Goal: Task Accomplishment & Management: Manage account settings

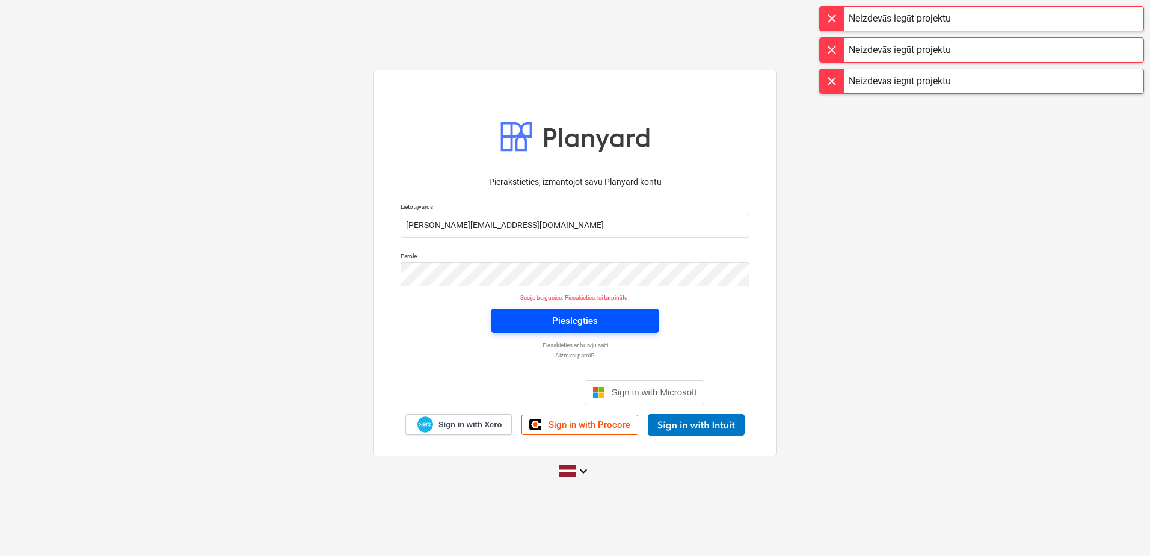
click at [628, 323] on span "Pieslēgties" at bounding box center [575, 321] width 138 height 16
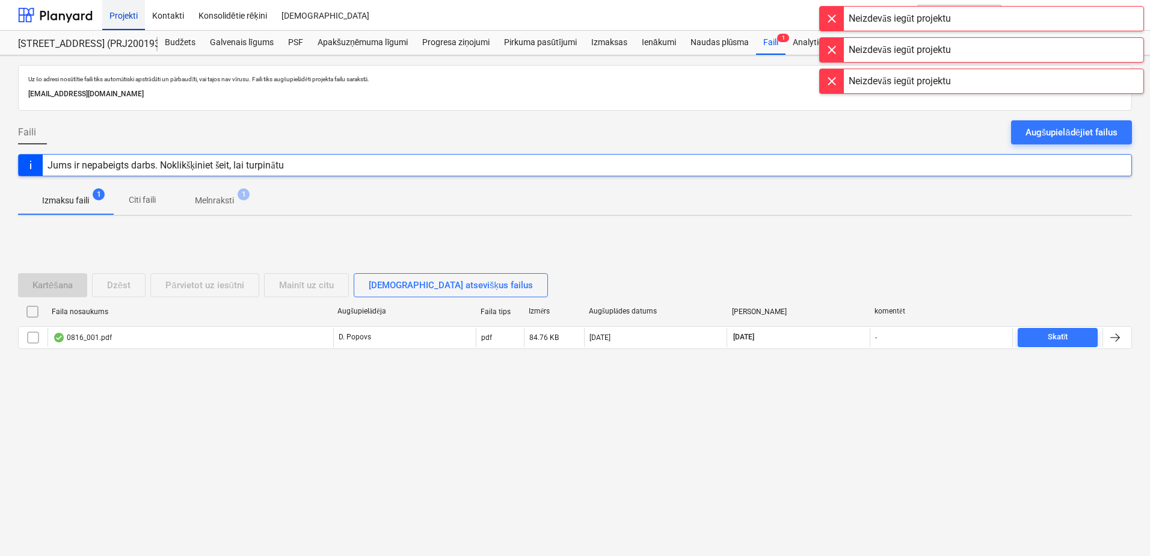
drag, startPoint x: 121, startPoint y: 29, endPoint x: 126, endPoint y: 23, distance: 8.5
click at [122, 29] on div "Projekti" at bounding box center [123, 14] width 43 height 31
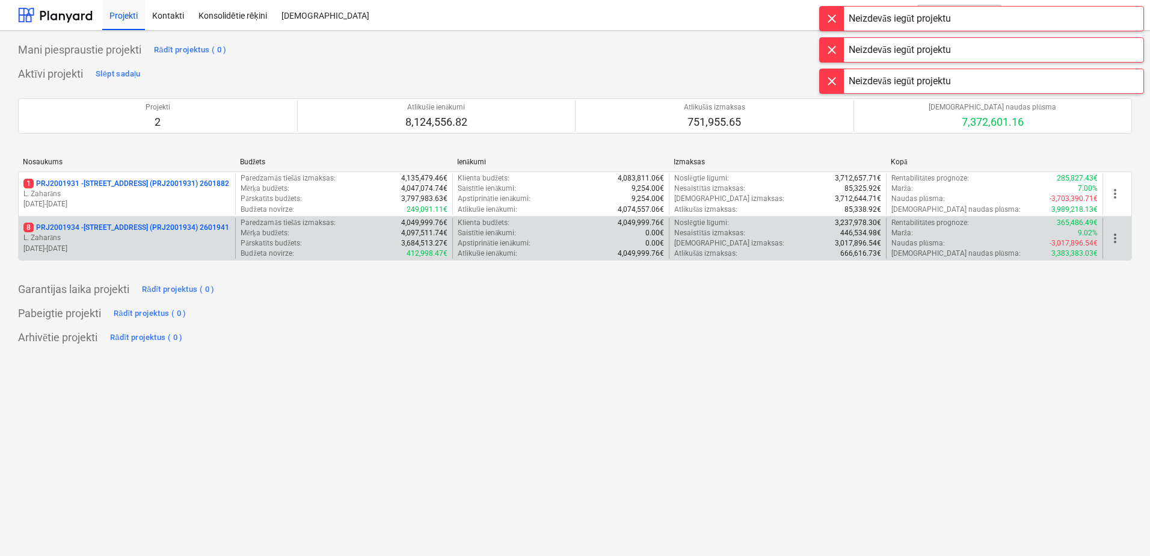
click at [206, 251] on p "[DATE] - [DATE]" at bounding box center [126, 249] width 207 height 10
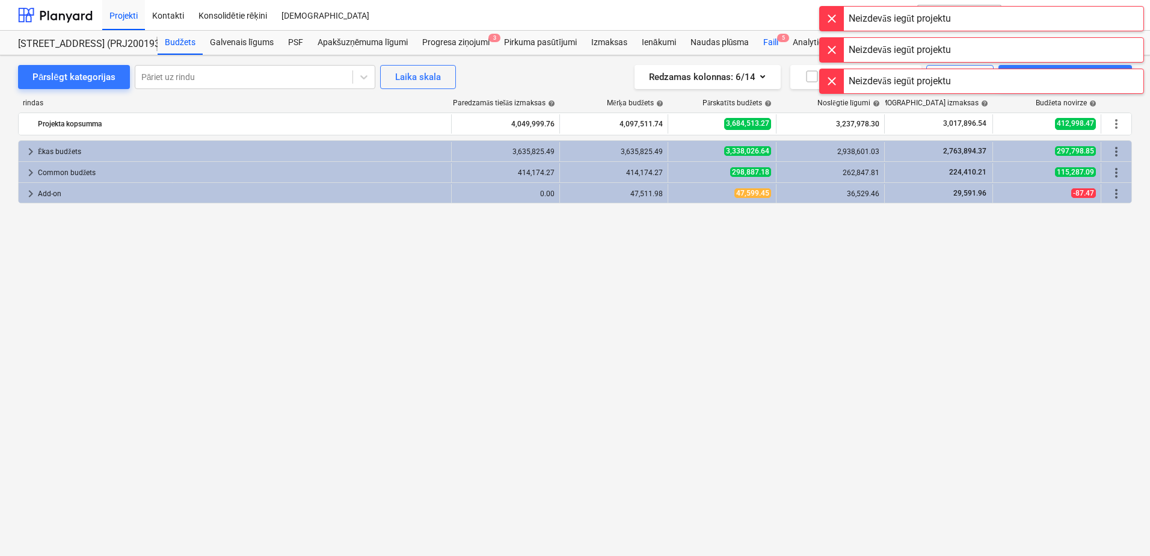
click at [768, 43] on div "Faili 5" at bounding box center [770, 43] width 29 height 24
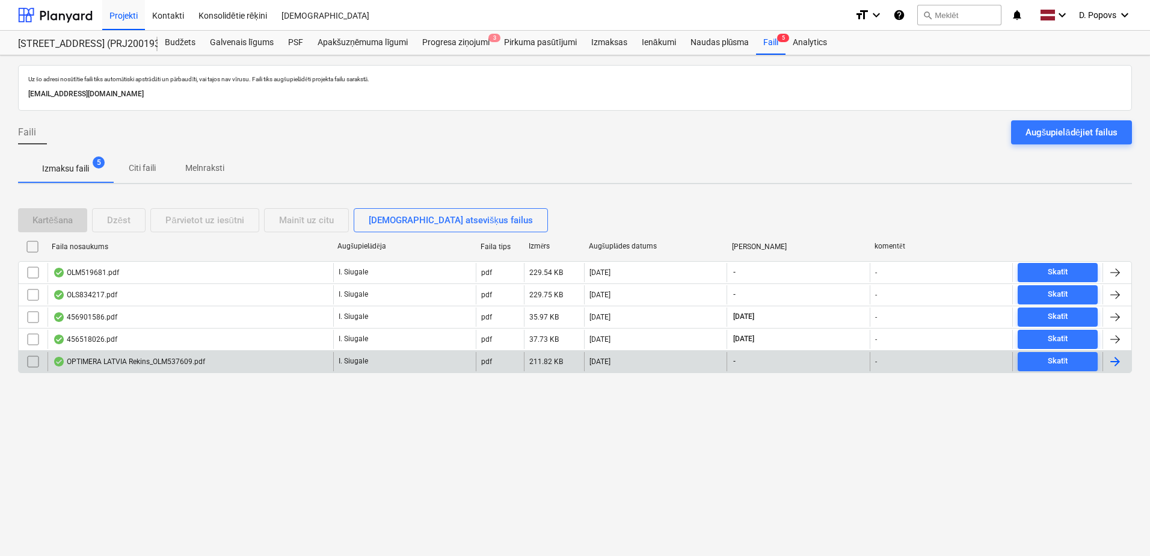
click at [192, 364] on div "OPTIMERA LATVIA Rekins_OLM537609.pdf" at bounding box center [129, 362] width 152 height 10
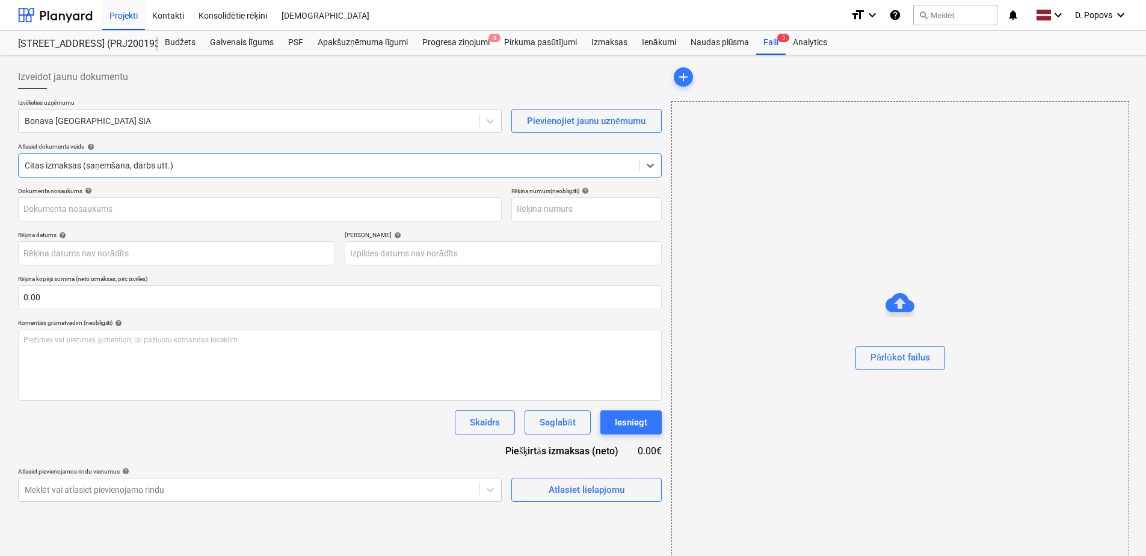
type input "OLM537609"
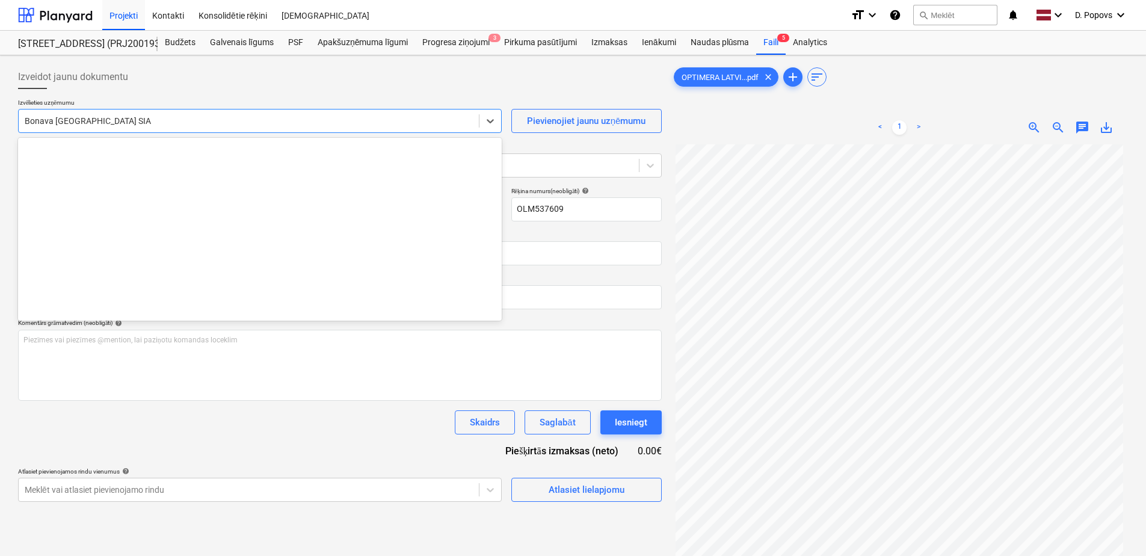
click at [174, 121] on div at bounding box center [249, 121] width 448 height 12
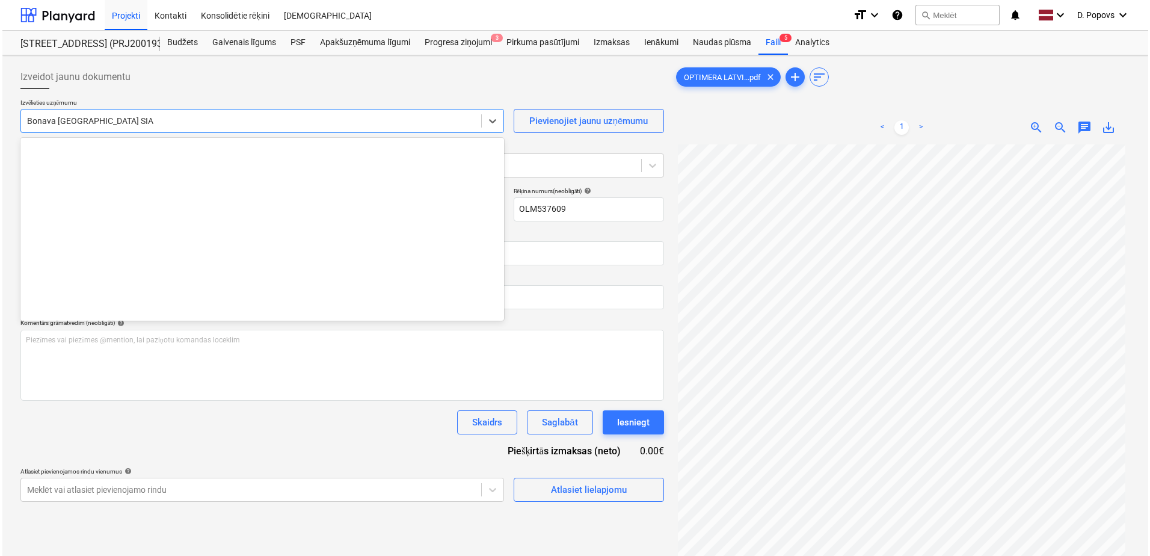
scroll to position [2253, 0]
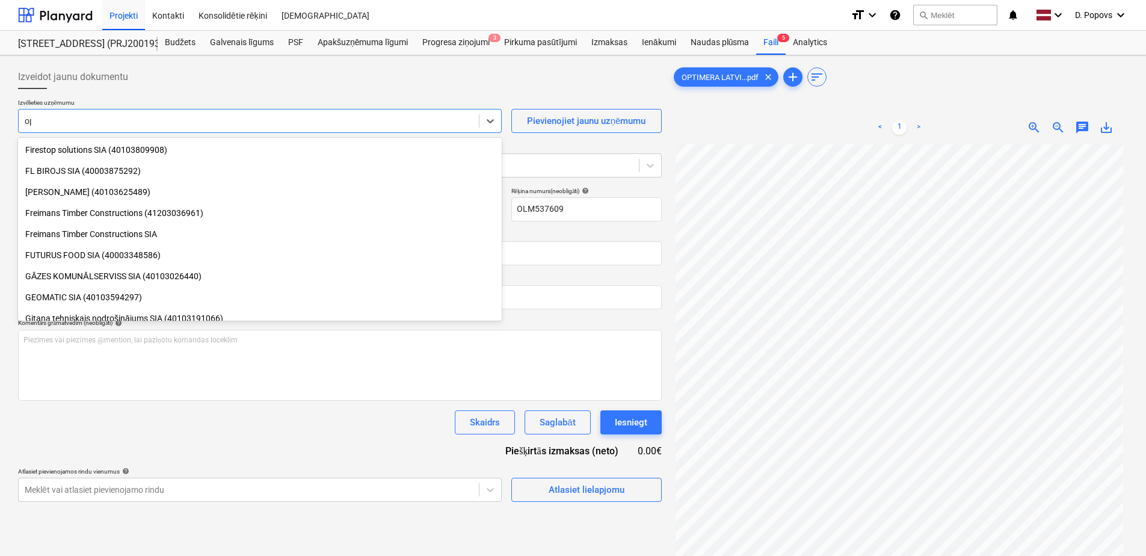
type input "opt"
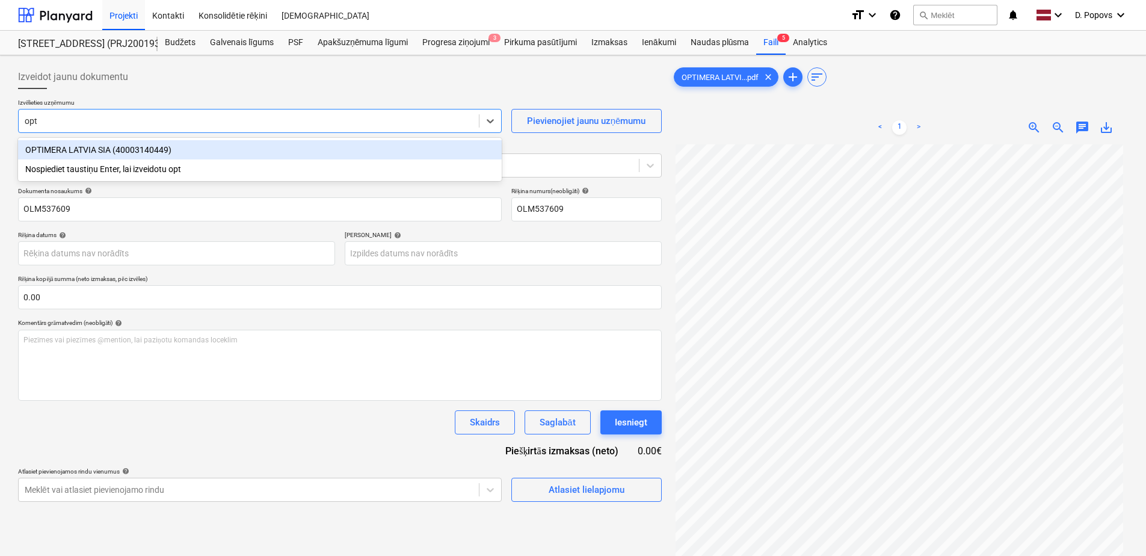
click at [179, 146] on div "OPTIMERA LATVIA SIA (40003140449)" at bounding box center [260, 149] width 484 height 19
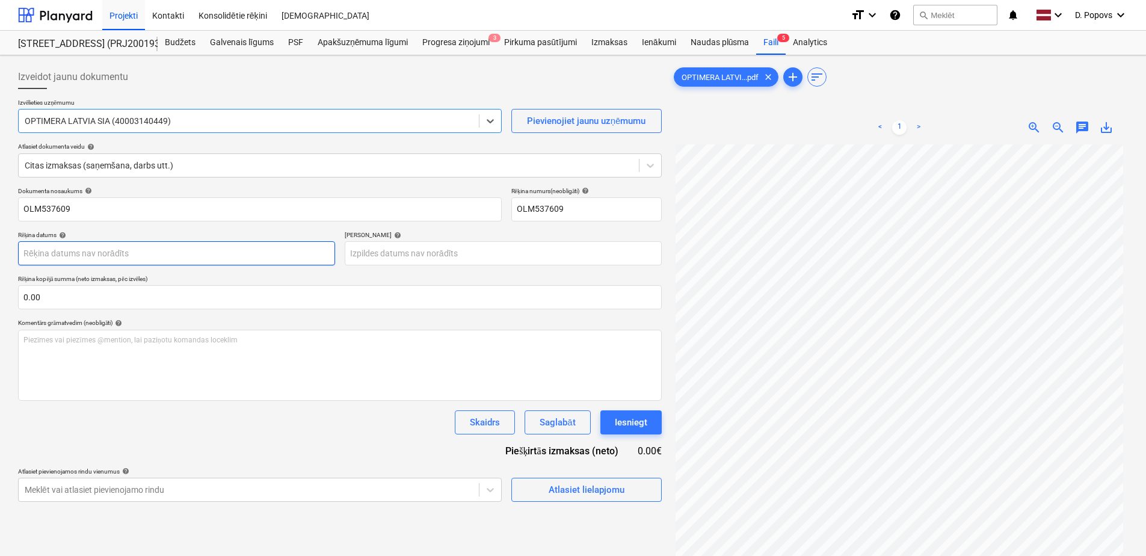
click at [171, 256] on body "Projekti Kontakti Konsolidētie rēķini Iesūtne format_size keyboard_arrow_down h…" at bounding box center [573, 278] width 1146 height 556
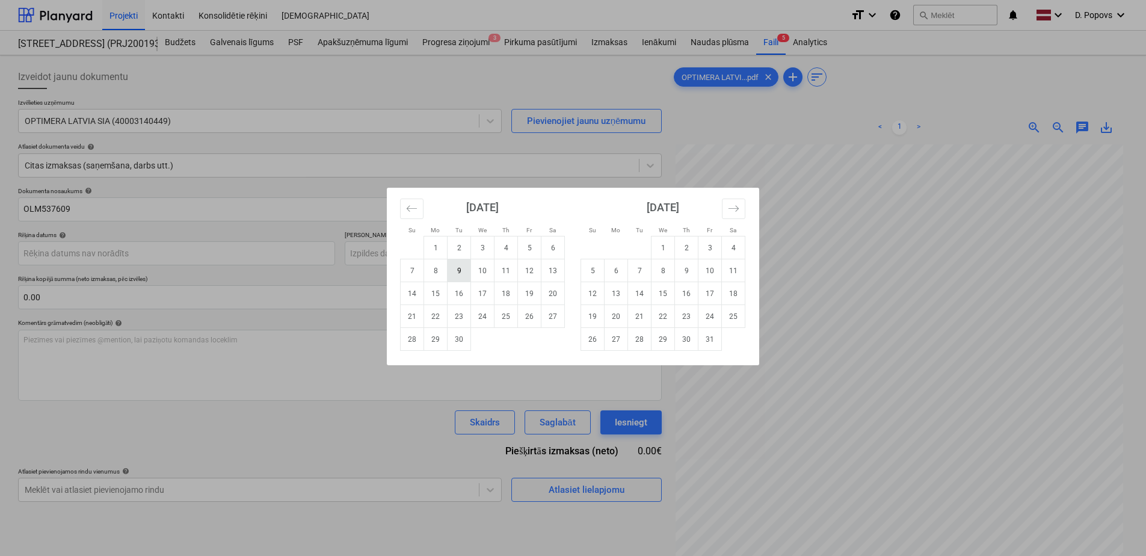
click at [463, 274] on td "9" at bounding box center [459, 270] width 23 height 23
type input "[DATE]"
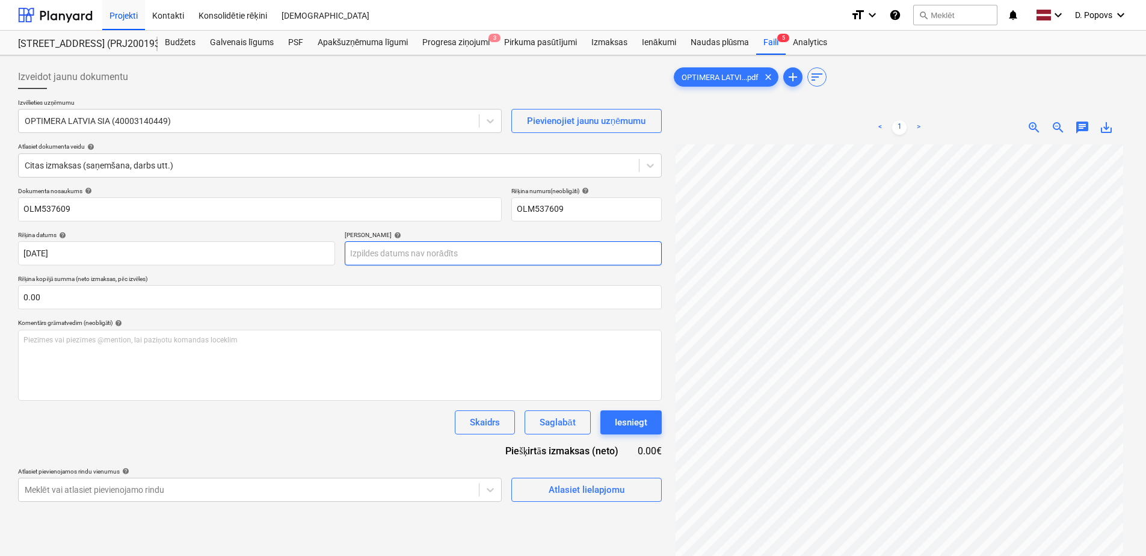
click at [489, 261] on body "Projekti Kontakti Konsolidētie rēķini Iesūtne format_size keyboard_arrow_down h…" at bounding box center [573, 278] width 1146 height 556
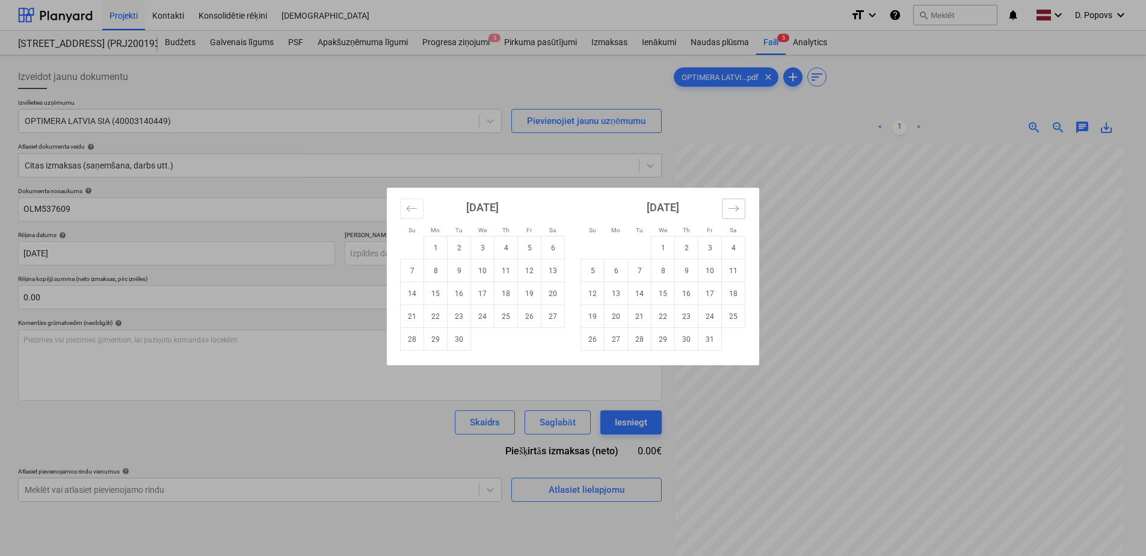
click at [726, 207] on button "Move forward to switch to the next month." at bounding box center [733, 208] width 23 height 20
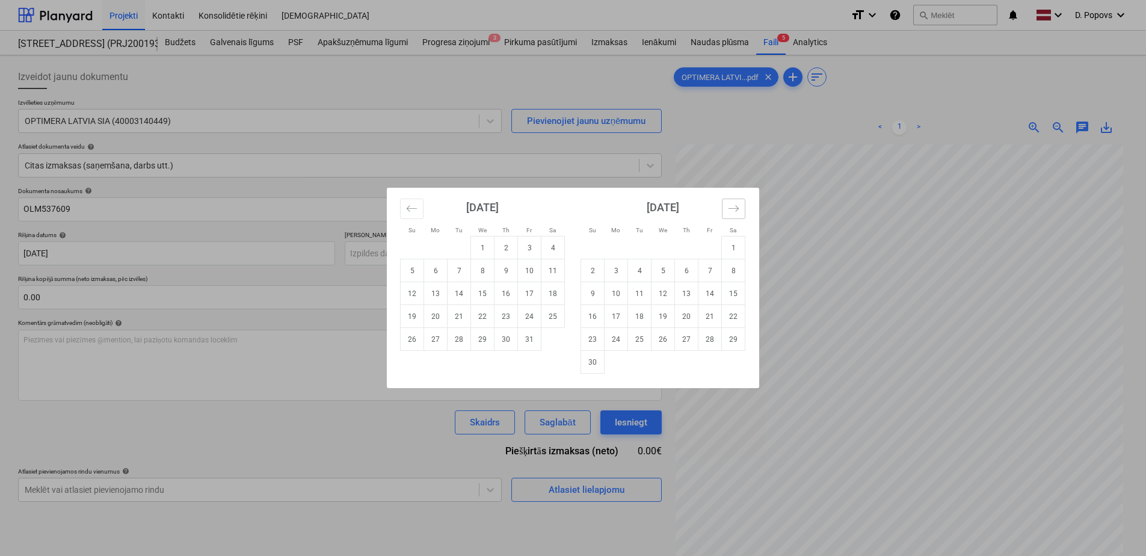
click at [727, 206] on button "Move forward to switch to the next month." at bounding box center [733, 208] width 23 height 20
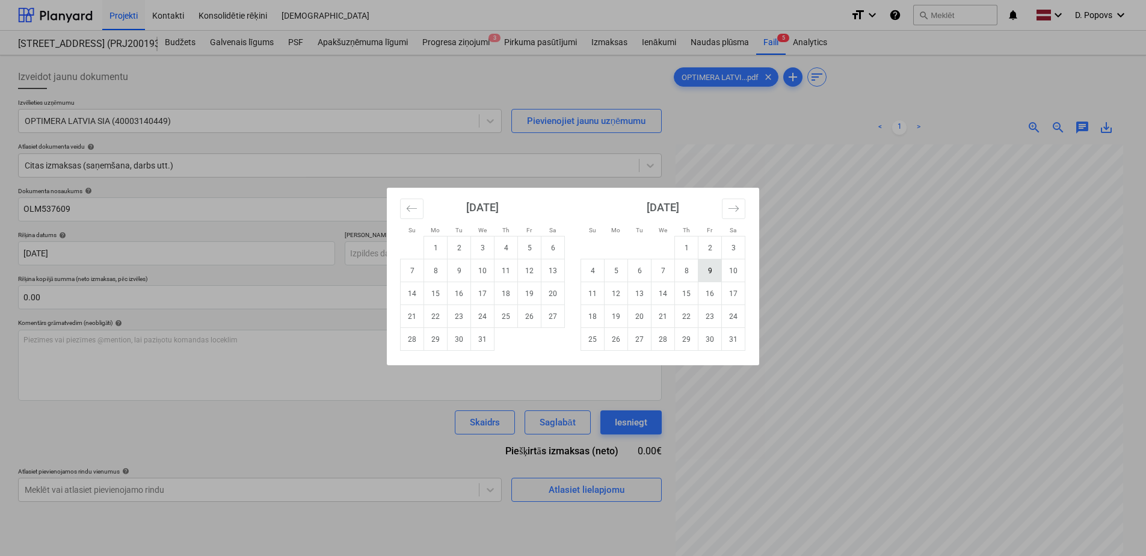
click at [702, 266] on td "9" at bounding box center [709, 270] width 23 height 23
type input "[DATE]"
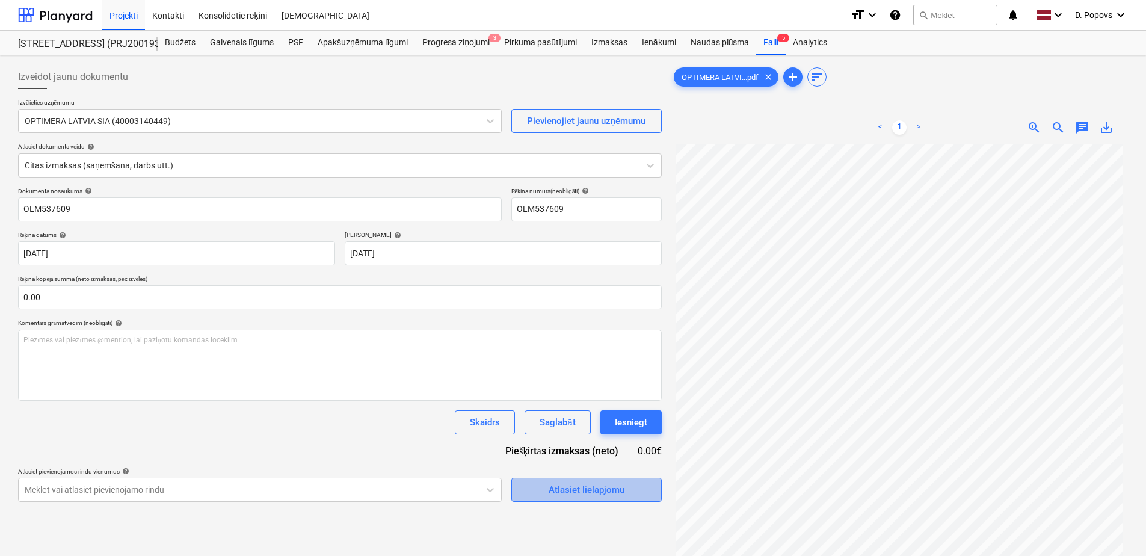
click at [577, 486] on div "Atlasiet lielapjomu" at bounding box center [587, 490] width 76 height 16
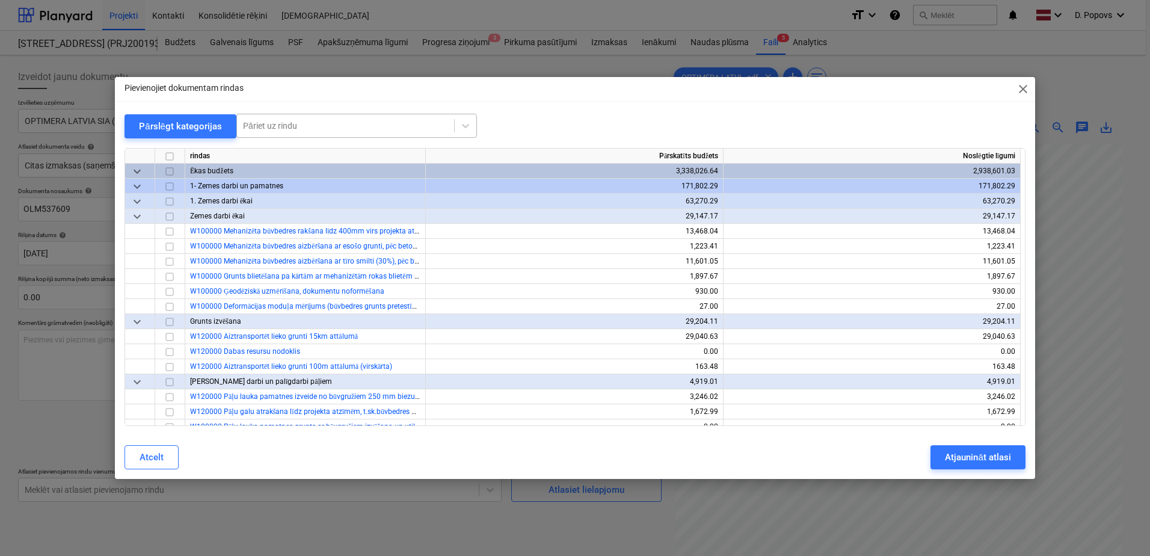
click at [324, 120] on div at bounding box center [345, 126] width 205 height 12
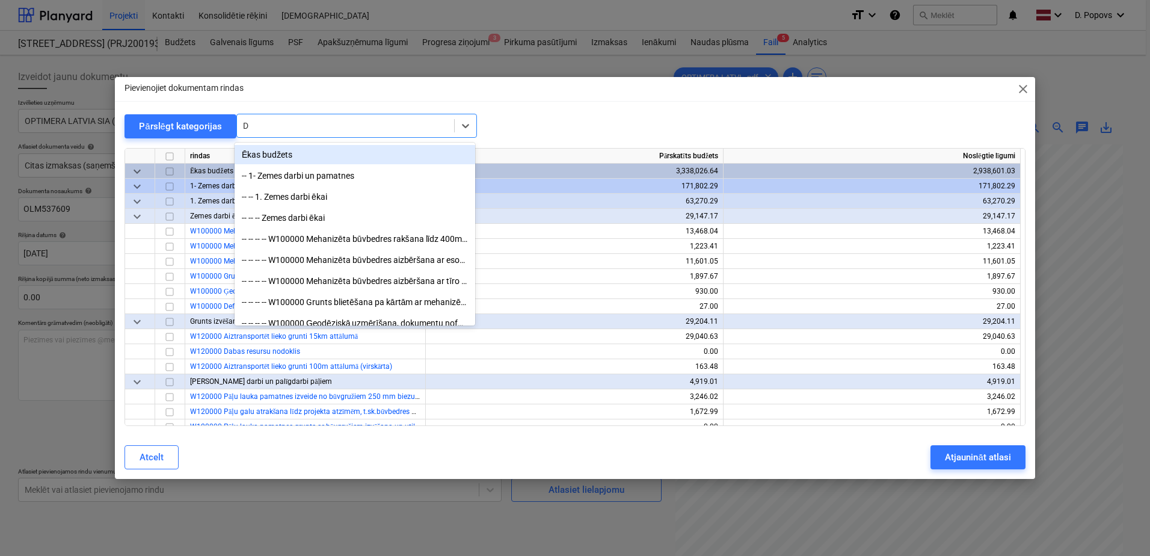
type input "DP"
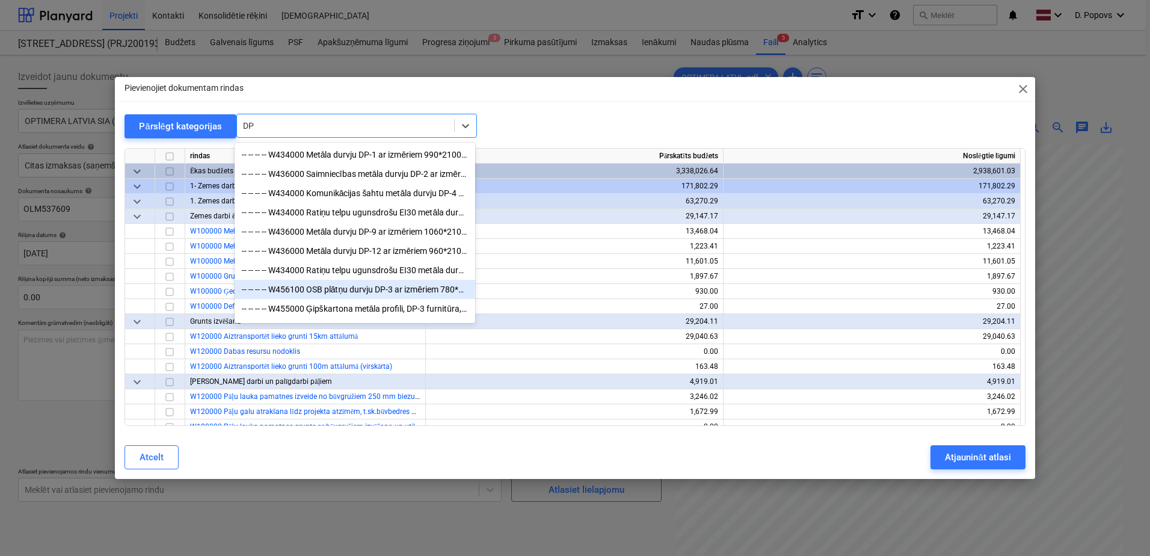
click at [357, 299] on div "-- -- -- -- W456100 OSB plātņu durvju DP-3 ar izmēriem 780*2090mm montāža un iz…" at bounding box center [355, 289] width 241 height 19
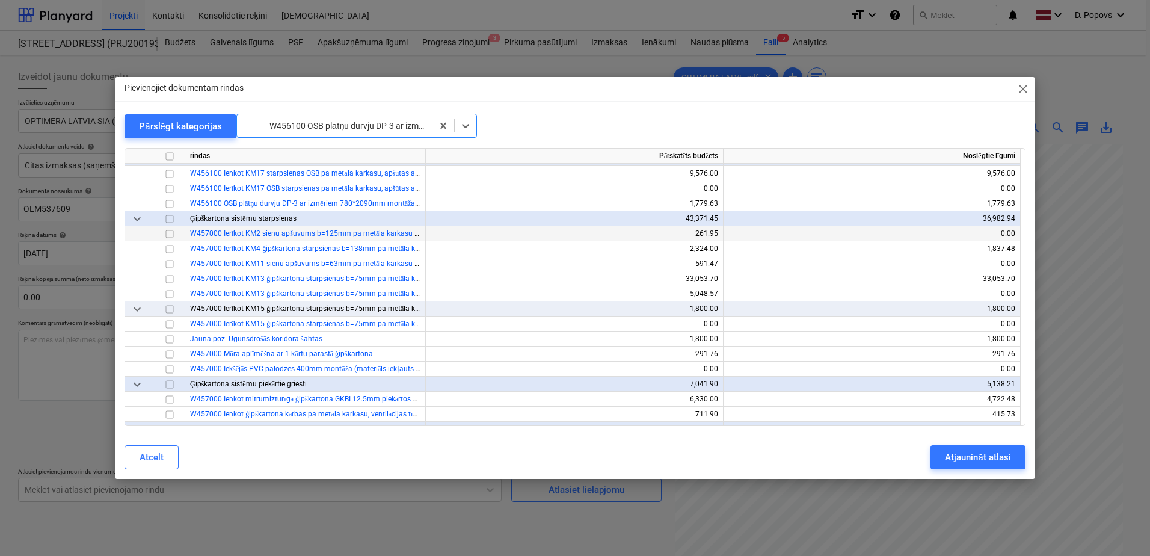
scroll to position [4090, 0]
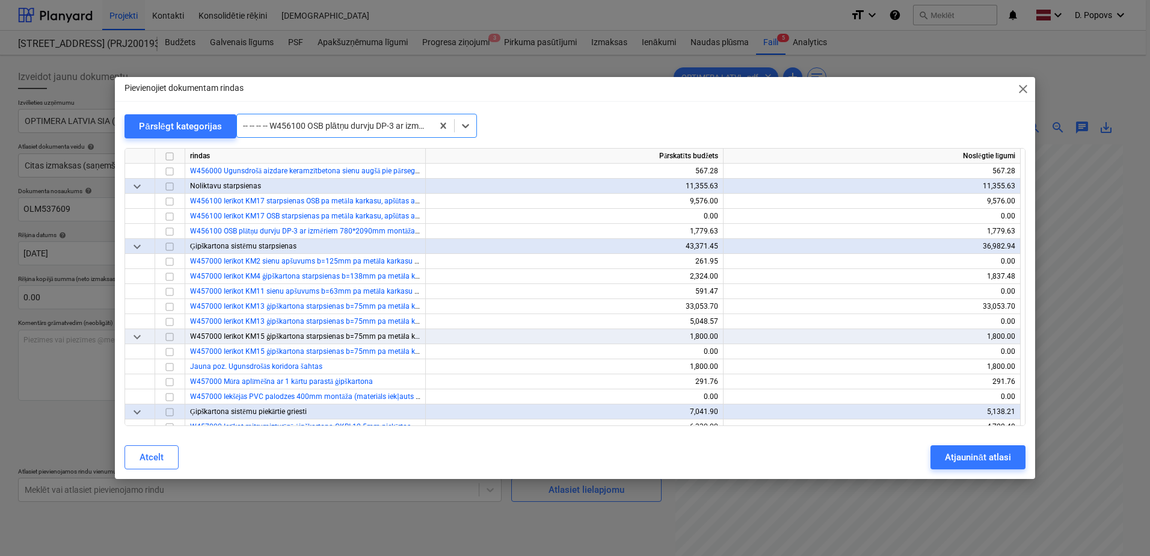
click at [378, 128] on div at bounding box center [334, 126] width 183 height 12
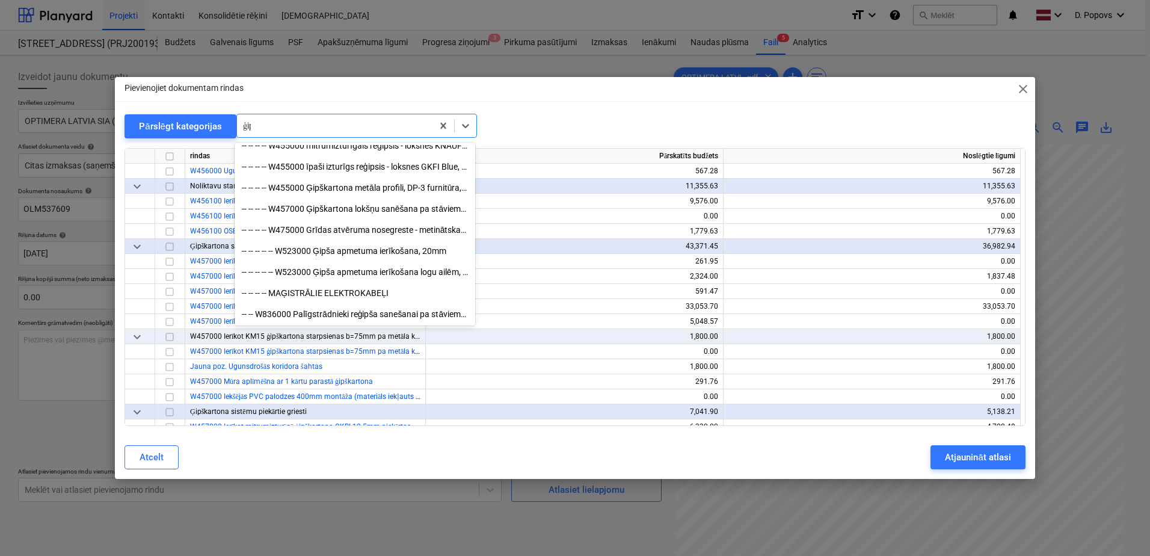
scroll to position [304, 0]
type input "ģipš"
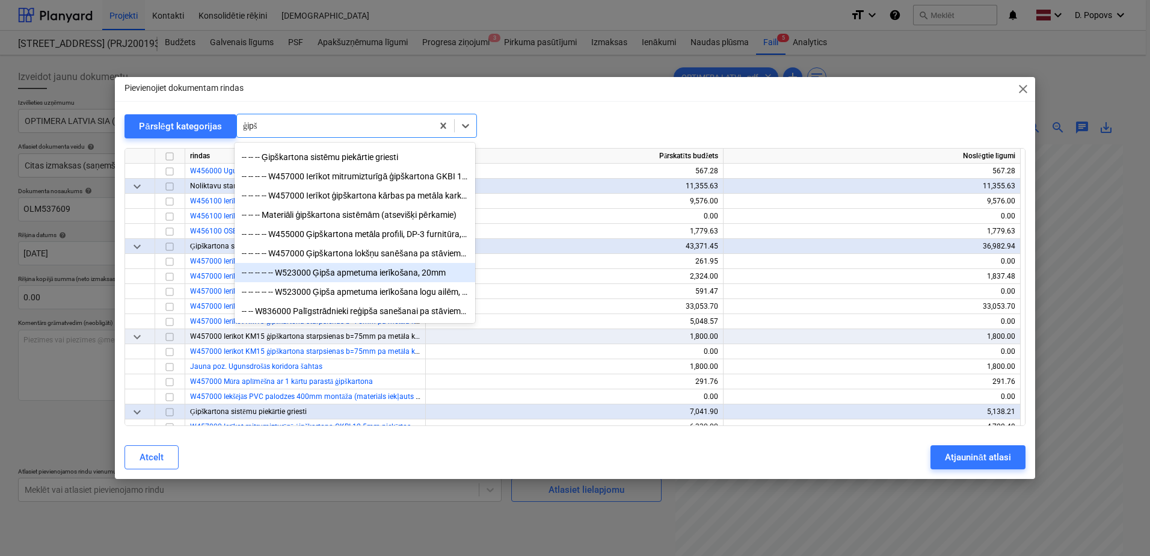
scroll to position [201, 0]
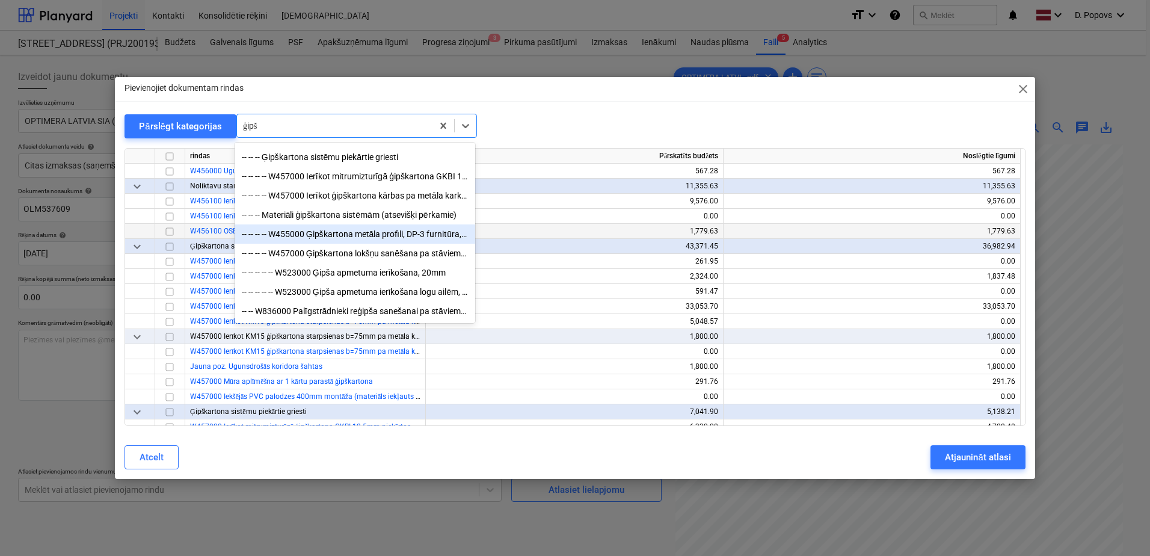
click at [428, 236] on div "-- -- -- -- W455000 Ģipškartona metāla profili, DP-3 furnitūra, šuvju lenta, šp…" at bounding box center [355, 233] width 241 height 19
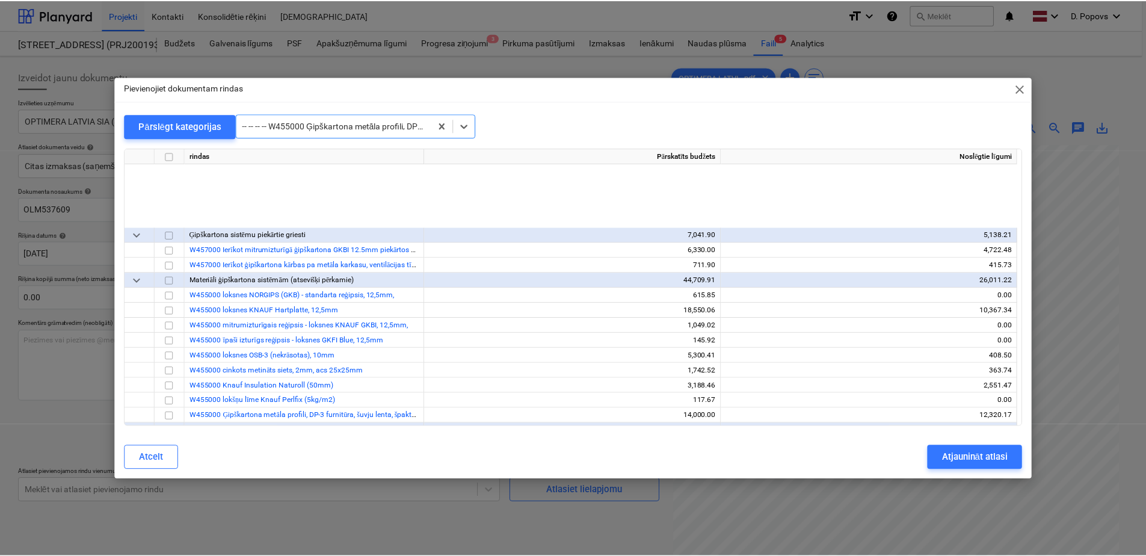
scroll to position [4511, 0]
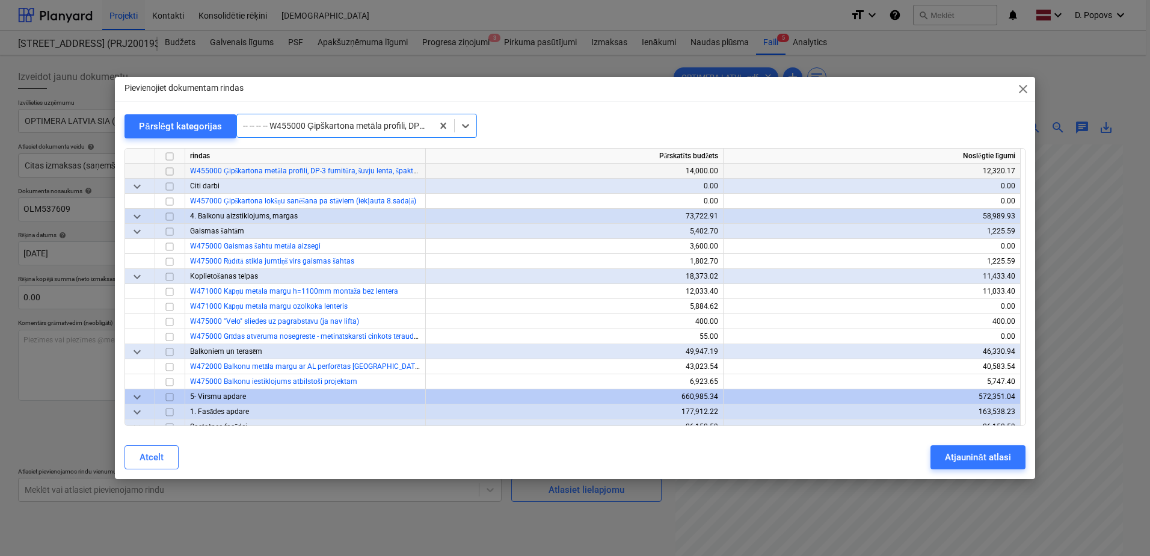
click at [167, 169] on input "checkbox" at bounding box center [169, 171] width 14 height 14
click at [967, 460] on div "Atjaunināt atlasi" at bounding box center [978, 457] width 66 height 16
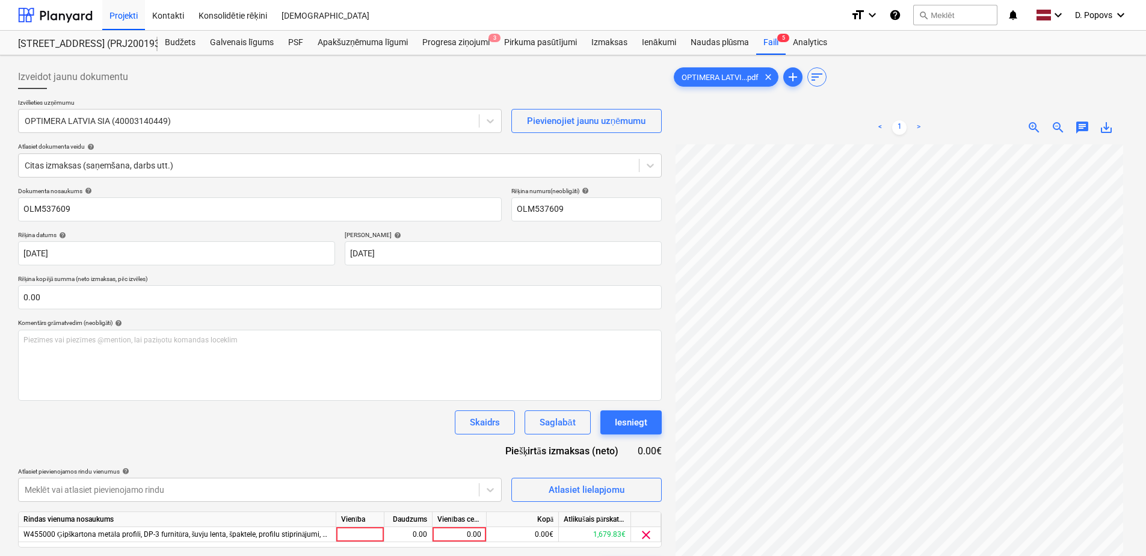
scroll to position [60, 0]
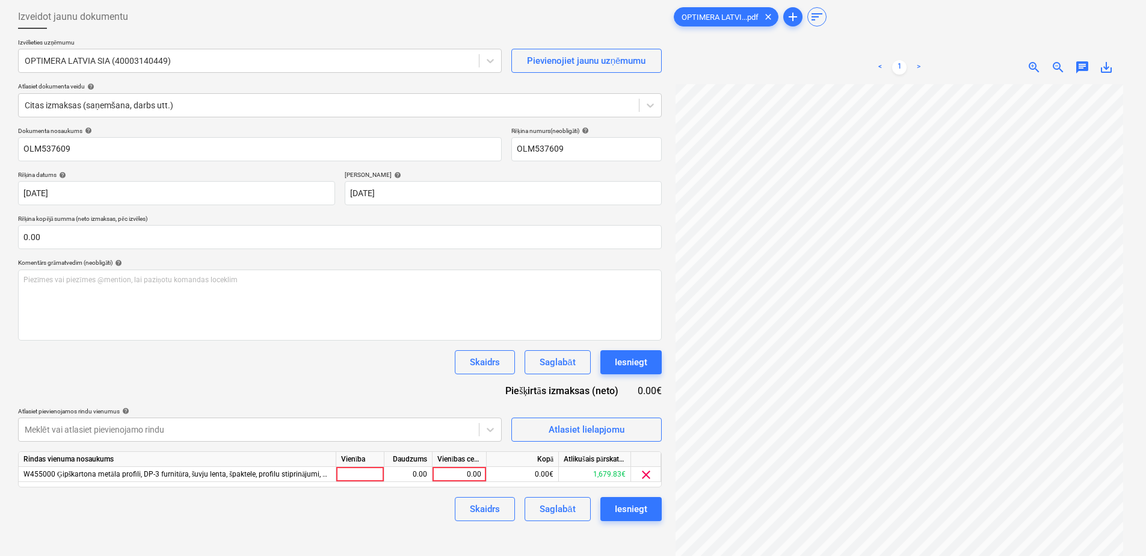
click at [445, 481] on div "0.00" at bounding box center [459, 474] width 44 height 15
type input "393.29"
click at [425, 497] on div "Skaidrs Saglabāt Iesniegt" at bounding box center [340, 509] width 644 height 24
click at [568, 505] on div "Saglabāt" at bounding box center [557, 509] width 35 height 16
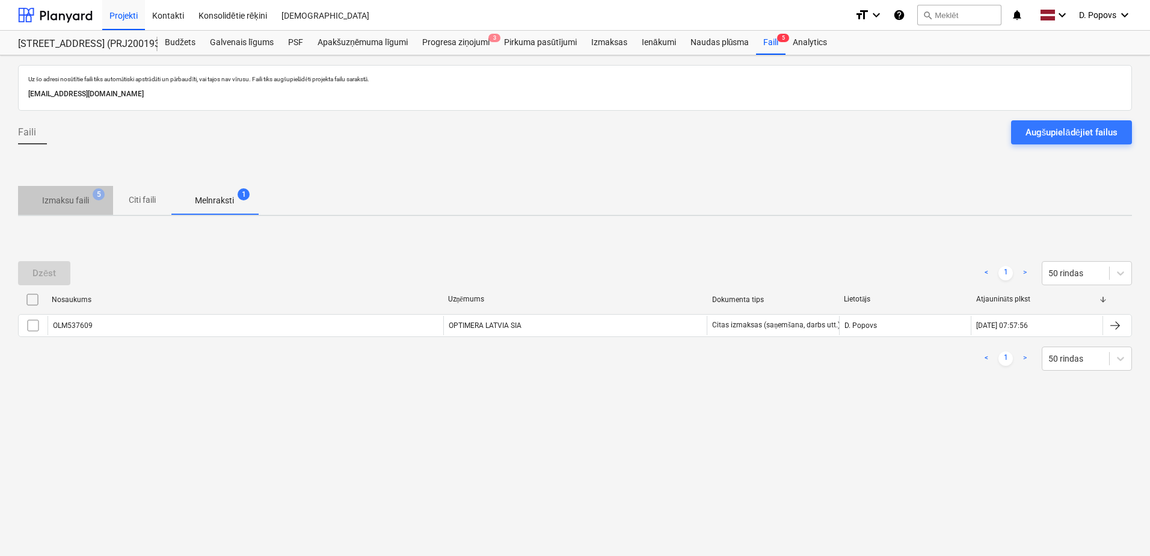
drag, startPoint x: 96, startPoint y: 202, endPoint x: 96, endPoint y: 208, distance: 6.0
click at [96, 202] on span "Izmaksu faili 5" at bounding box center [65, 200] width 66 height 13
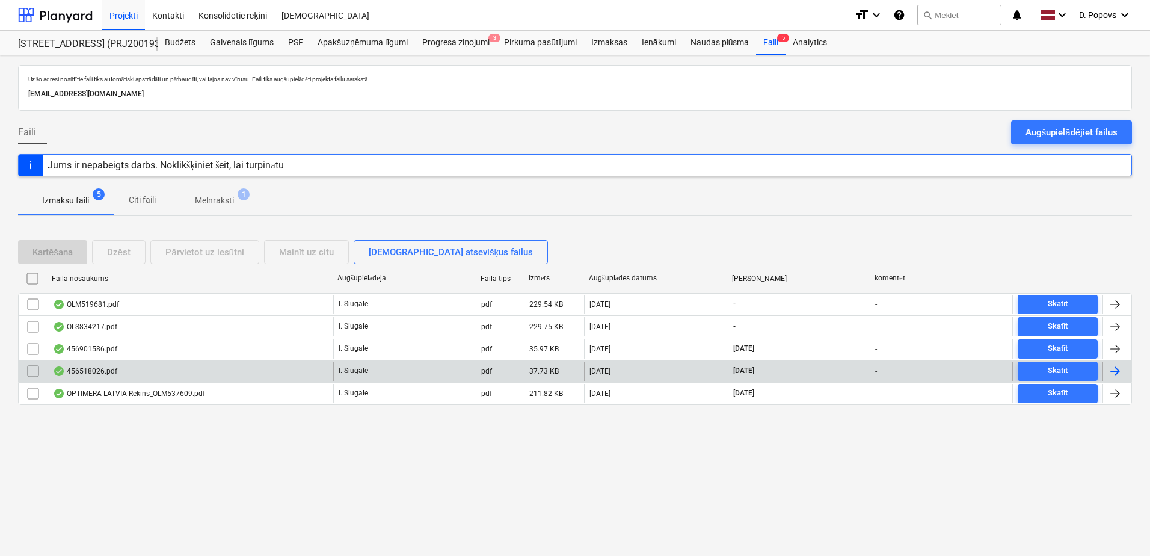
click at [144, 365] on div "456518026.pdf" at bounding box center [191, 370] width 286 height 19
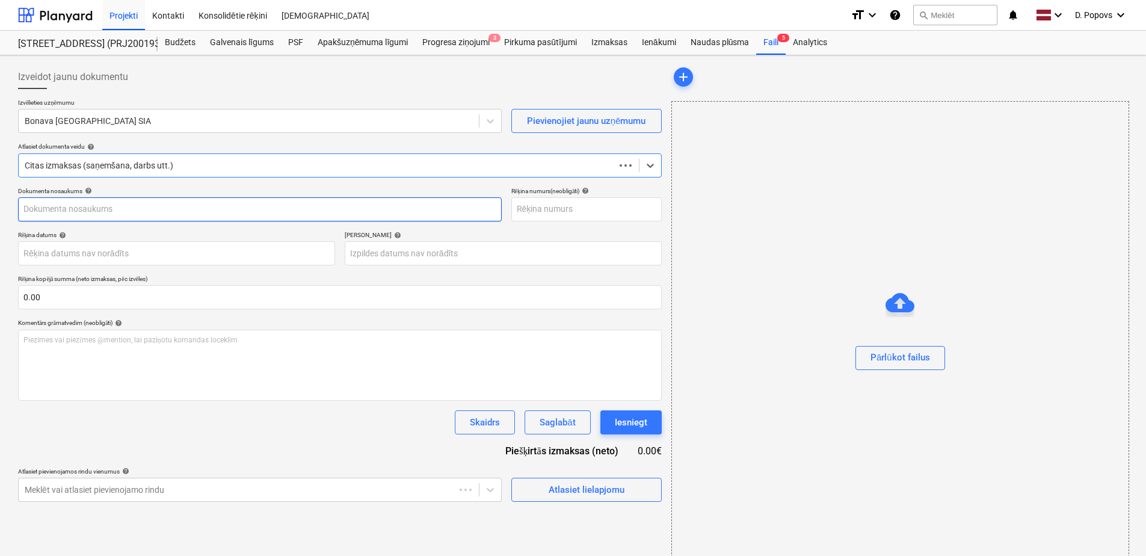
type input "456518026.pdf"
type input "[DATE]"
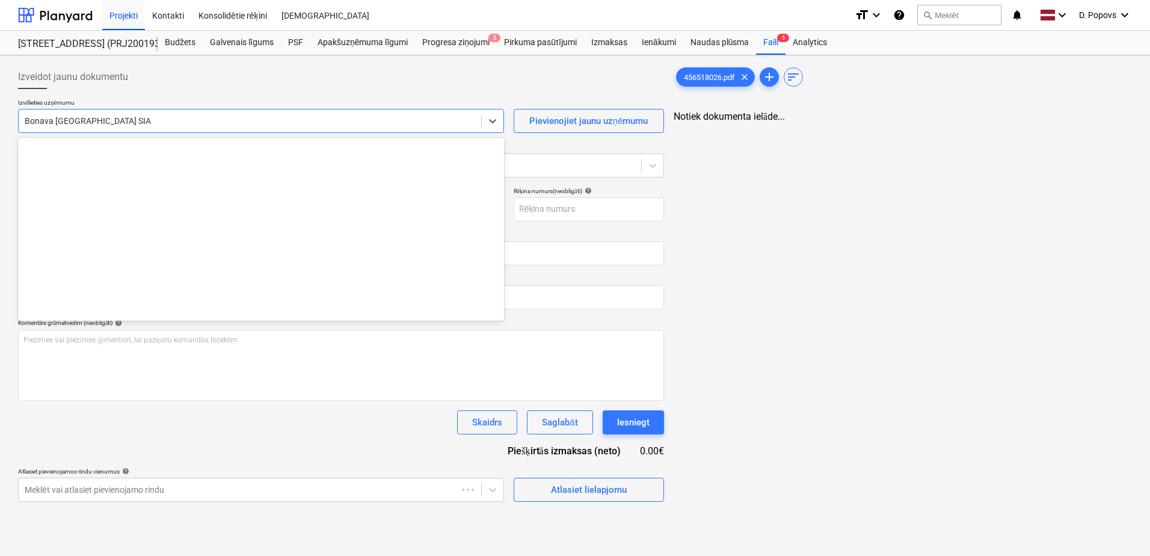
click at [180, 125] on div at bounding box center [250, 121] width 451 height 12
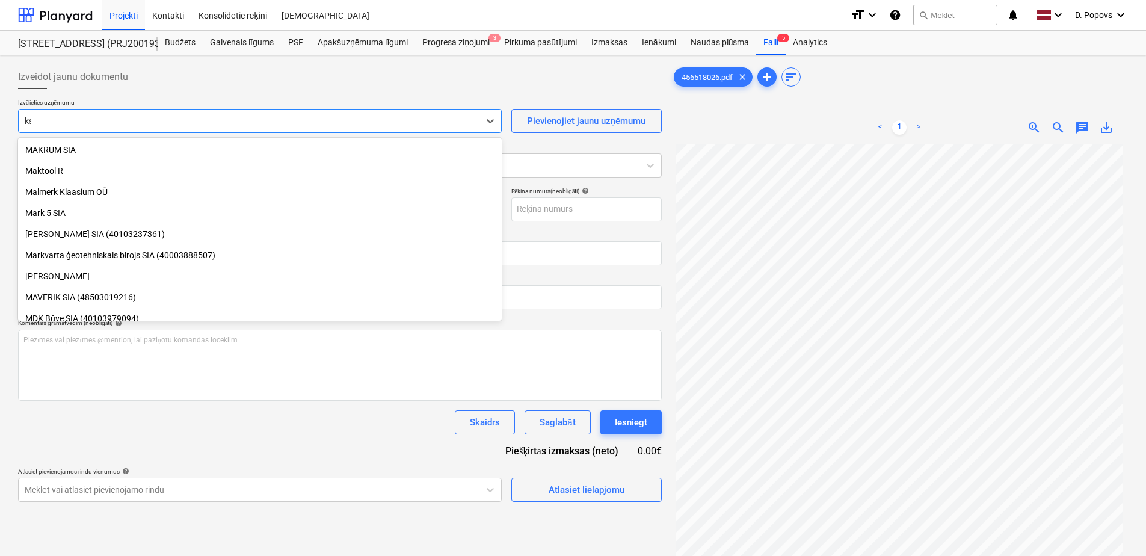
scroll to position [241, 0]
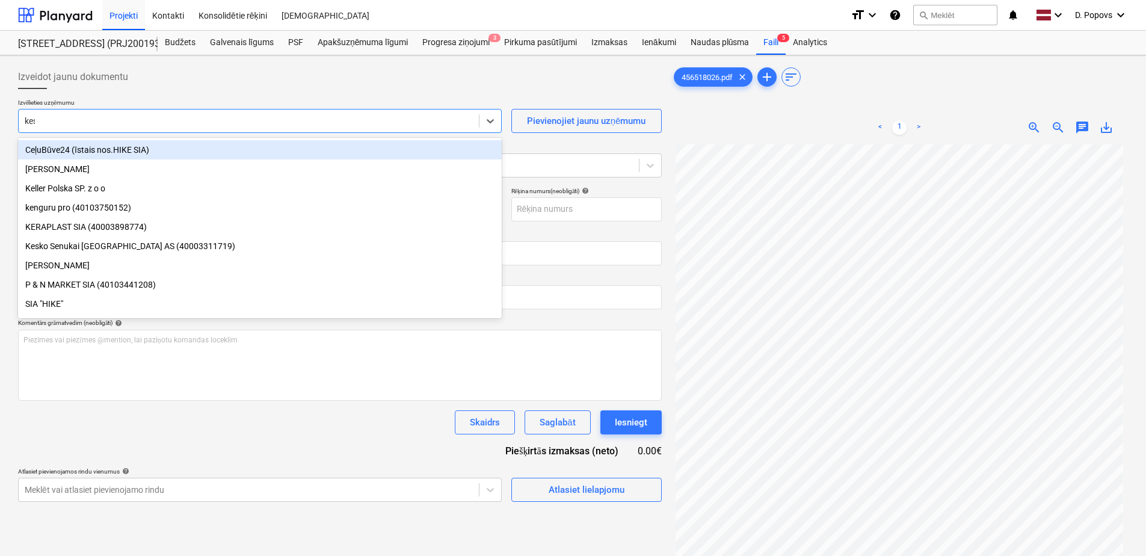
type input "kesk"
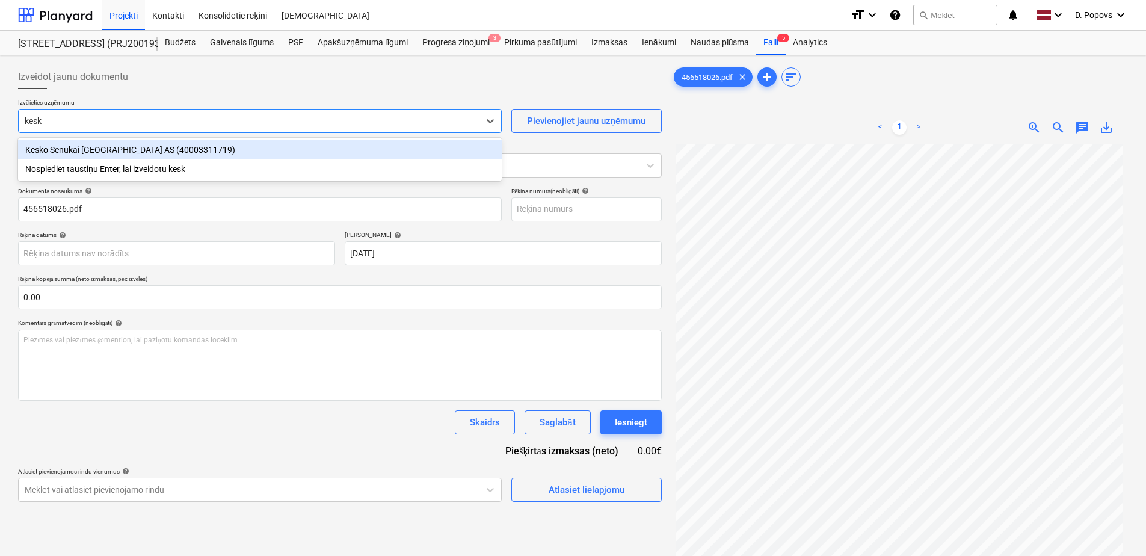
click at [218, 141] on div "Kesko Senukai [GEOGRAPHIC_DATA] AS (40003311719)" at bounding box center [260, 149] width 484 height 19
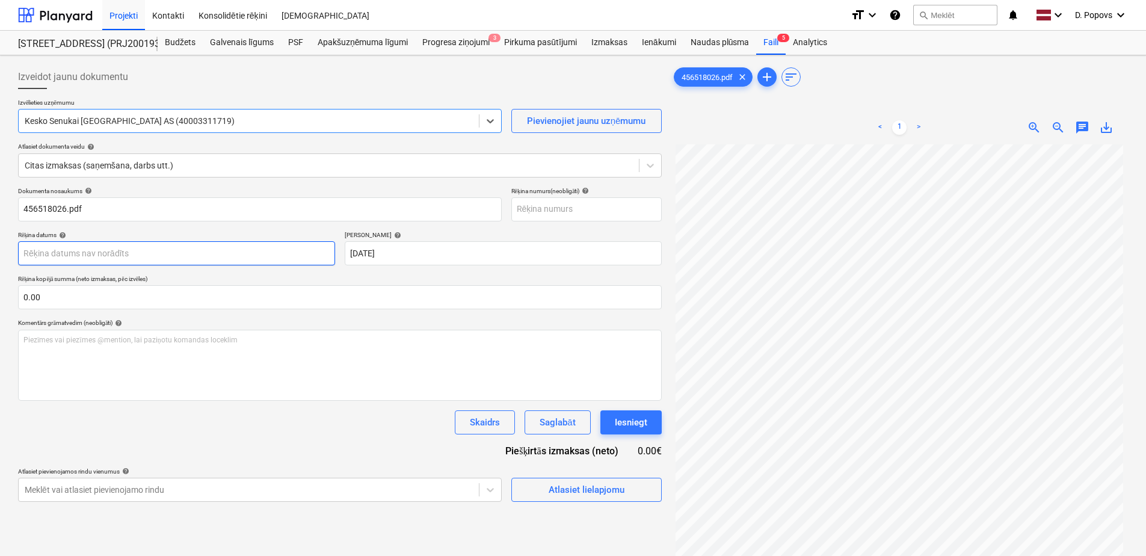
click at [137, 256] on body "Projekti Kontakti Konsolidētie rēķini Iesūtne format_size keyboard_arrow_down h…" at bounding box center [573, 278] width 1146 height 556
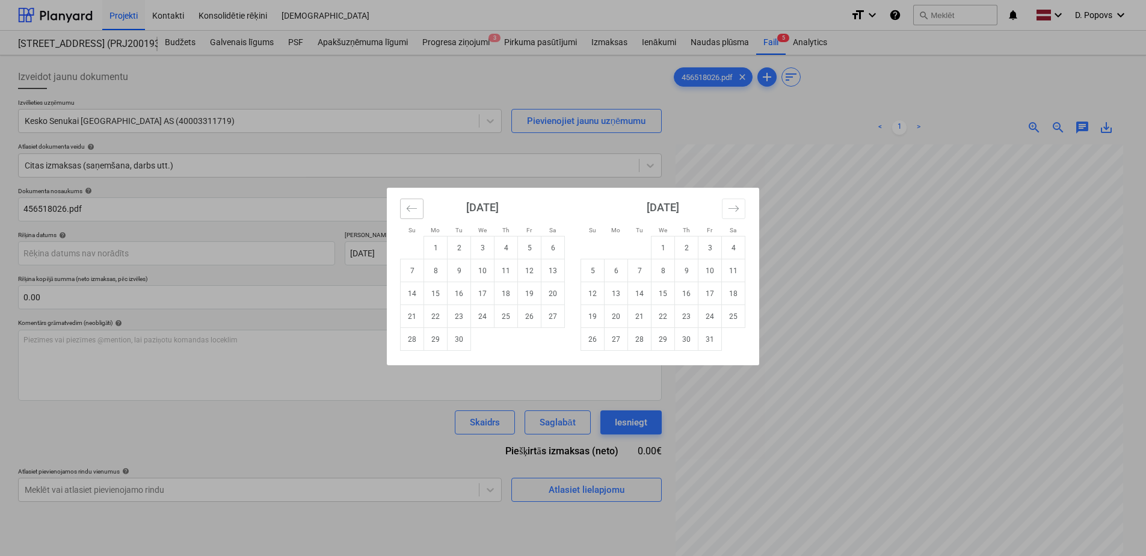
click at [410, 205] on icon "Move backward to switch to the previous month." at bounding box center [411, 208] width 11 height 11
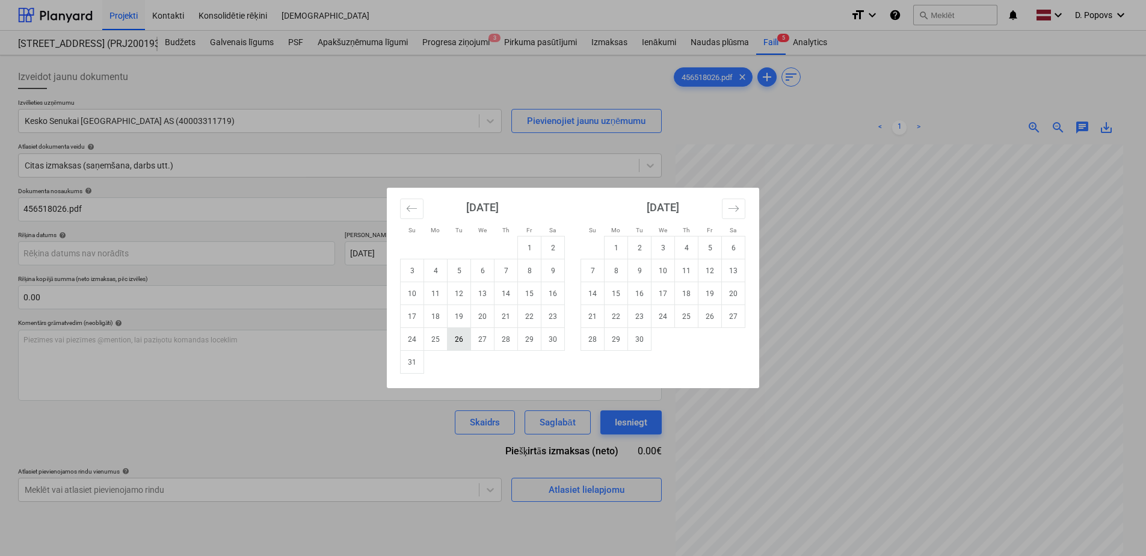
click at [463, 345] on td "26" at bounding box center [459, 339] width 23 height 23
type input "[DATE]"
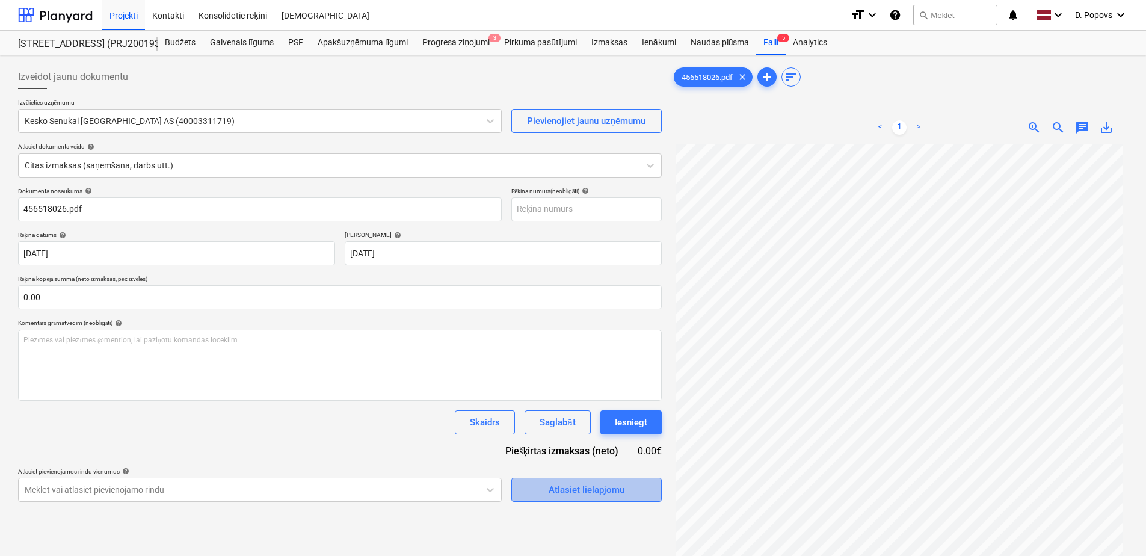
click at [597, 482] on div "Atlasiet lielapjomu" at bounding box center [587, 490] width 76 height 16
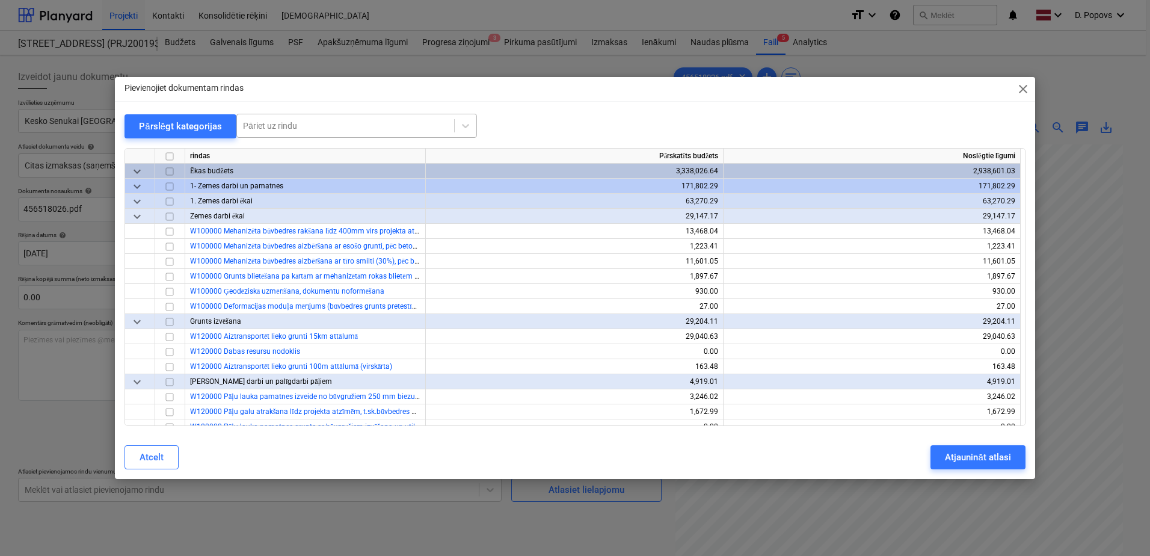
click at [394, 127] on div at bounding box center [345, 126] width 205 height 12
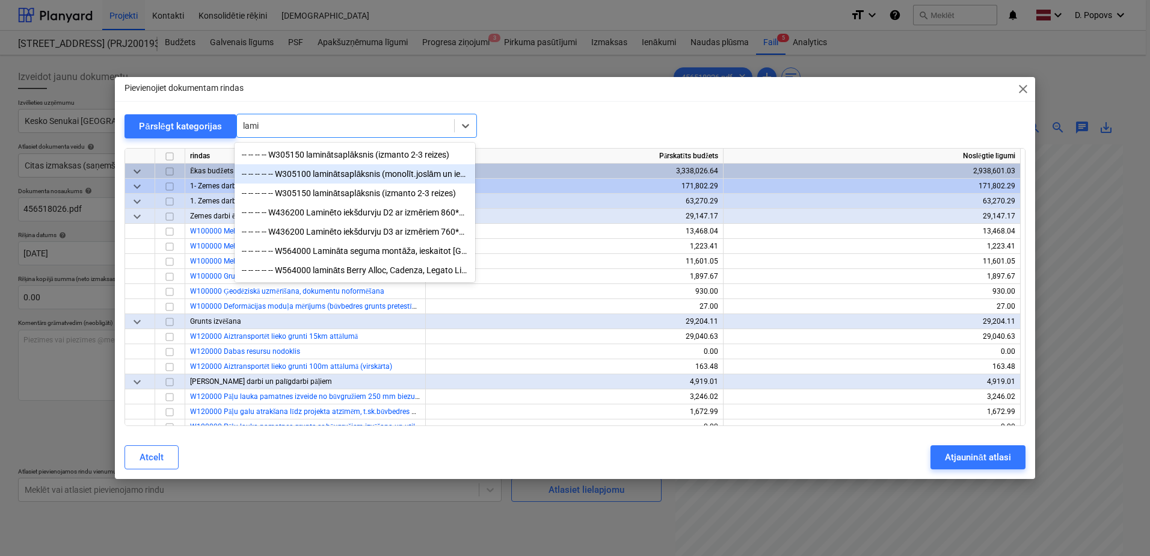
type input "lamin"
click at [380, 149] on div "-- -- -- -- W305150 laminātsaplāksnis (izmanto 2-3 reizes)" at bounding box center [355, 154] width 241 height 19
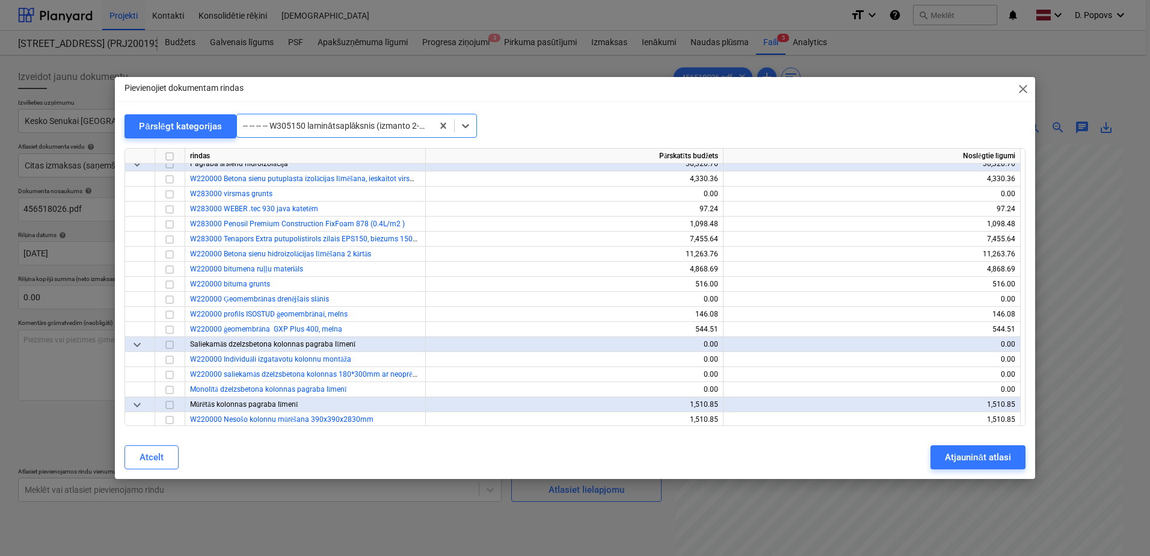
scroll to position [1053, 0]
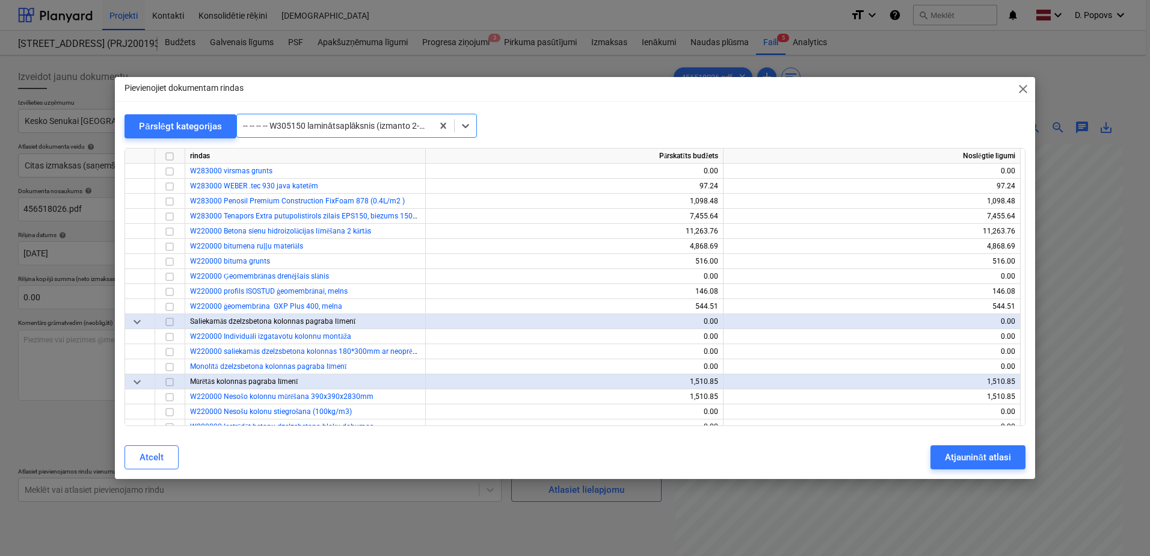
click at [382, 126] on div at bounding box center [334, 126] width 183 height 12
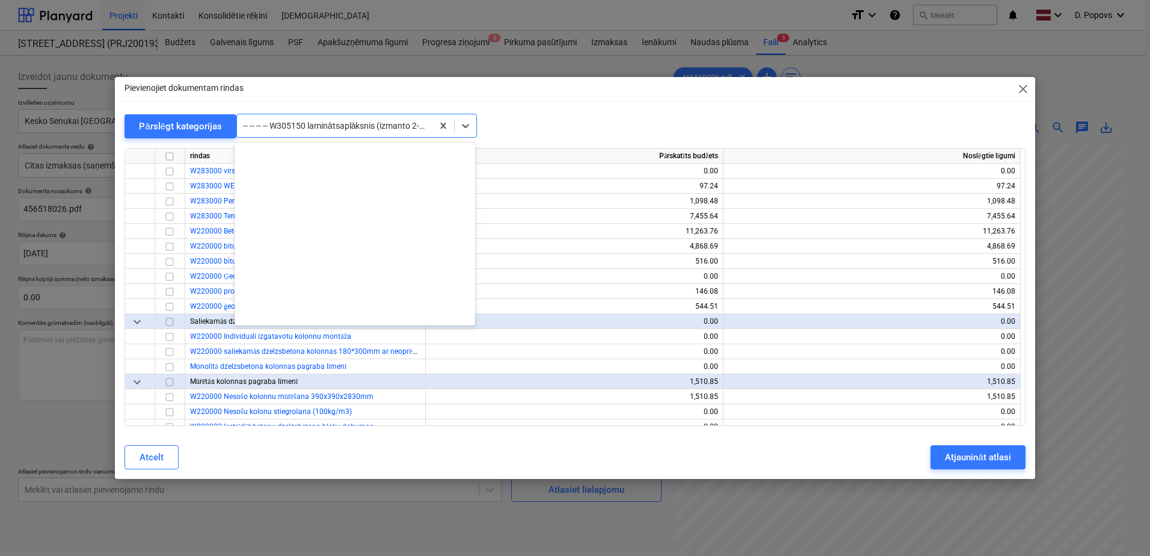
scroll to position [1389, 0]
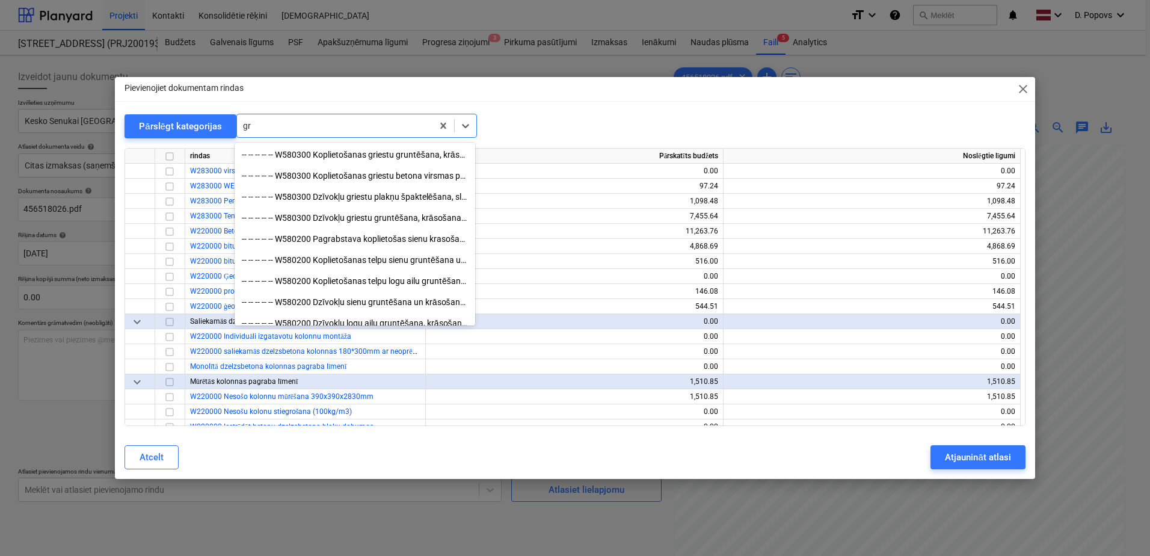
type input "grī"
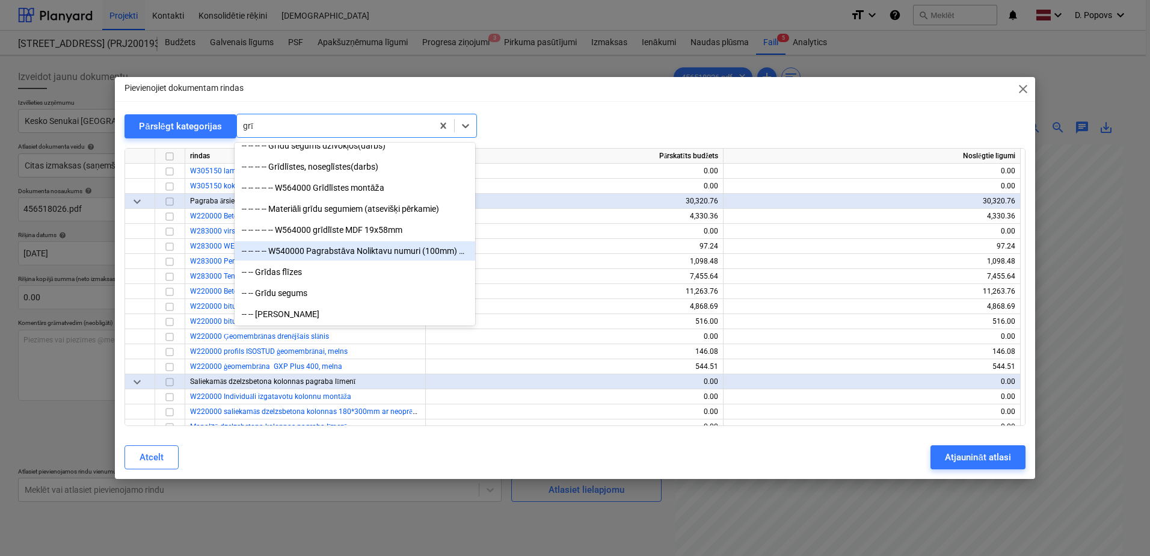
scroll to position [289, 0]
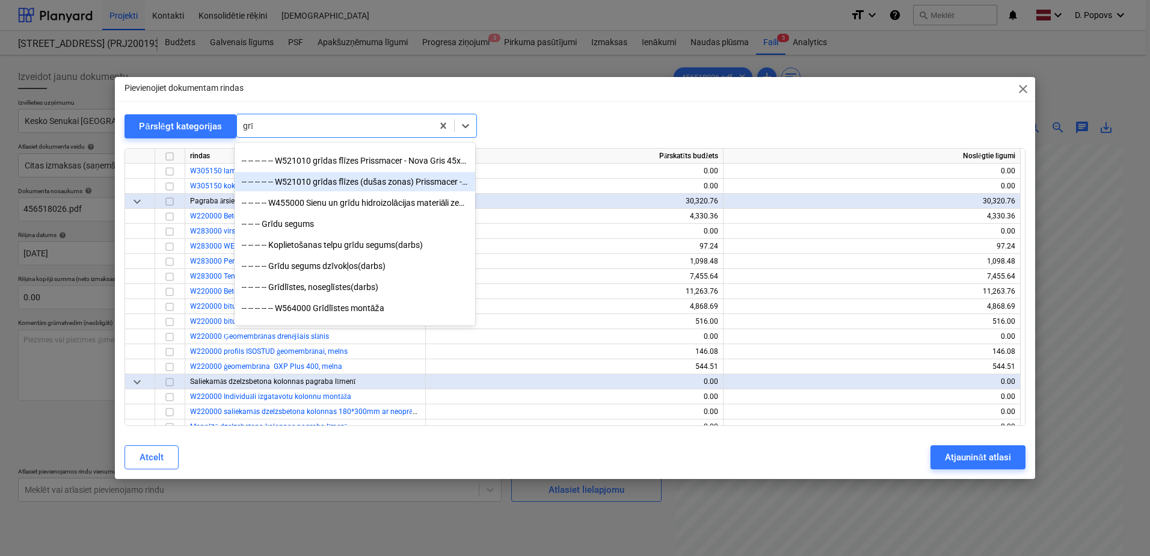
drag, startPoint x: 379, startPoint y: 189, endPoint x: 380, endPoint y: 179, distance: 9.7
click at [380, 179] on div "-- -- -- -- -- W521010 grīdas flīzes (dušas zonas) Prissmacer - Mineral Grey, 1…" at bounding box center [355, 181] width 241 height 19
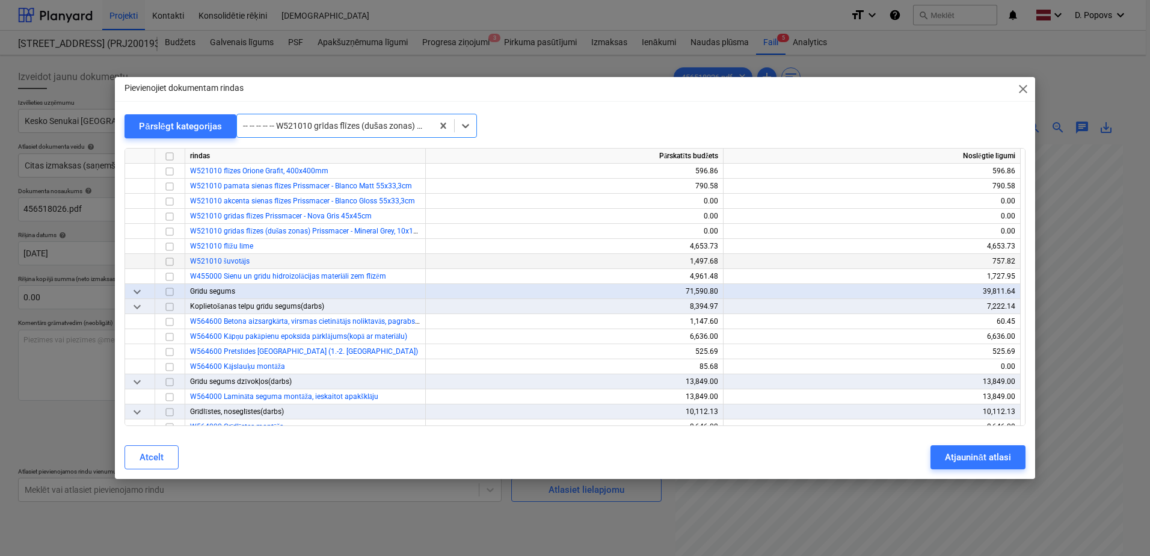
scroll to position [6210, 0]
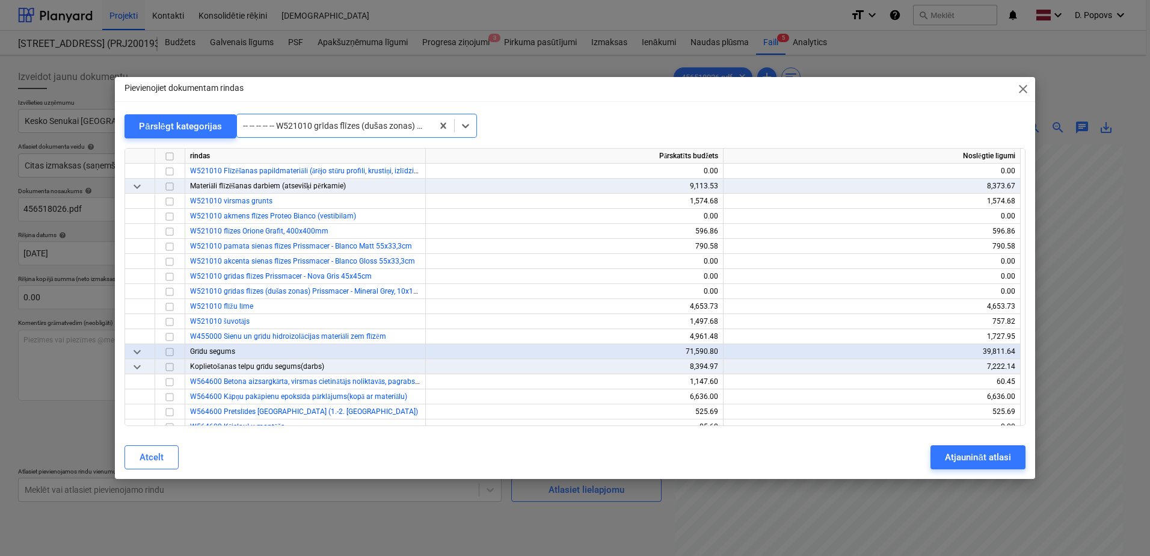
click at [362, 127] on div at bounding box center [334, 126] width 183 height 12
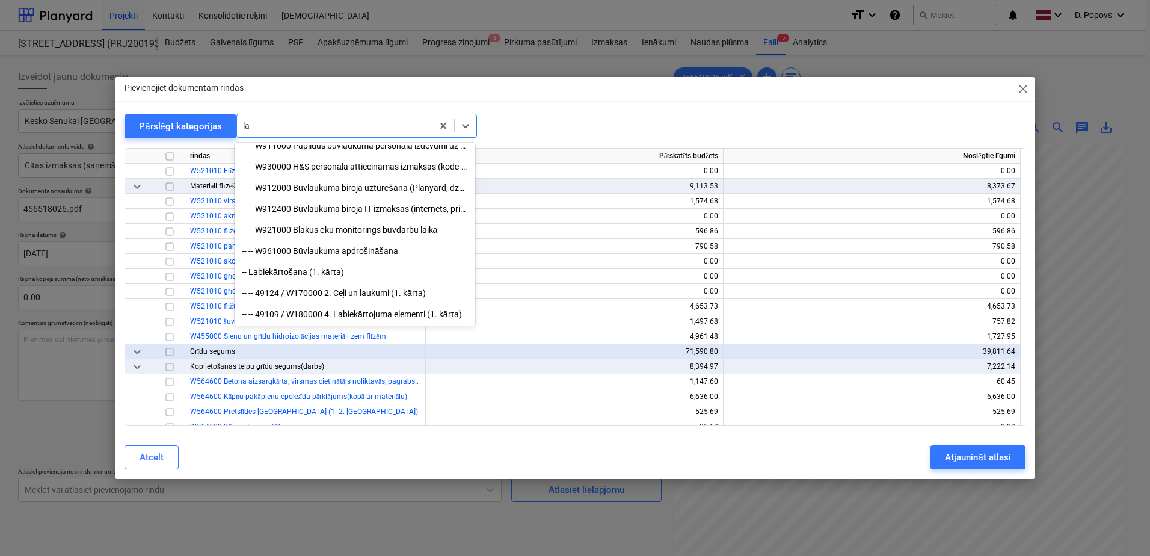
scroll to position [2556, 0]
type input "lam"
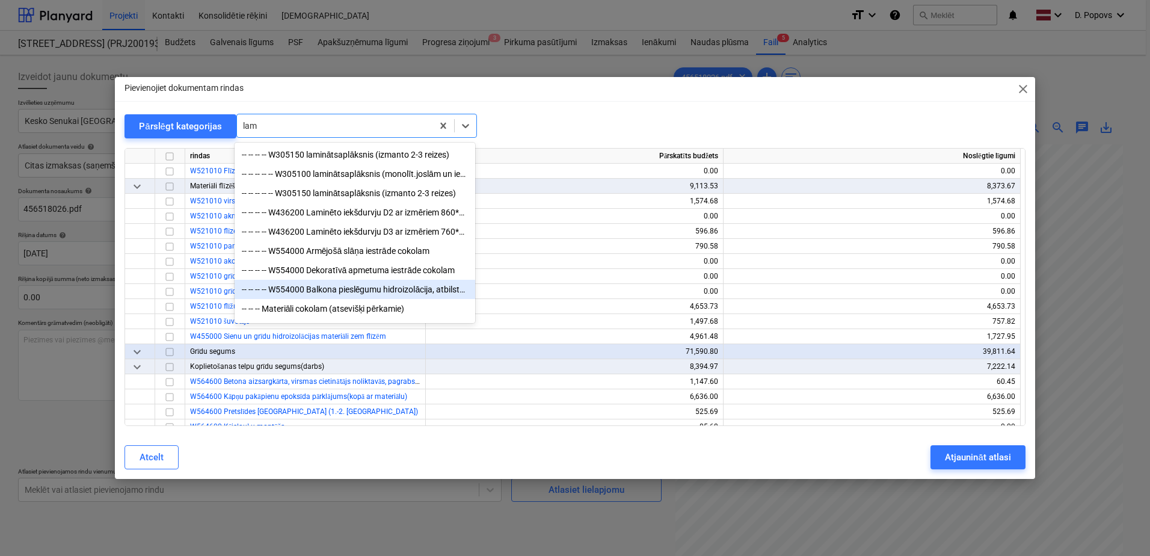
scroll to position [60, 0]
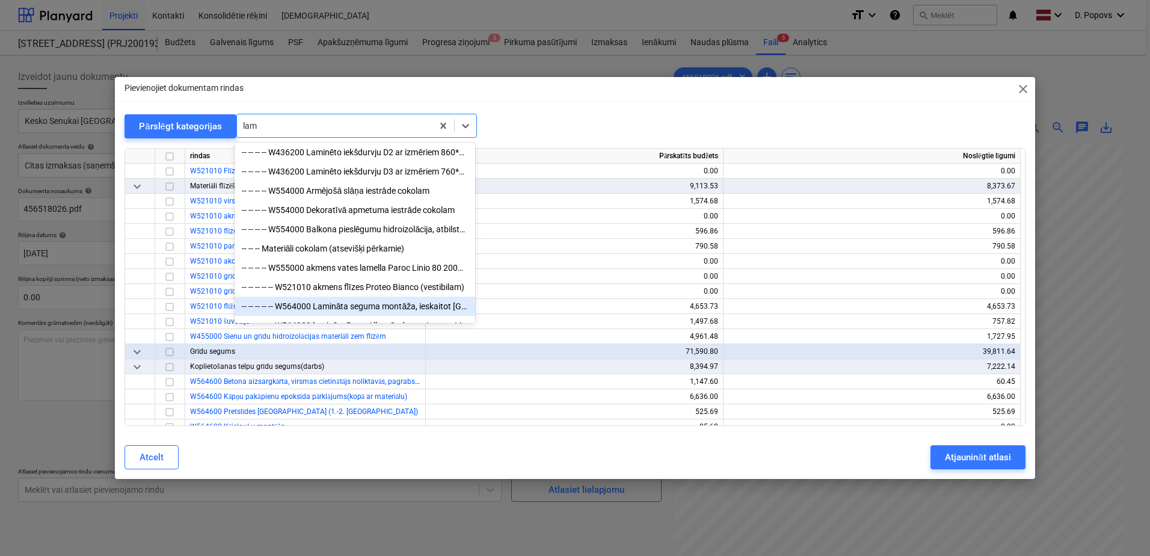
click at [458, 304] on div "-- -- -- -- -- W564000 Lamināta seguma montāža, ieskaitot [GEOGRAPHIC_DATA]" at bounding box center [355, 306] width 241 height 19
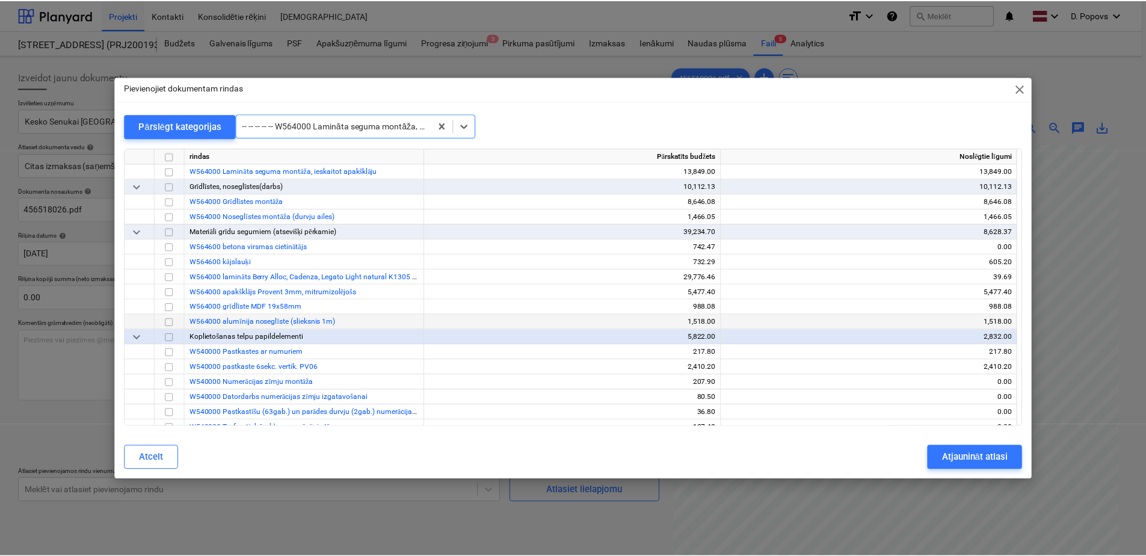
scroll to position [6556, 0]
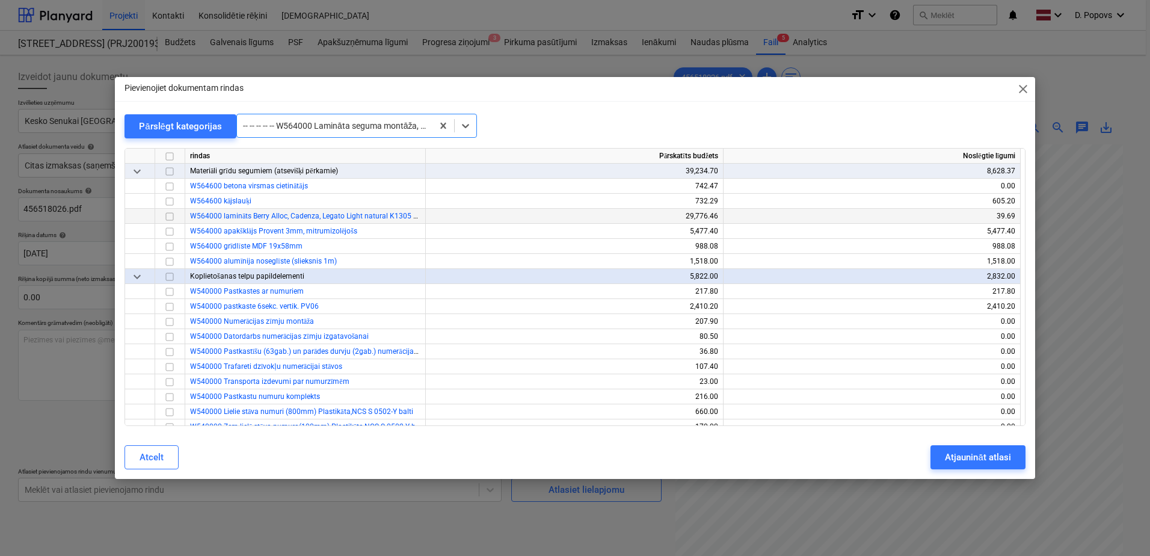
click at [176, 217] on input "checkbox" at bounding box center [169, 216] width 14 height 14
click at [991, 465] on button "Atjaunināt atlasi" at bounding box center [978, 457] width 94 height 24
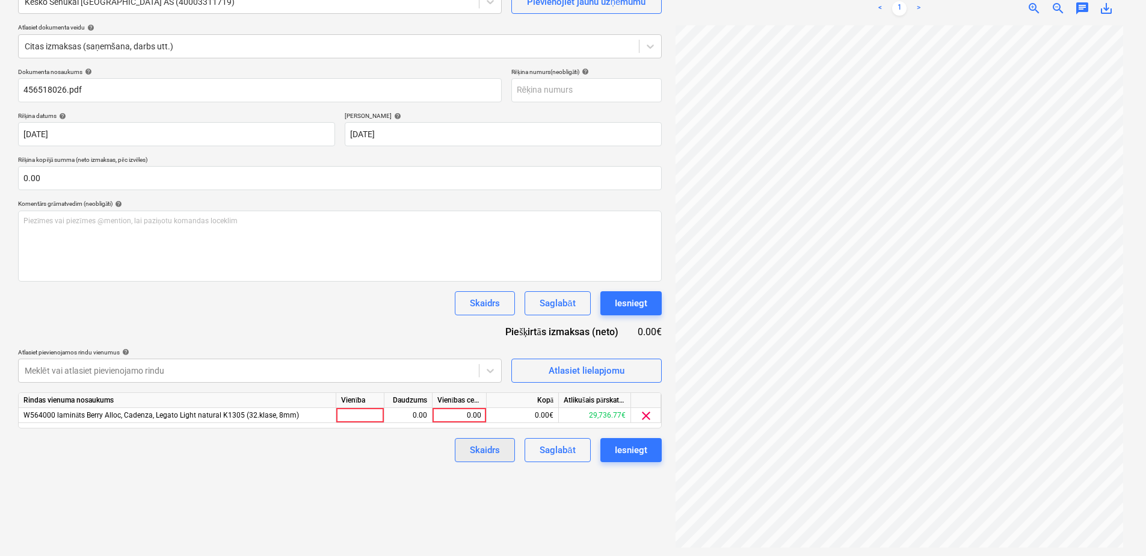
scroll to position [120, 0]
click at [464, 419] on div "0.00" at bounding box center [459, 414] width 44 height 15
type input "842.64"
click at [369, 496] on div "Izveidot jaunu dokumentu Izvēlieties uzņēmumu Kesko Senukai [GEOGRAPHIC_DATA] A…" at bounding box center [339, 245] width 653 height 611
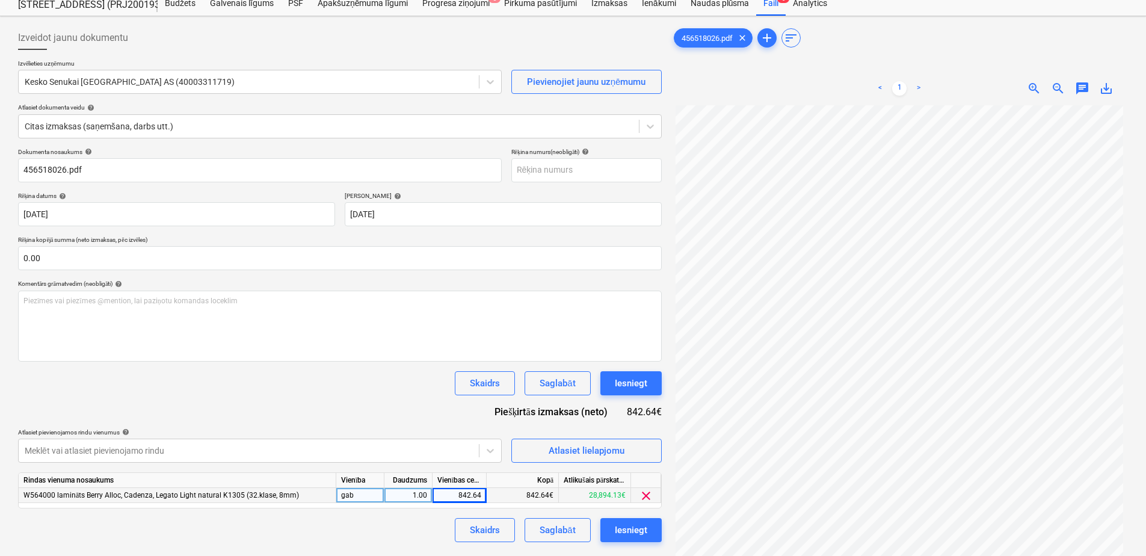
scroll to position [60, 0]
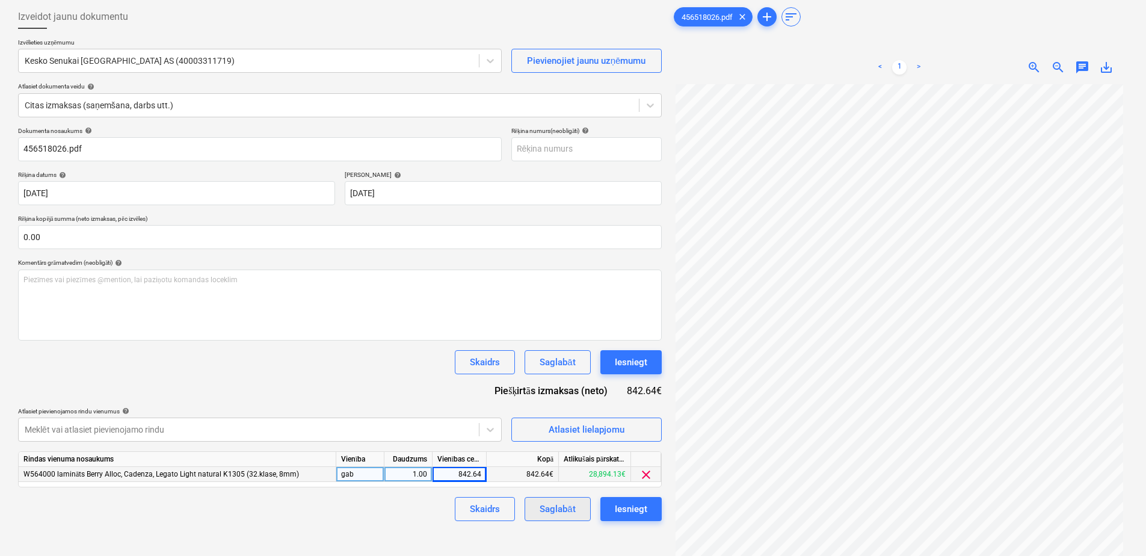
click at [537, 514] on button "Saglabāt" at bounding box center [558, 509] width 66 height 24
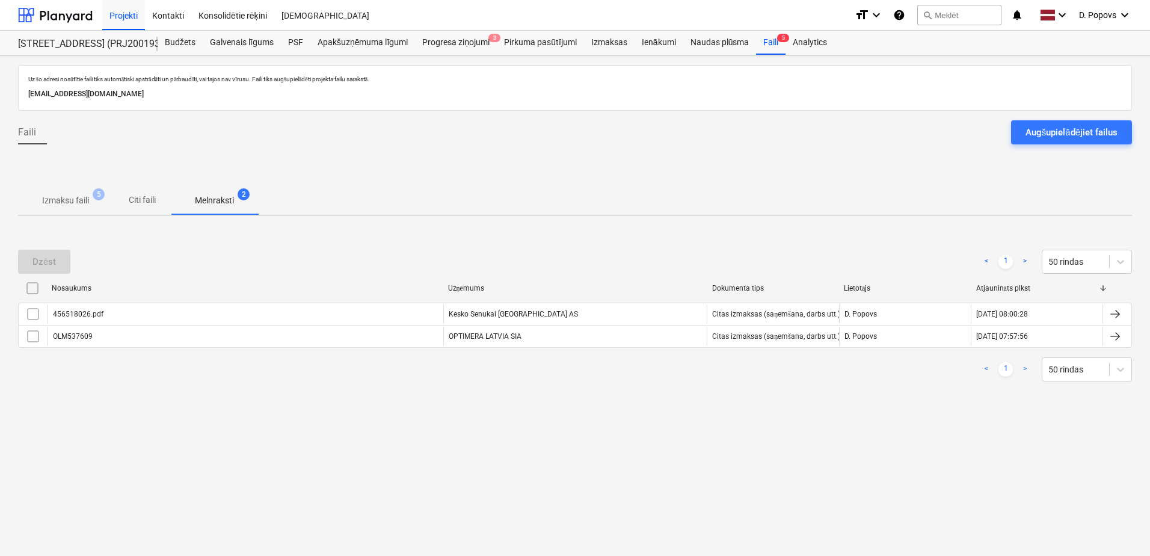
click at [74, 186] on button "Izmaksu faili 5" at bounding box center [65, 200] width 95 height 29
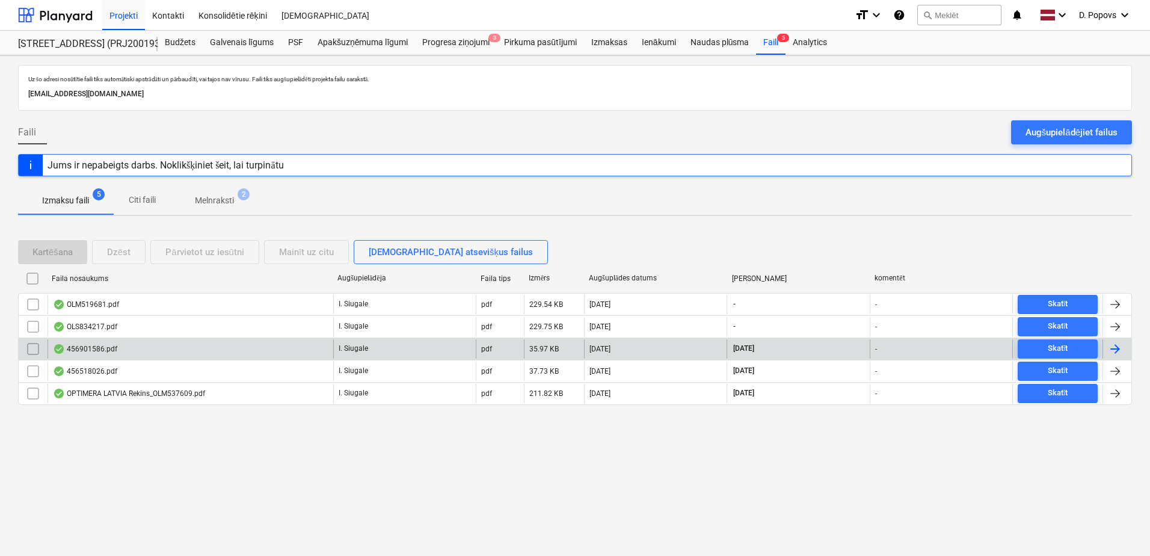
click at [213, 351] on div "456901586.pdf" at bounding box center [191, 348] width 286 height 19
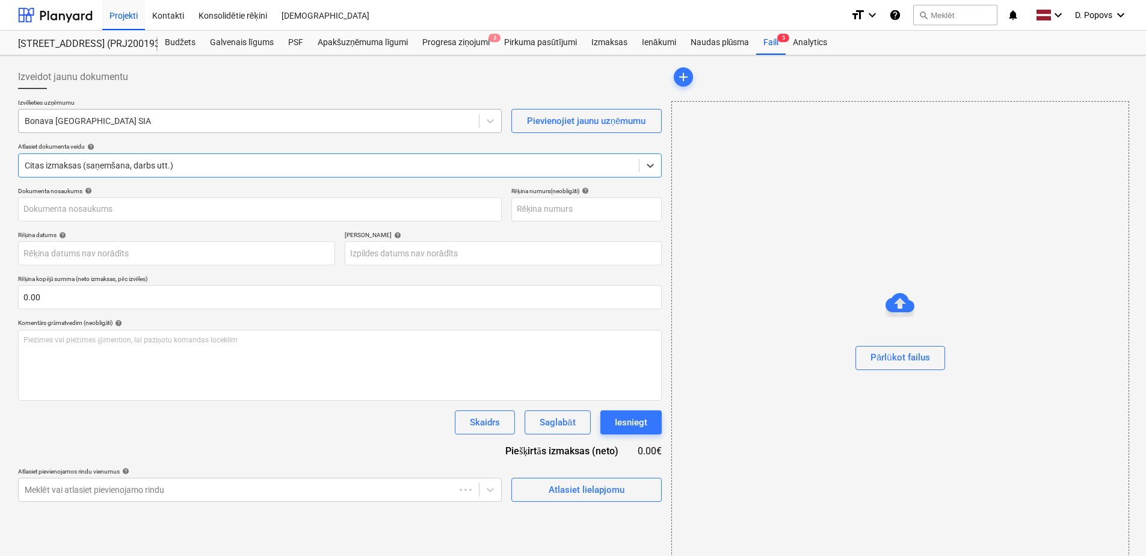
type input "456901586.pdf"
type input "[DATE]"
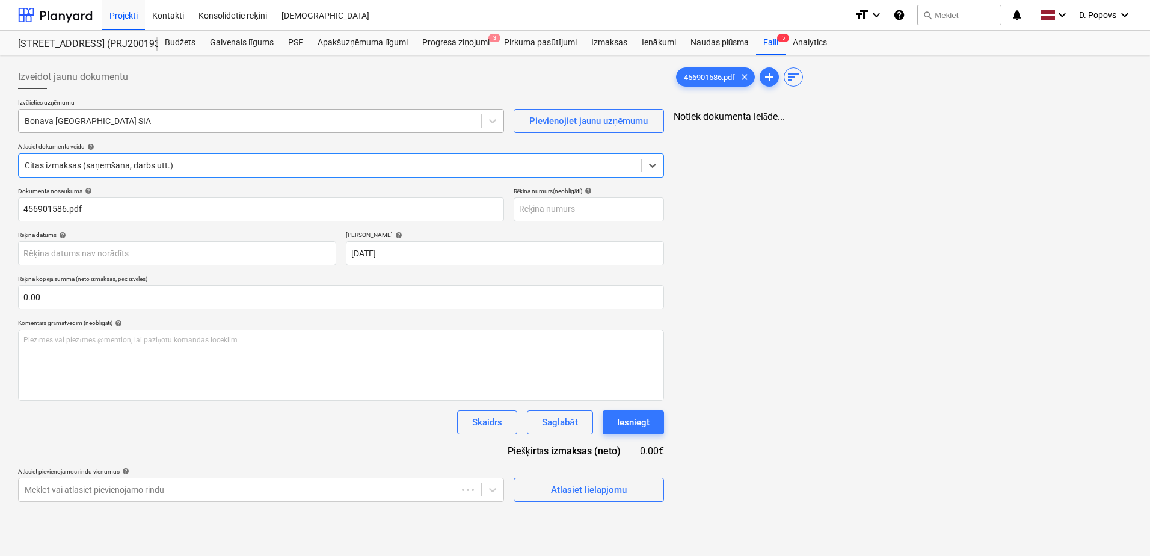
click at [201, 123] on div at bounding box center [250, 121] width 451 height 12
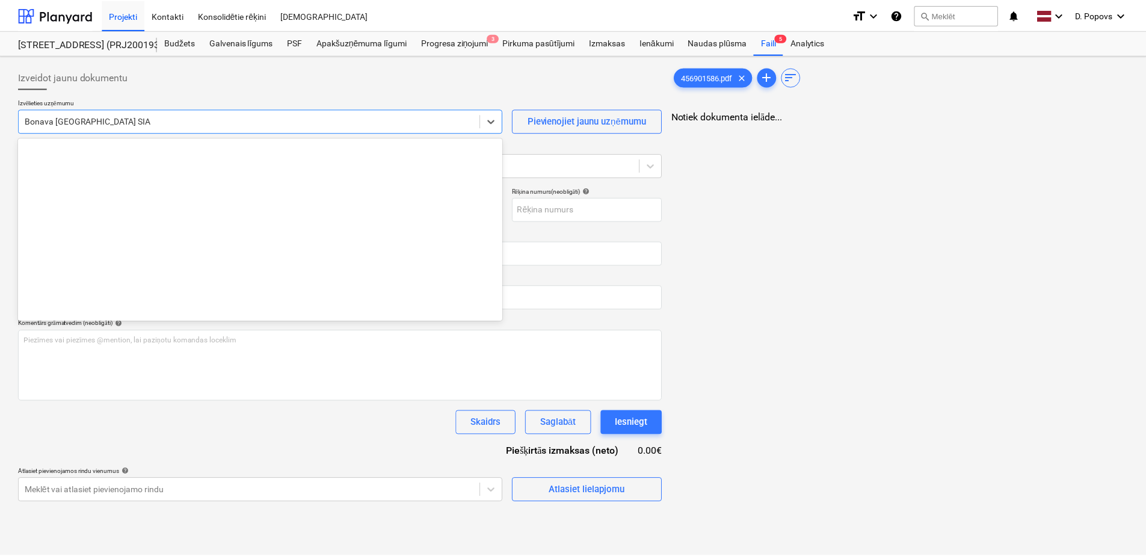
scroll to position [2253, 0]
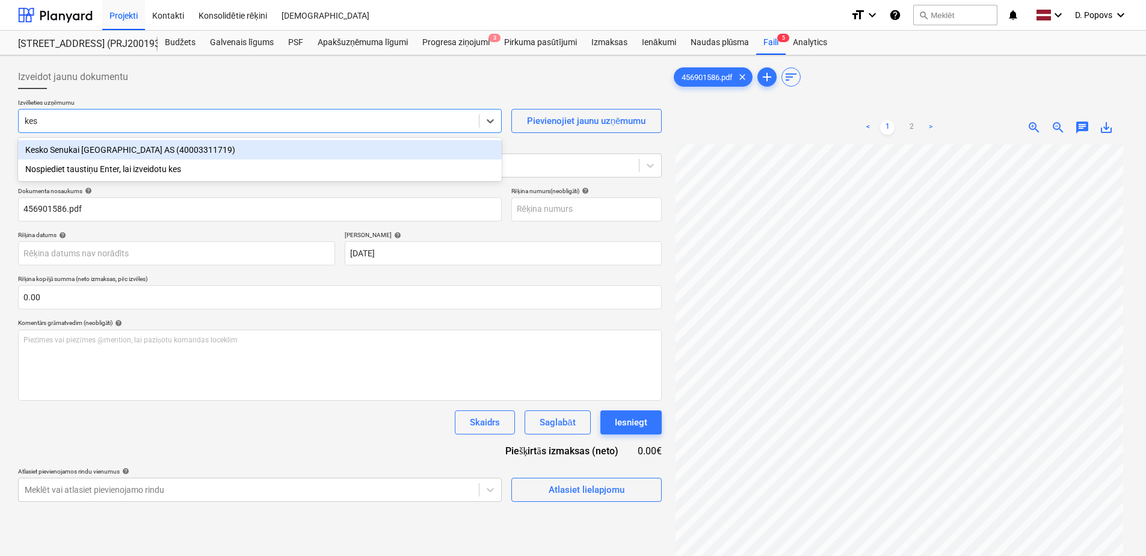
type input "kesk"
click at [129, 143] on div "Kesko Senukai [GEOGRAPHIC_DATA] AS (40003311719)" at bounding box center [260, 149] width 484 height 19
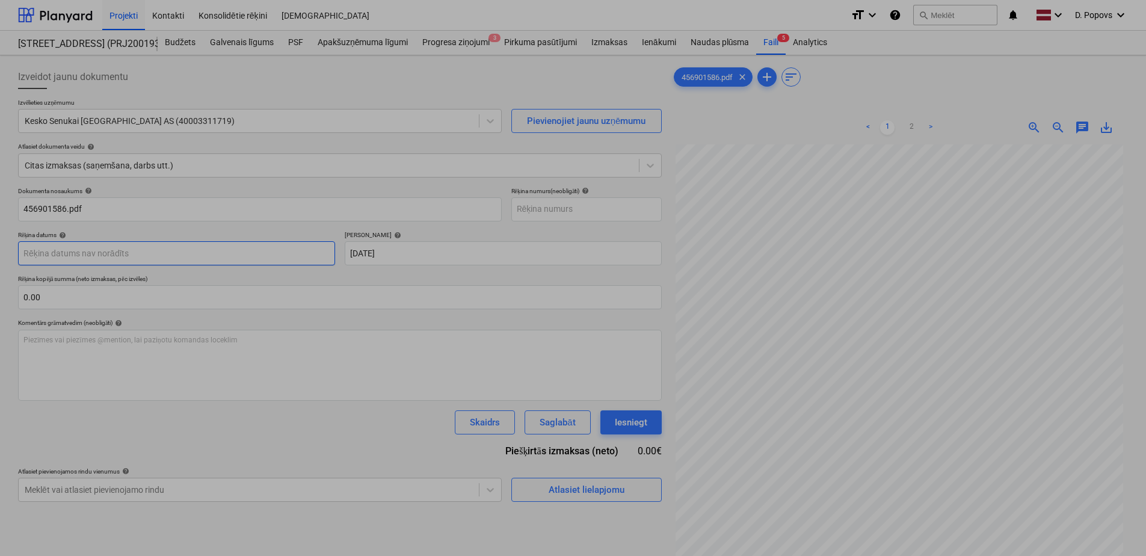
click at [180, 258] on body "Projekti Kontakti Konsolidētie rēķini Iesūtne format_size keyboard_arrow_down h…" at bounding box center [573, 278] width 1146 height 556
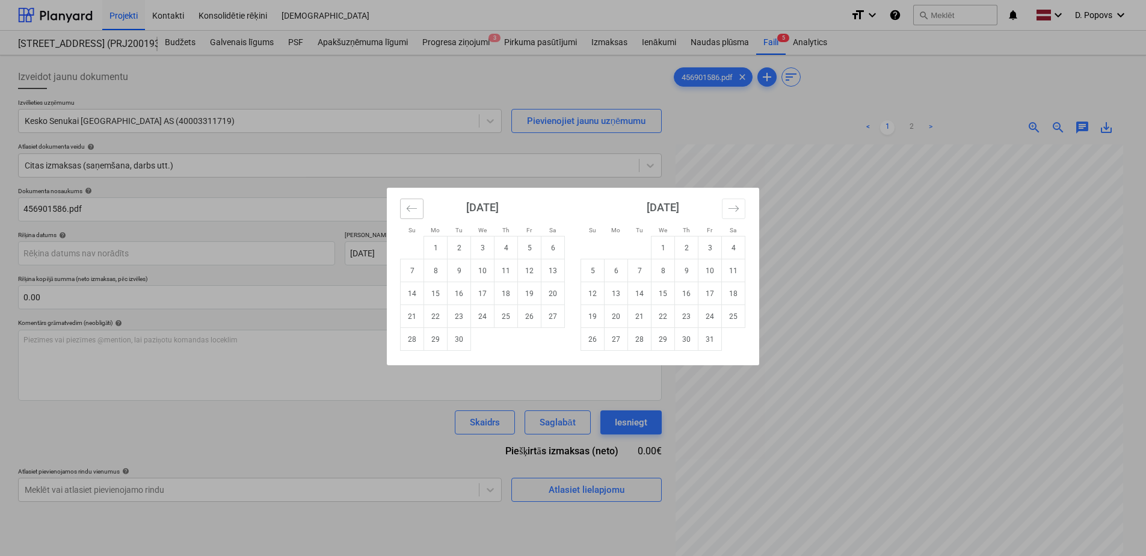
click at [415, 217] on button "Move backward to switch to the previous month." at bounding box center [411, 208] width 23 height 20
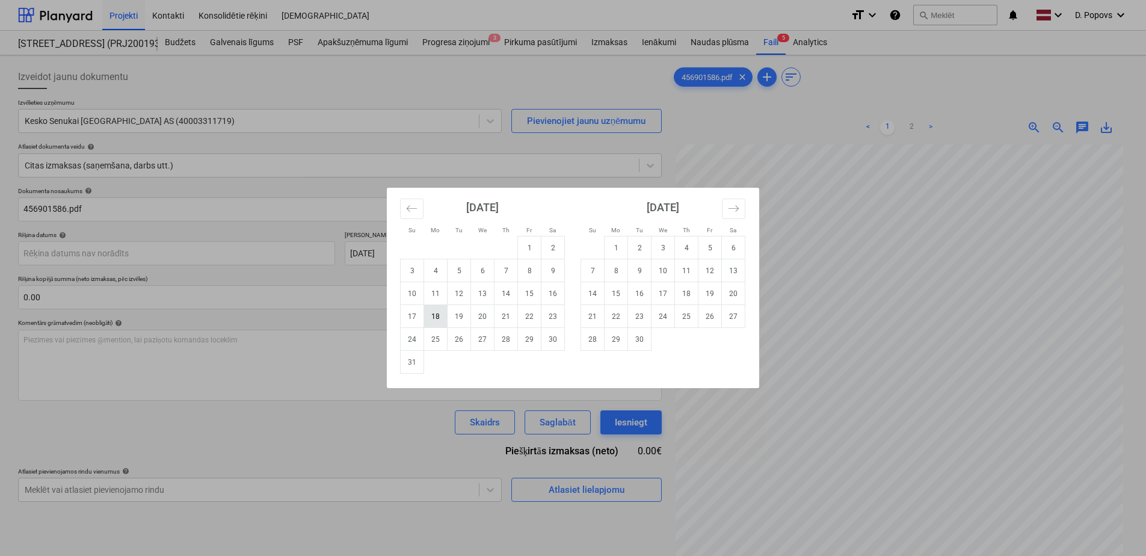
click at [436, 318] on td "18" at bounding box center [435, 316] width 23 height 23
type input "[DATE]"
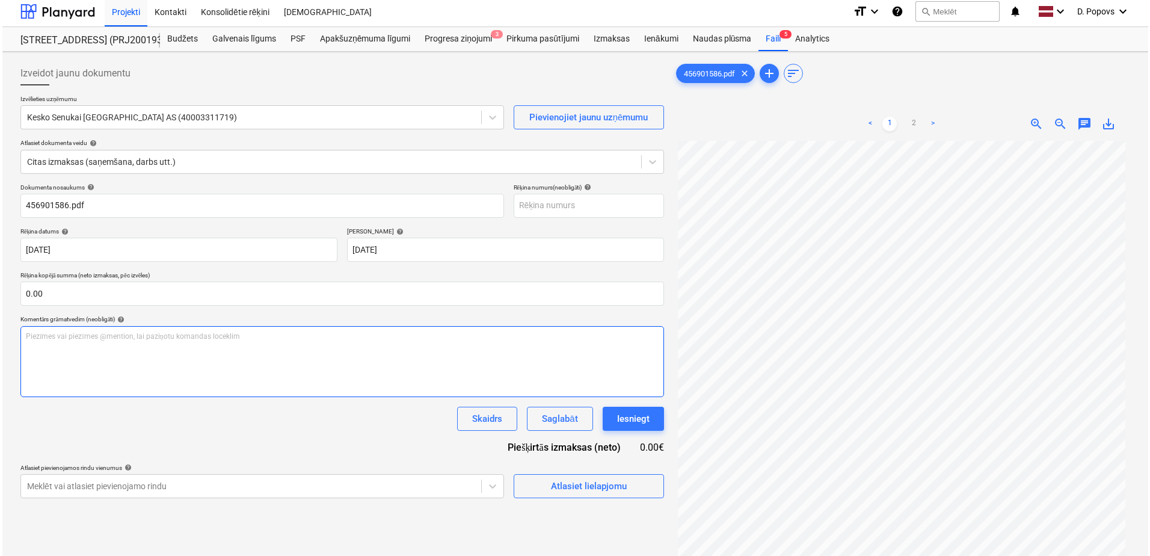
scroll to position [60, 0]
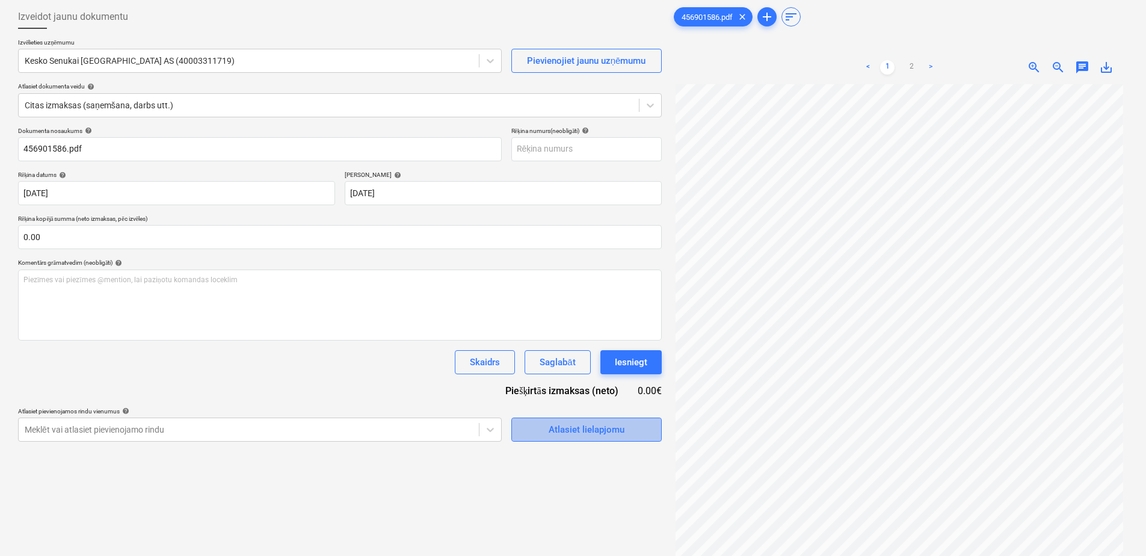
click at [595, 428] on div "Atlasiet lielapjomu" at bounding box center [587, 430] width 76 height 16
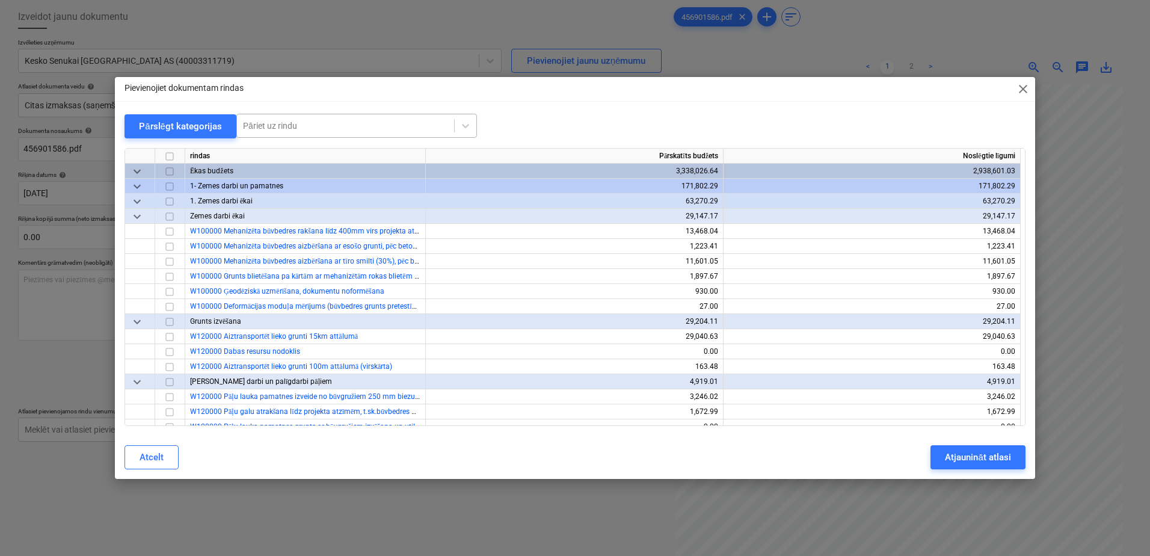
click at [354, 128] on div at bounding box center [345, 126] width 205 height 12
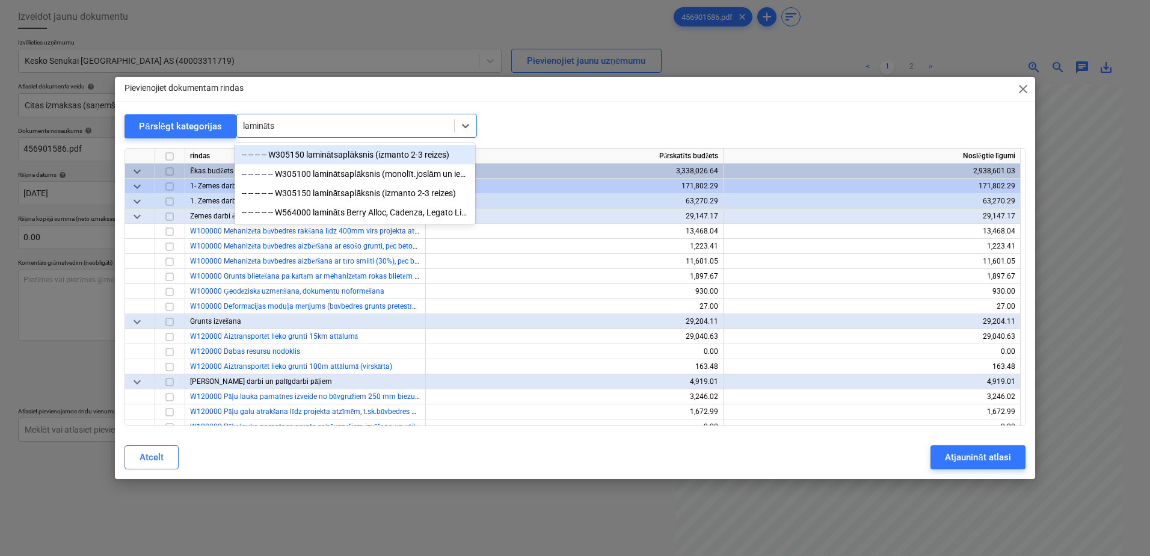
type input "lamināts"
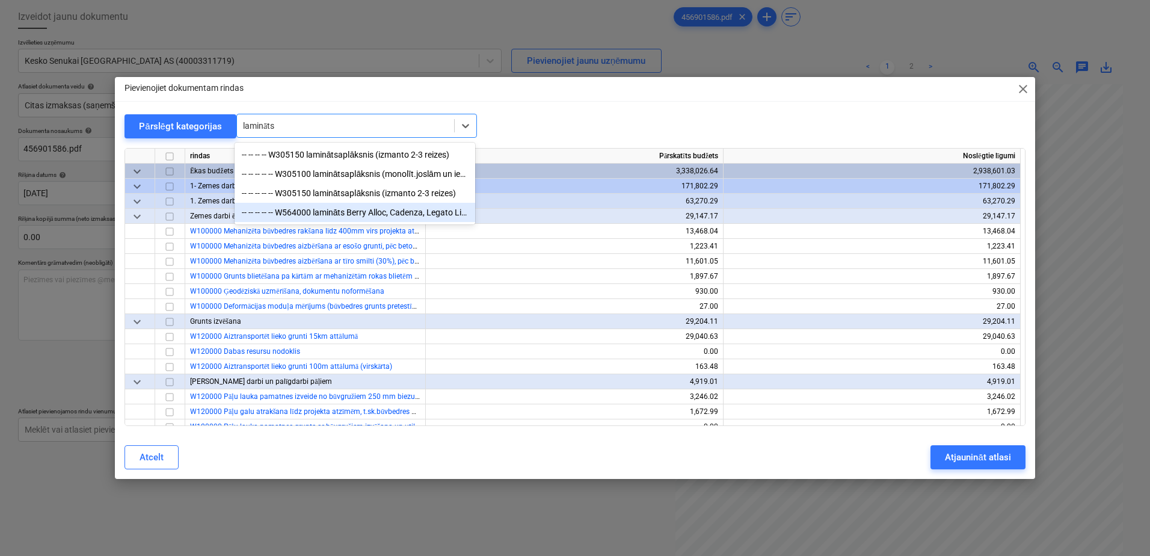
click at [348, 215] on div "-- -- -- -- -- W564000 lamināts Berry Alloc, Cadenza, Legato Light natural K130…" at bounding box center [355, 212] width 241 height 19
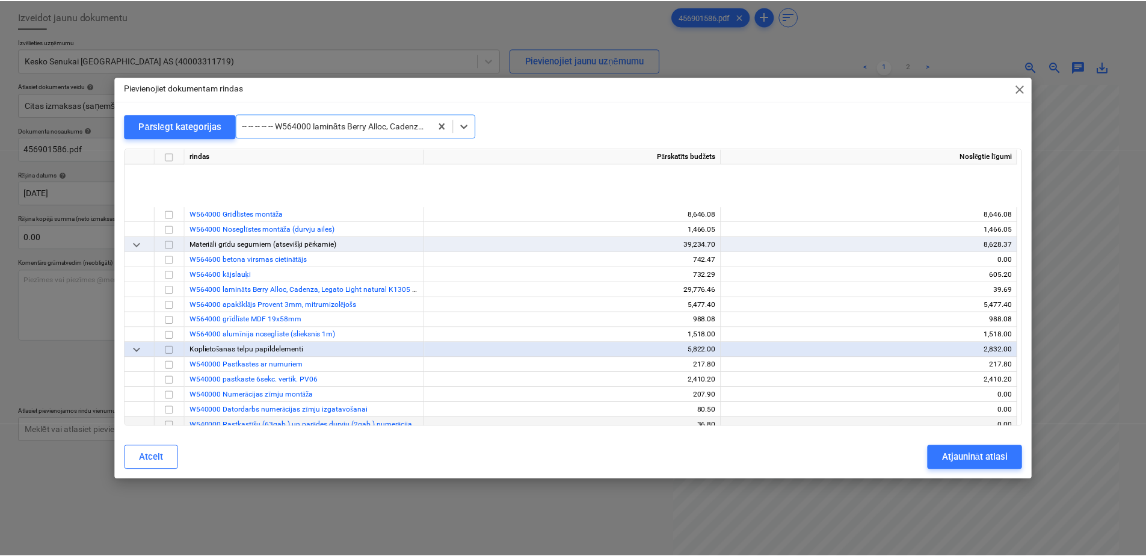
scroll to position [6601, 0]
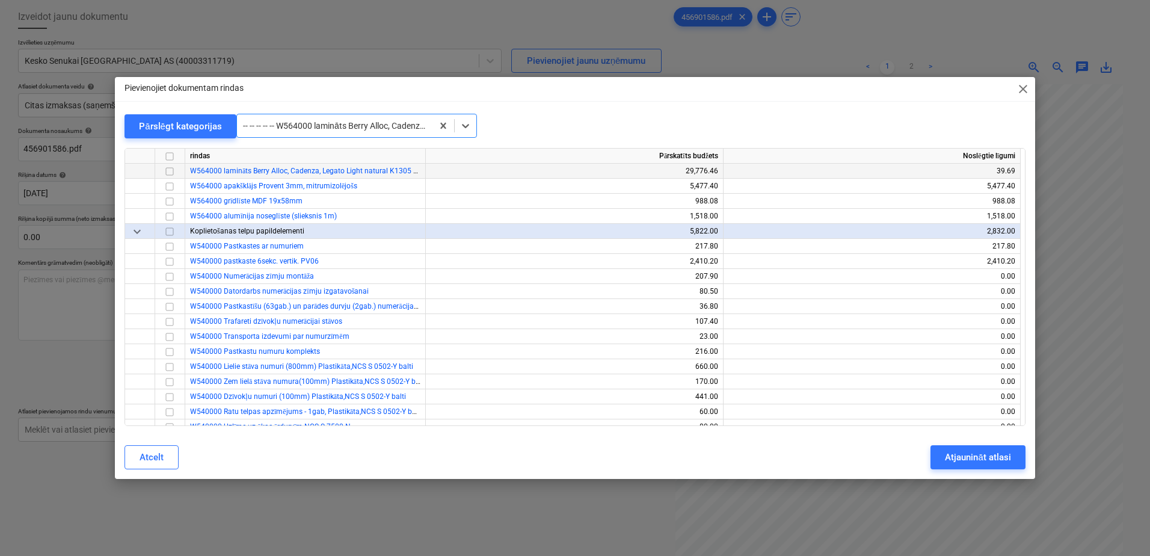
click at [170, 170] on input "checkbox" at bounding box center [169, 171] width 14 height 14
click at [952, 452] on div "Atjaunināt atlasi" at bounding box center [978, 457] width 66 height 16
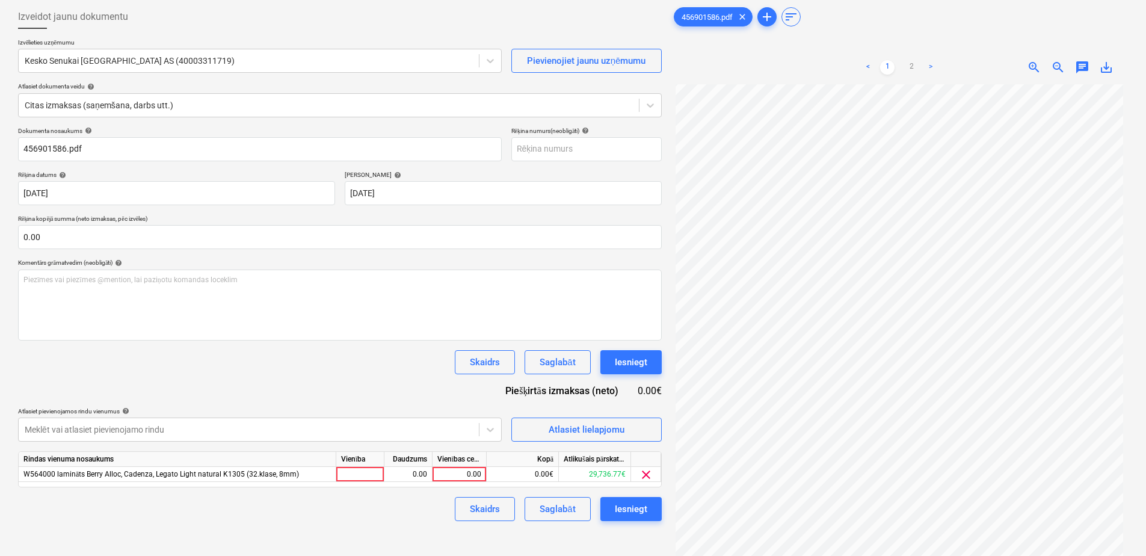
scroll to position [114, 0]
click at [452, 475] on div "0.00" at bounding box center [459, 474] width 44 height 15
type input "4448.1"
click at [393, 532] on div "Izveidot jaunu dokumentu Izvēlieties uzņēmumu Kesko Senukai [GEOGRAPHIC_DATA] A…" at bounding box center [339, 305] width 653 height 611
click at [555, 512] on div "Saglabāt" at bounding box center [557, 509] width 35 height 16
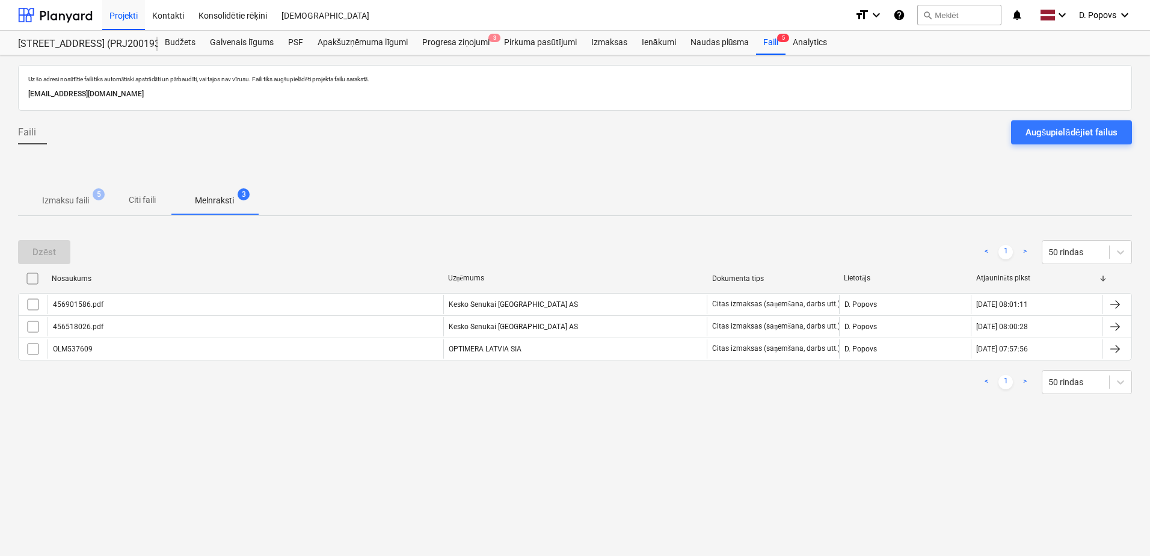
click at [59, 195] on p "Izmaksu faili" at bounding box center [65, 200] width 47 height 13
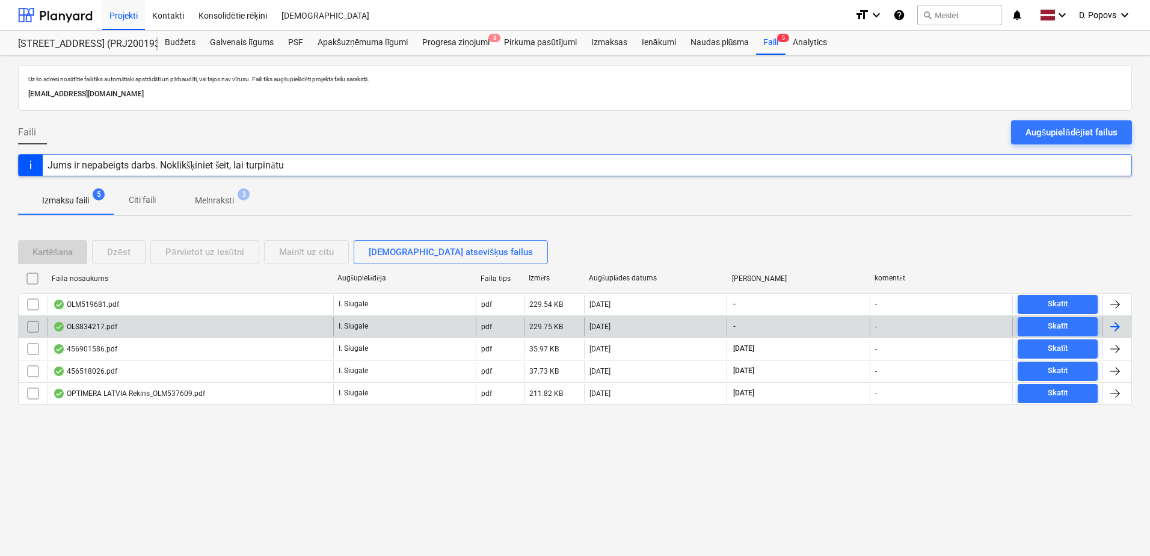
click at [123, 325] on div "OLS834217.pdf" at bounding box center [191, 326] width 286 height 19
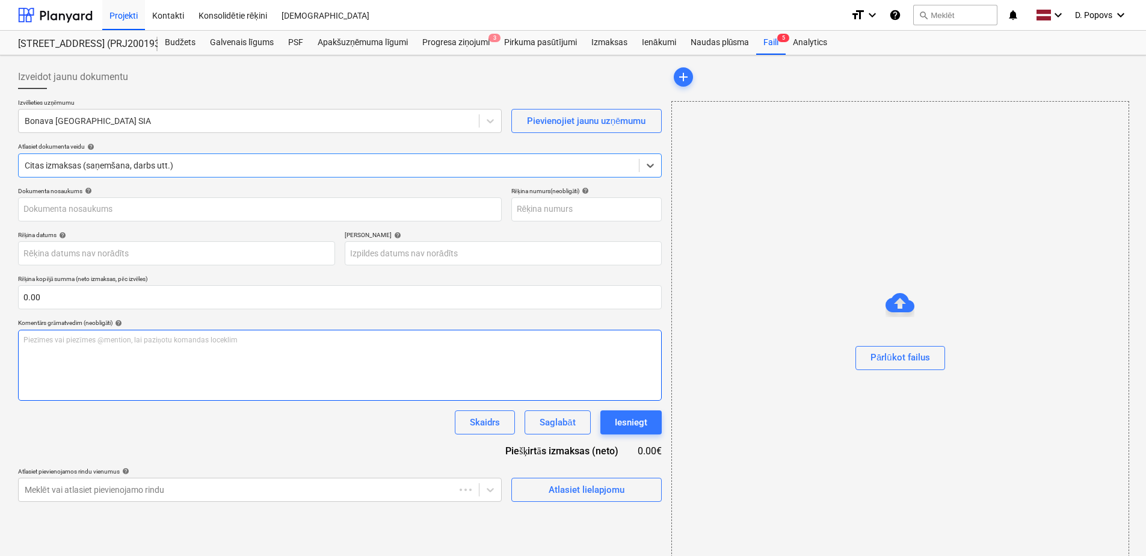
type input "OLS834217"
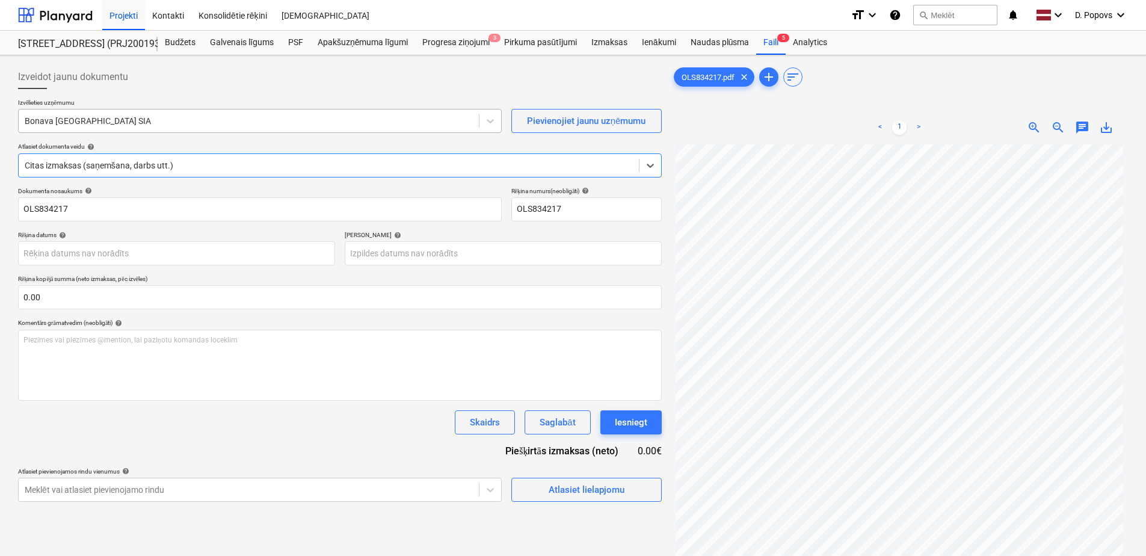
click at [196, 125] on div at bounding box center [249, 121] width 448 height 12
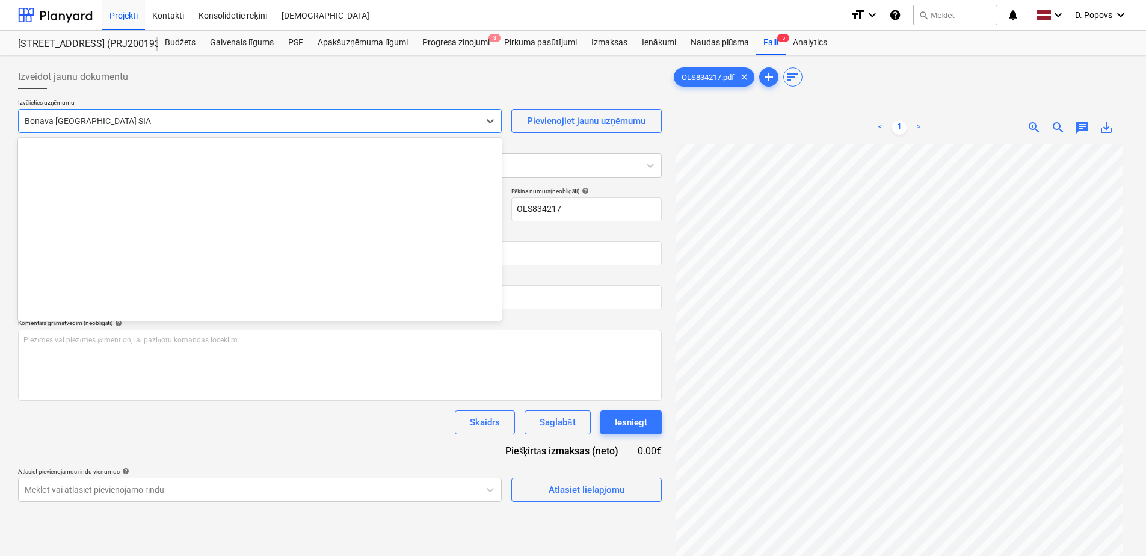
scroll to position [2253, 0]
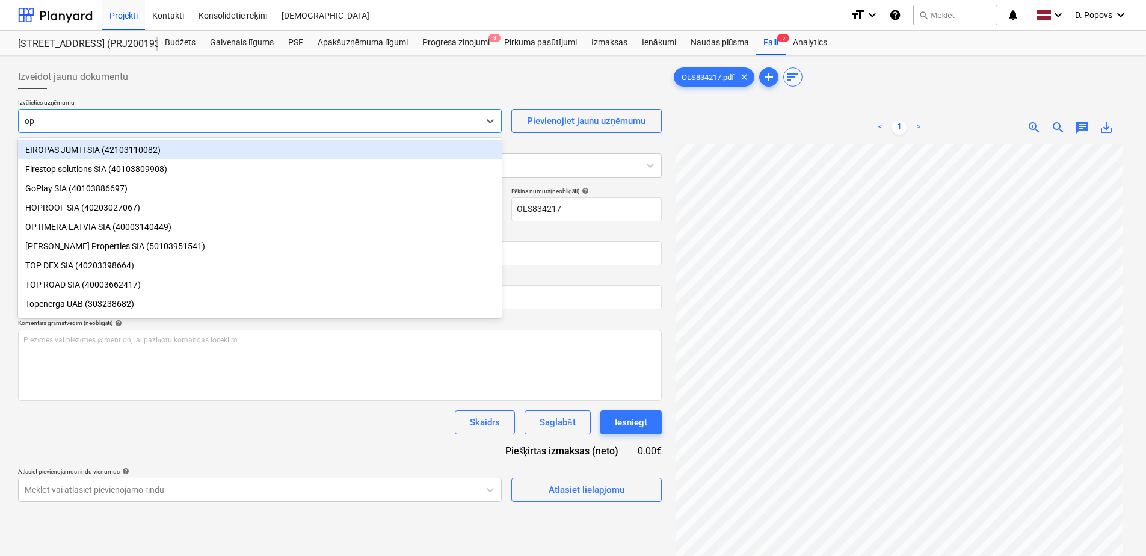
type input "opt"
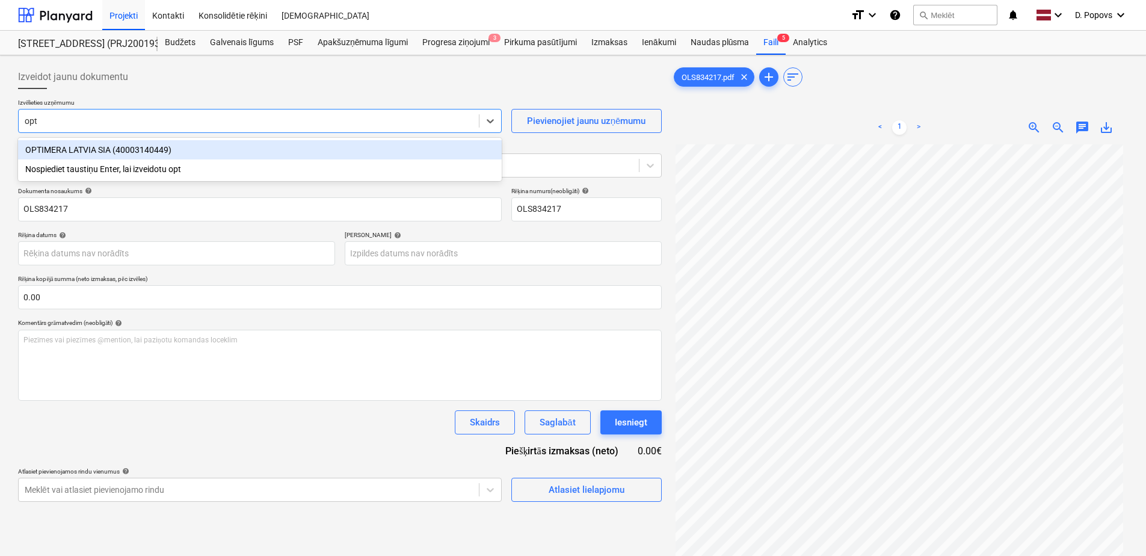
click at [160, 151] on div "OPTIMERA LATVIA SIA (40003140449)" at bounding box center [260, 149] width 484 height 19
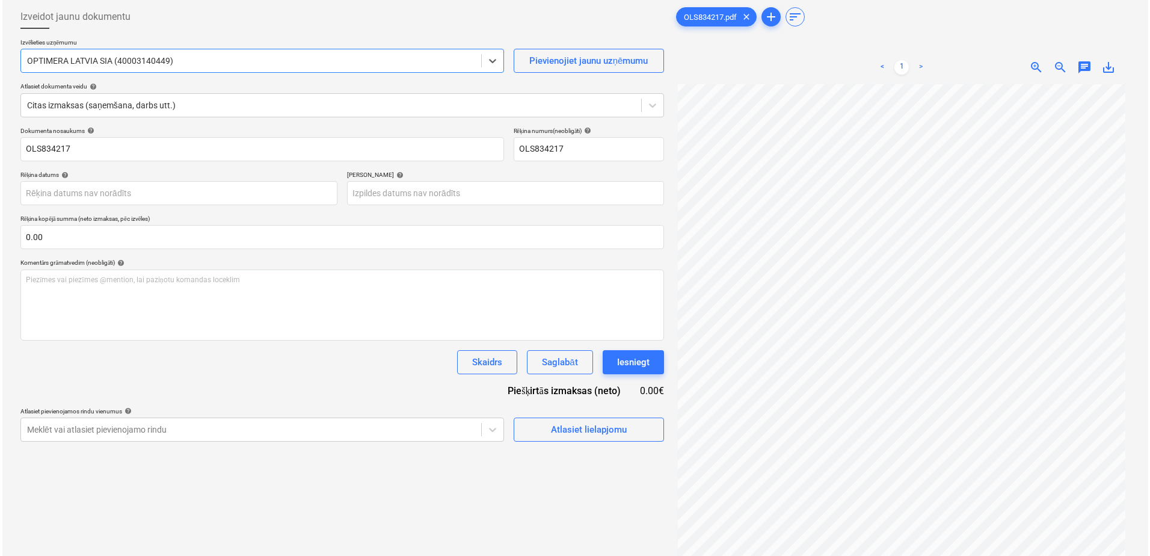
scroll to position [60, 0]
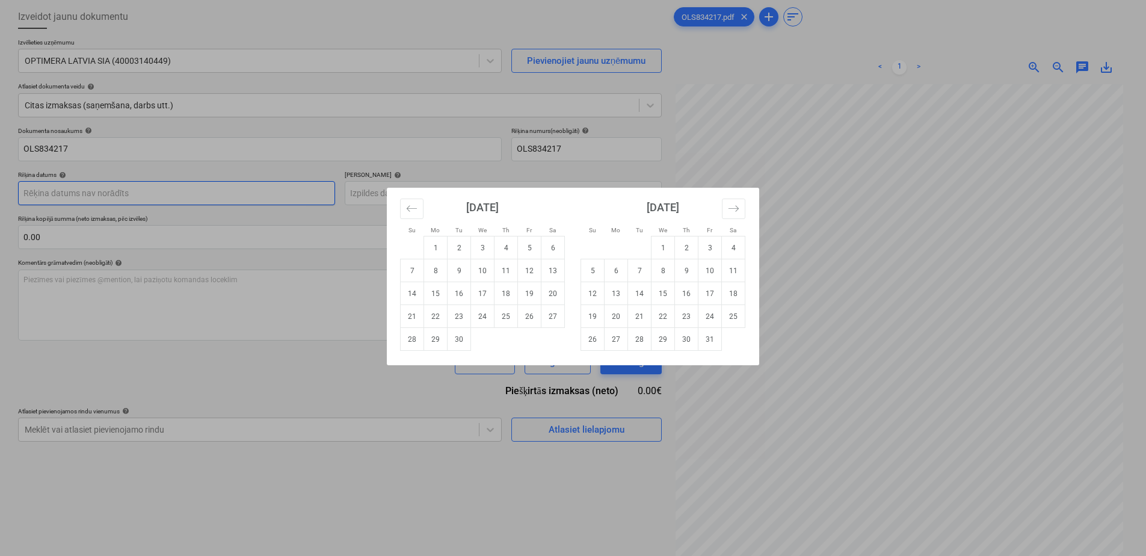
click at [238, 191] on body "Projekti Kontakti Konsolidētie rēķini Iesūtne format_size keyboard_arrow_down h…" at bounding box center [573, 218] width 1146 height 556
click at [402, 207] on button "Move backward to switch to the previous month." at bounding box center [411, 208] width 23 height 20
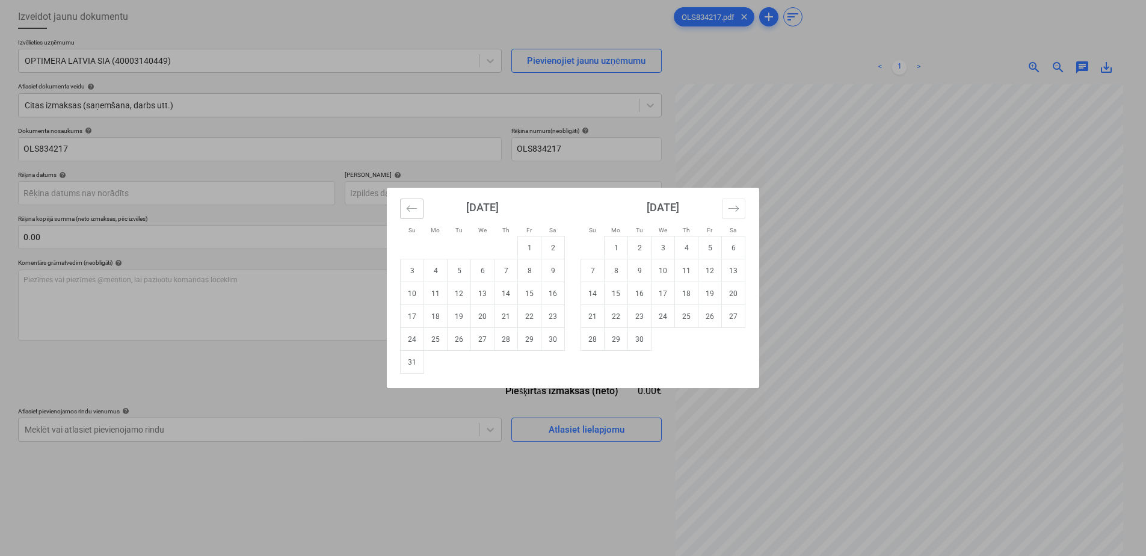
click at [401, 207] on button "Move backward to switch to the previous month." at bounding box center [411, 208] width 23 height 20
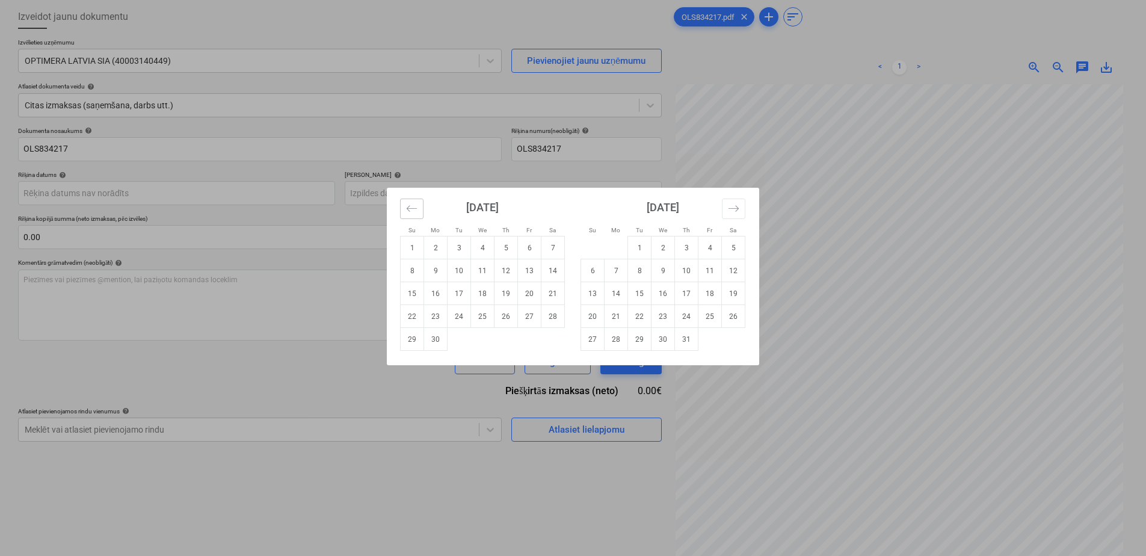
click at [401, 207] on button "Move backward to switch to the previous month." at bounding box center [411, 208] width 23 height 20
click at [501, 298] on td "15" at bounding box center [505, 293] width 23 height 23
type input "[DATE]"
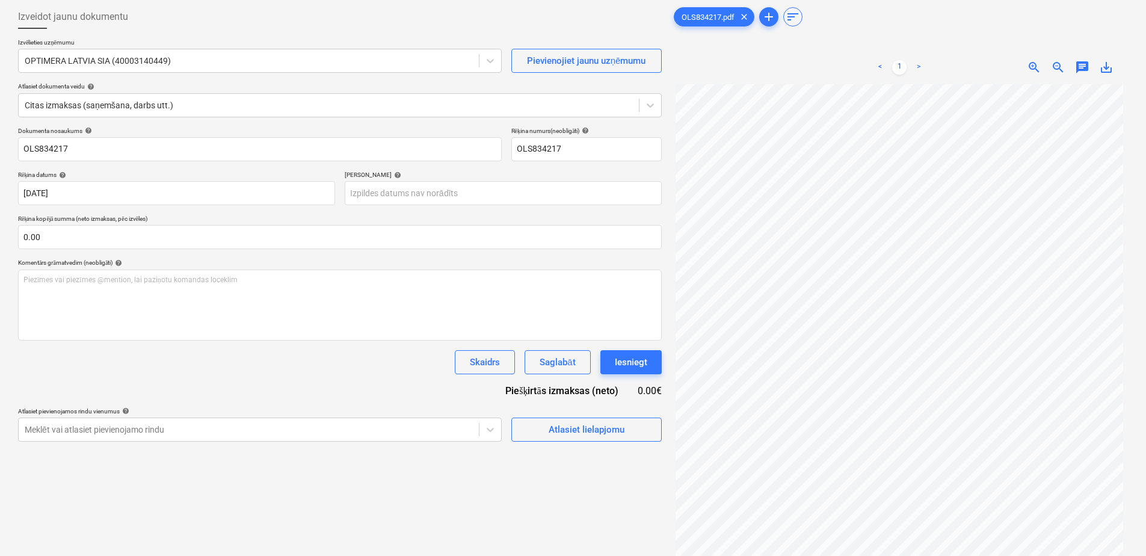
click at [459, 207] on div "Dokumenta nosaukums help OLS834217 Rēķina numurs (neobligāti) help OLS834217 Rē…" at bounding box center [340, 284] width 644 height 315
click at [461, 199] on body "Projekti Kontakti Konsolidētie rēķini Iesūtne format_size keyboard_arrow_down h…" at bounding box center [573, 218] width 1146 height 556
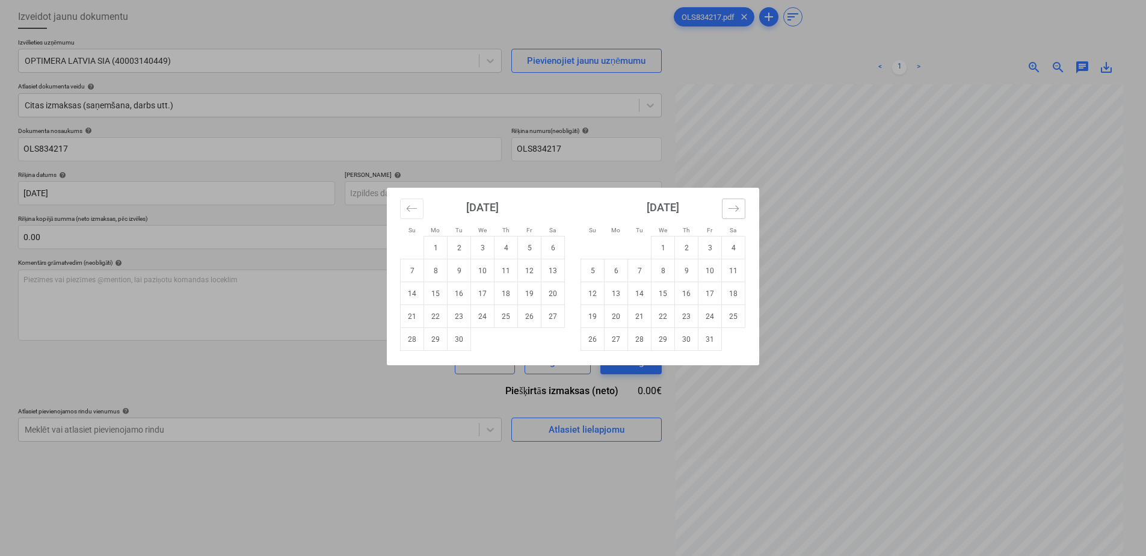
click at [742, 208] on button "Move forward to switch to the next month." at bounding box center [733, 208] width 23 height 20
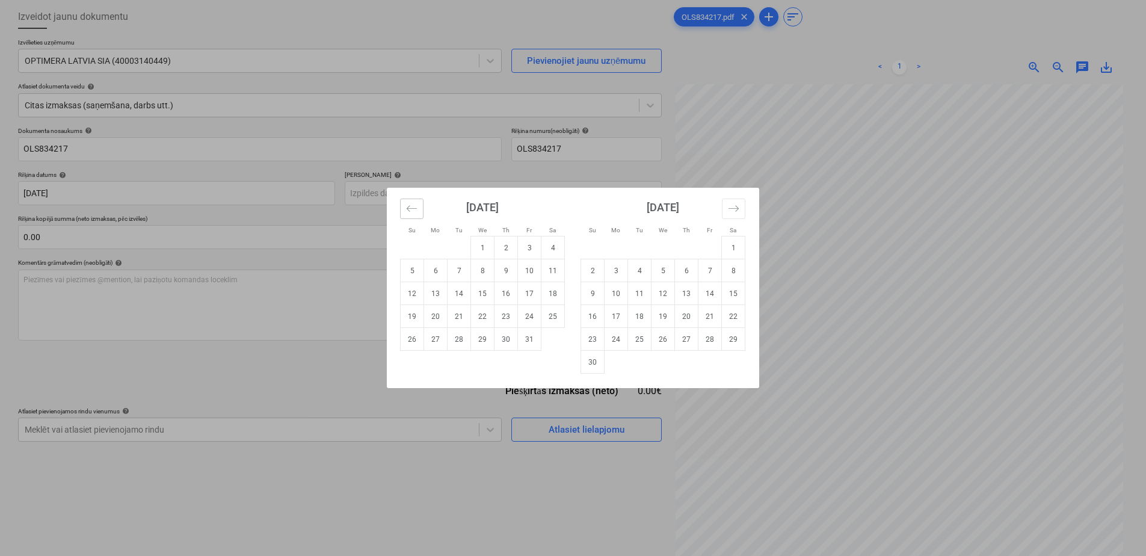
click at [416, 211] on icon "Move backward to switch to the previous month." at bounding box center [411, 208] width 11 height 11
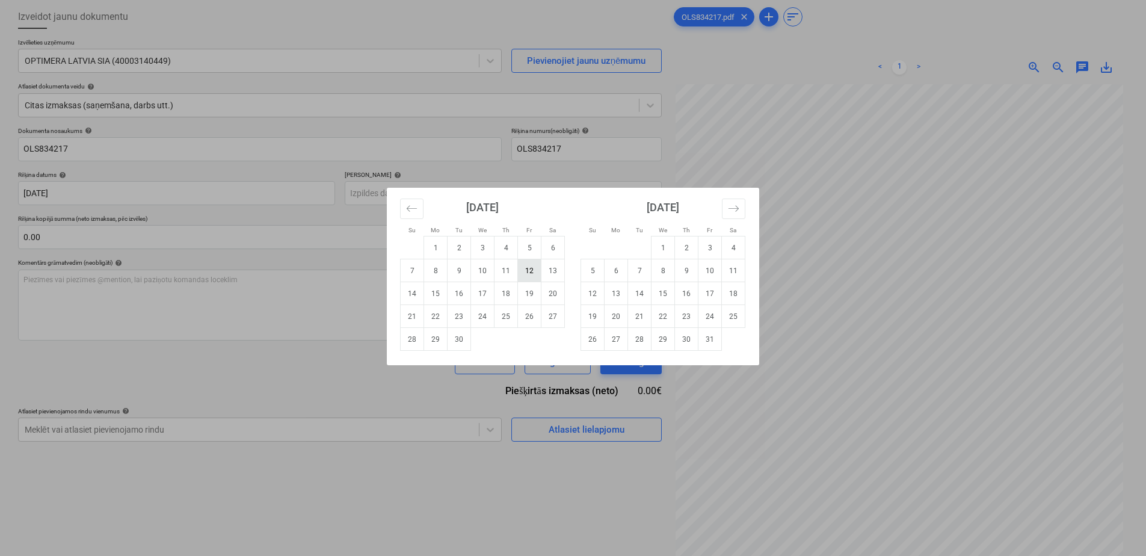
click at [520, 274] on td "12" at bounding box center [529, 270] width 23 height 23
type input "[DATE]"
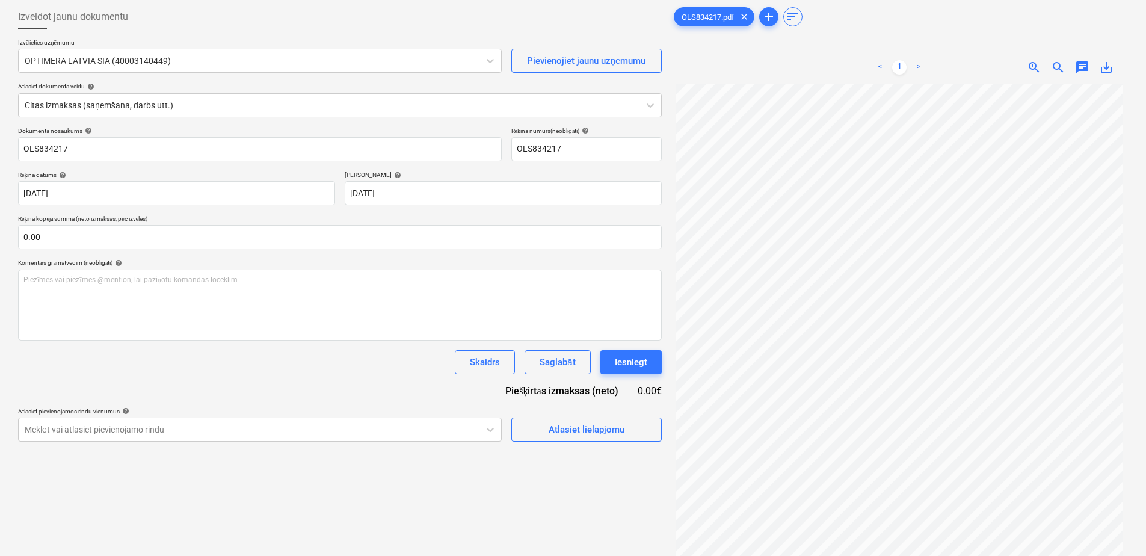
click at [369, 375] on div "Dokumenta nosaukums help OLS834217 Rēķina numurs (neobligāti) help OLS834217 Rē…" at bounding box center [340, 284] width 644 height 315
click at [579, 426] on div "Atlasiet lielapjomu" at bounding box center [587, 430] width 76 height 16
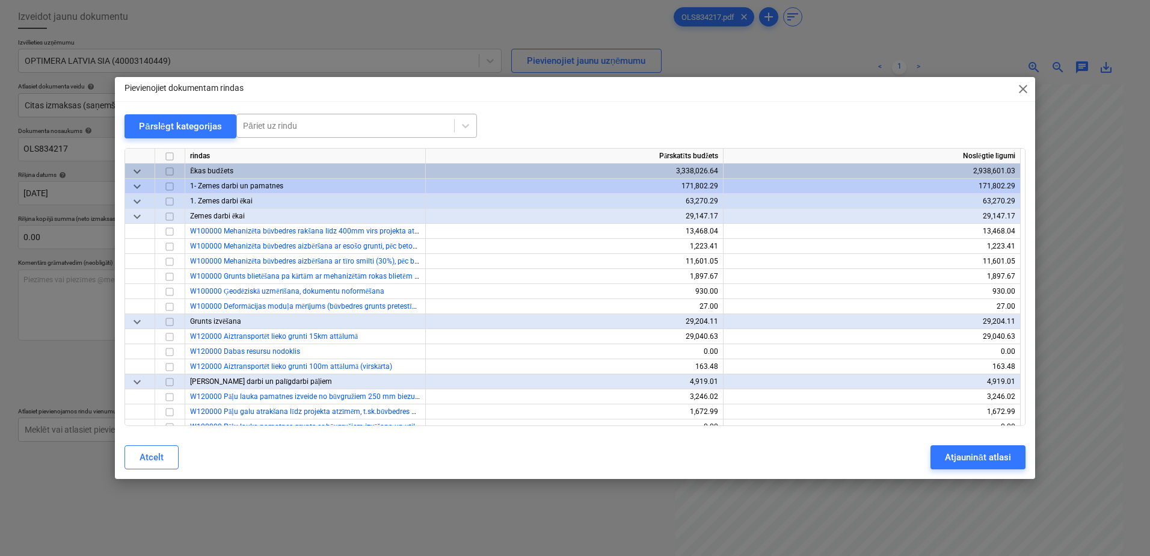
click at [310, 127] on div at bounding box center [345, 126] width 205 height 12
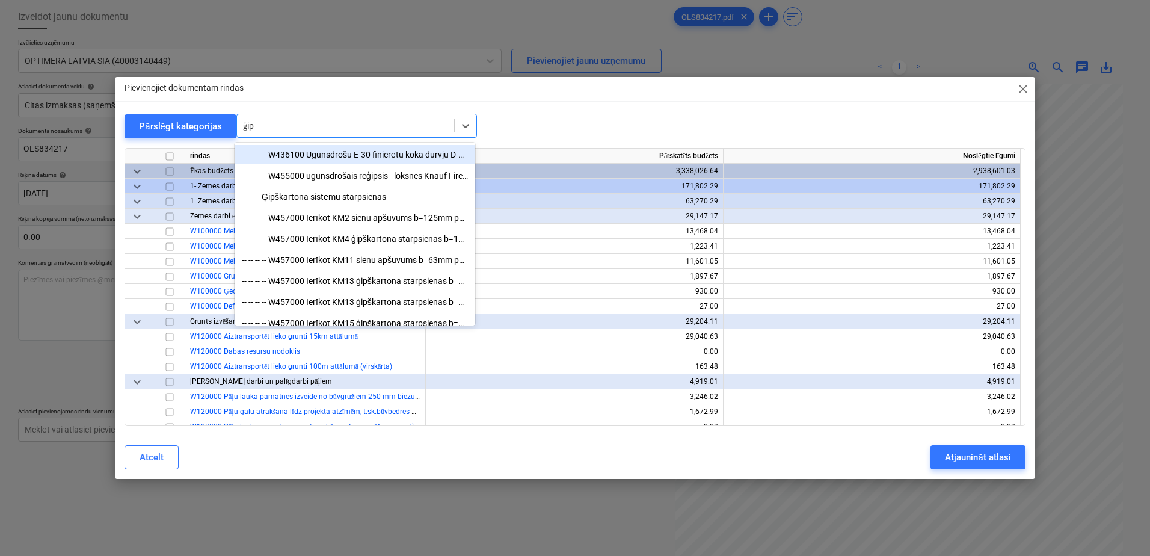
type input "ģipš"
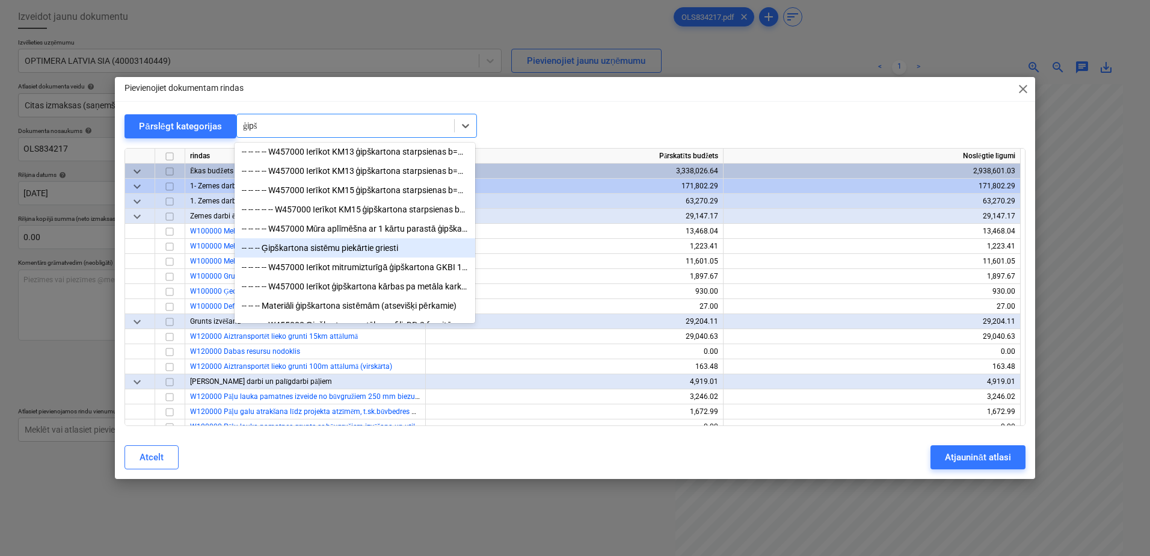
scroll to position [120, 0]
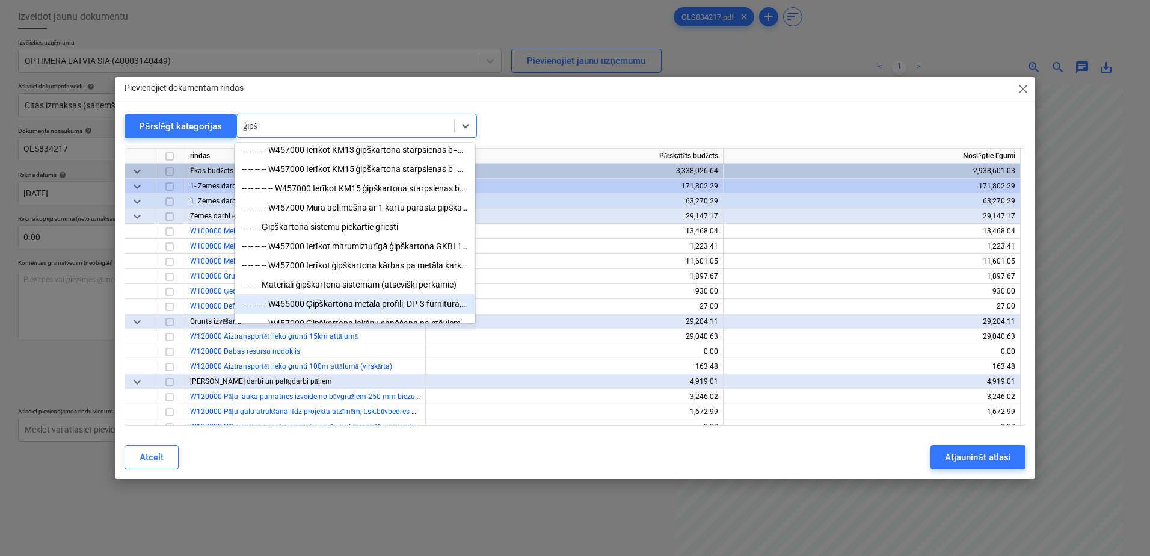
click at [414, 312] on div "-- -- -- -- W455000 Ģipškartona metāla profili, DP-3 furnitūra, šuvju lenta, šp…" at bounding box center [355, 303] width 241 height 19
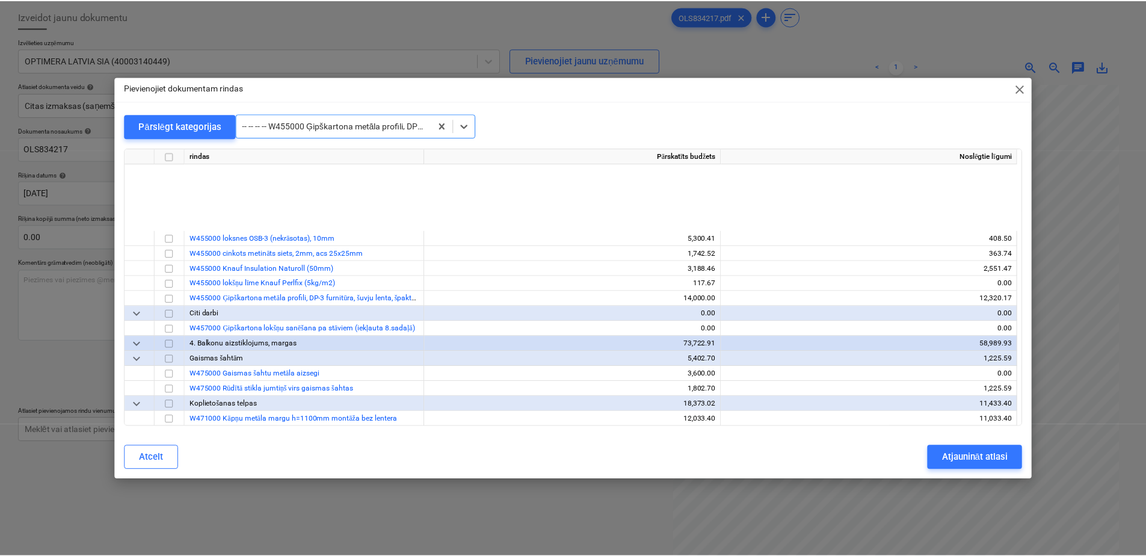
scroll to position [4511, 0]
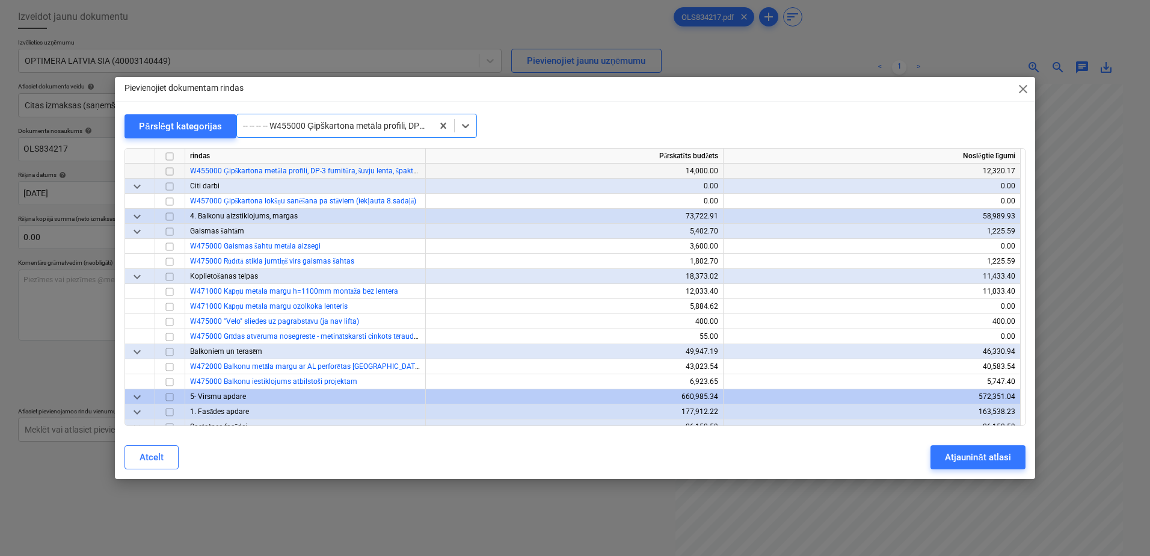
click at [172, 172] on input "checkbox" at bounding box center [169, 171] width 14 height 14
click at [965, 458] on div "Atjaunināt atlasi" at bounding box center [978, 457] width 66 height 16
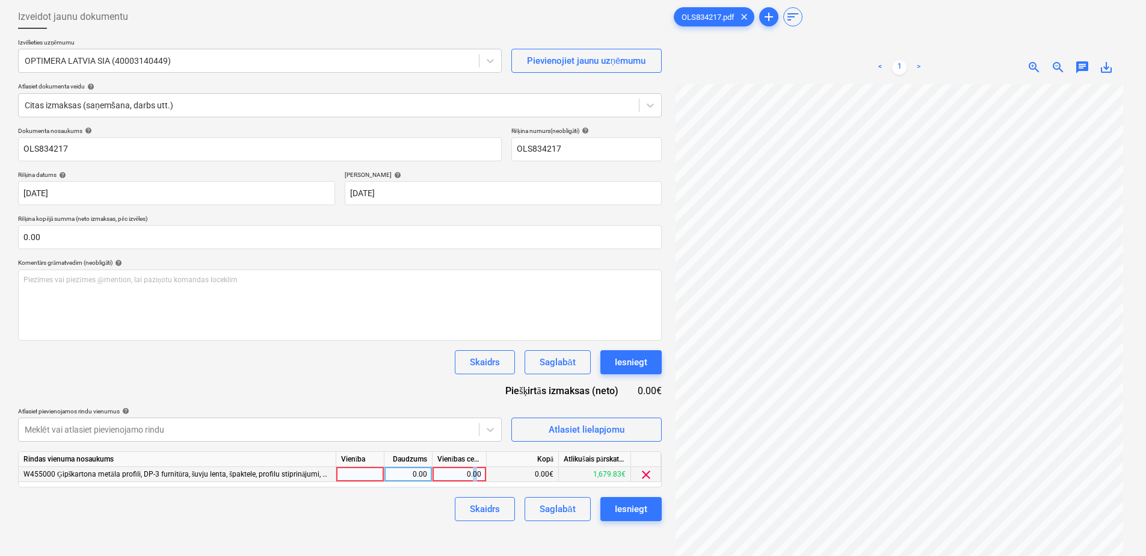
click at [475, 470] on div "0.00" at bounding box center [459, 474] width 44 height 15
type input "52.7"
click at [405, 512] on div "Skaidrs Saglabāt Iesniegt" at bounding box center [340, 509] width 644 height 24
click at [550, 502] on div "Saglabāt" at bounding box center [557, 509] width 35 height 16
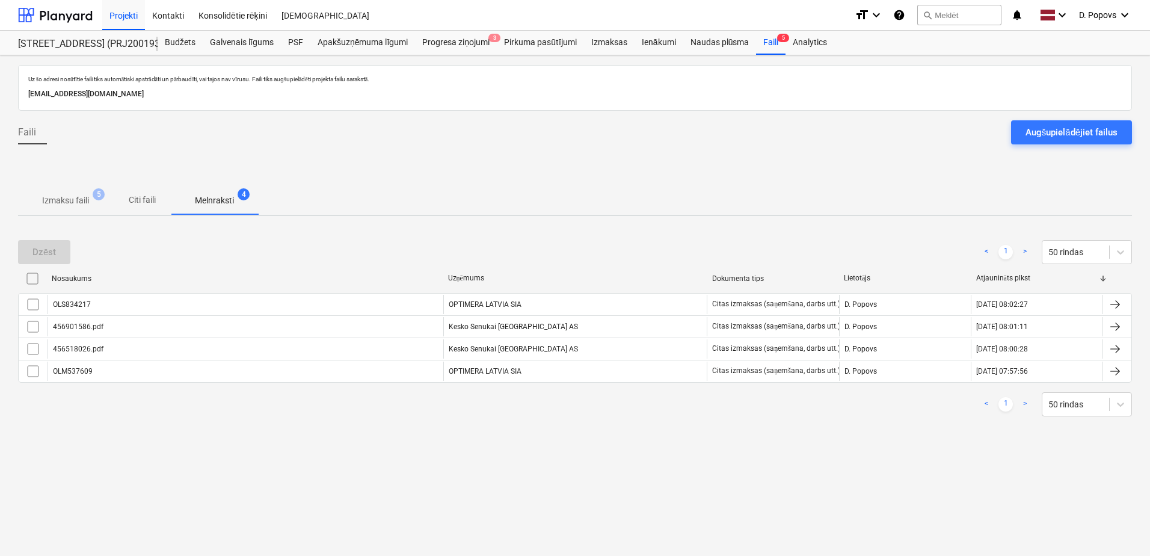
click at [26, 195] on span "Izmaksu faili 5" at bounding box center [65, 200] width 95 height 22
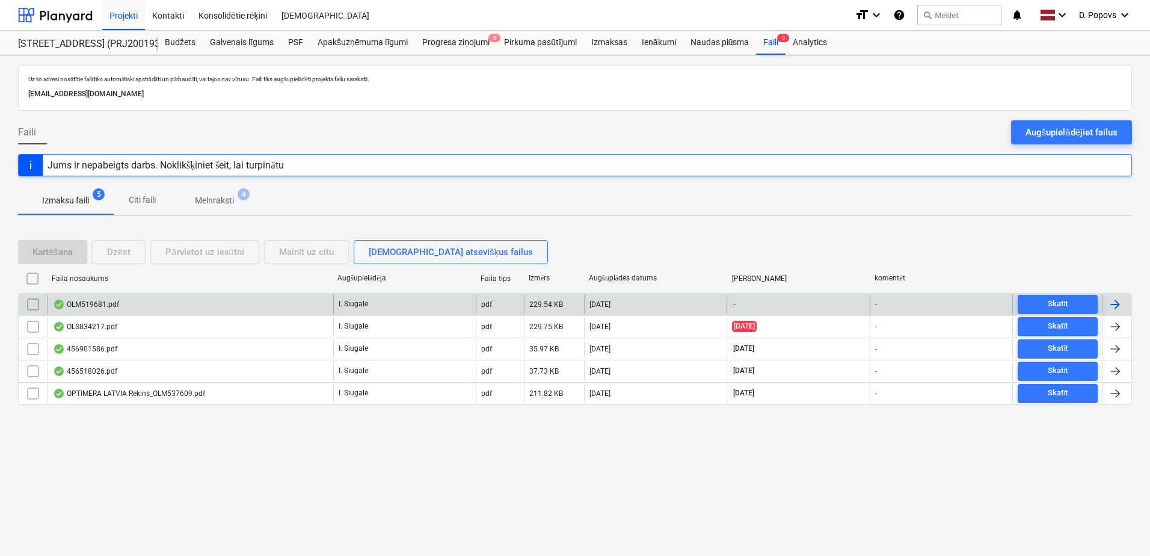
click at [150, 301] on div "OLM519681.pdf" at bounding box center [191, 304] width 286 height 19
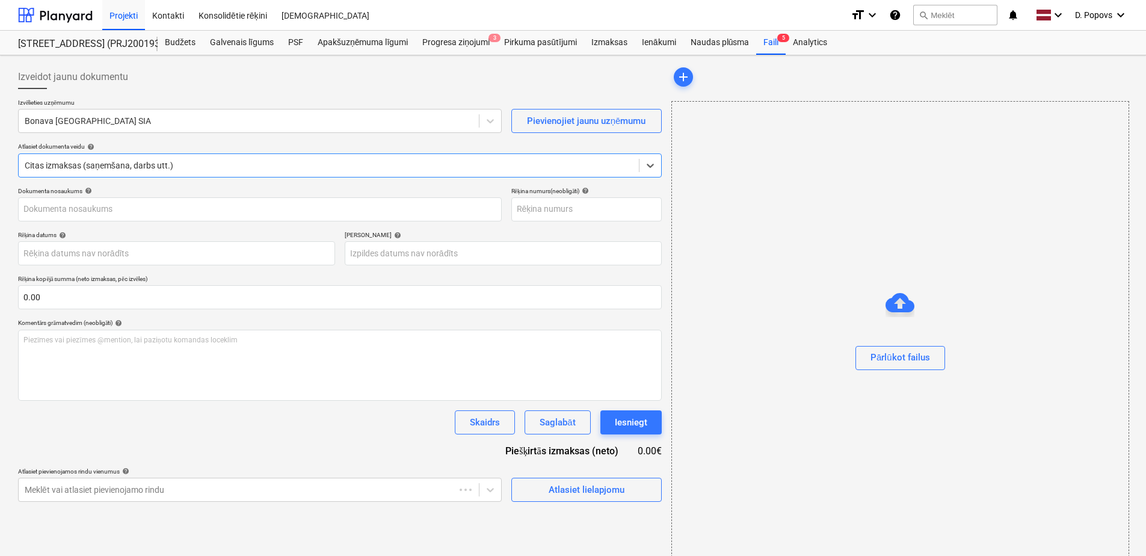
type input "OLM519681"
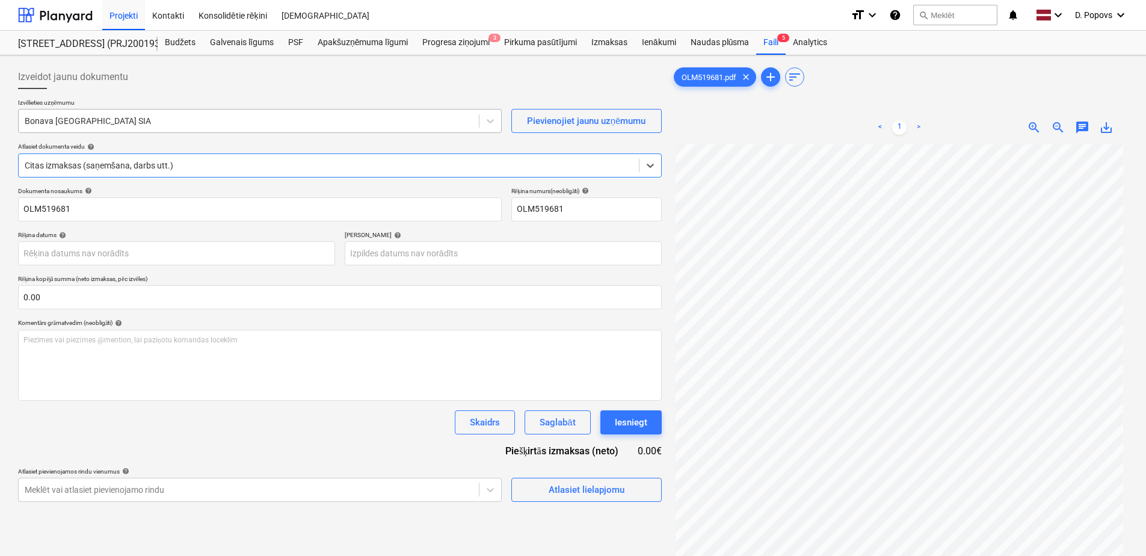
click at [157, 128] on div "Bonava [GEOGRAPHIC_DATA] SIA" at bounding box center [249, 120] width 460 height 17
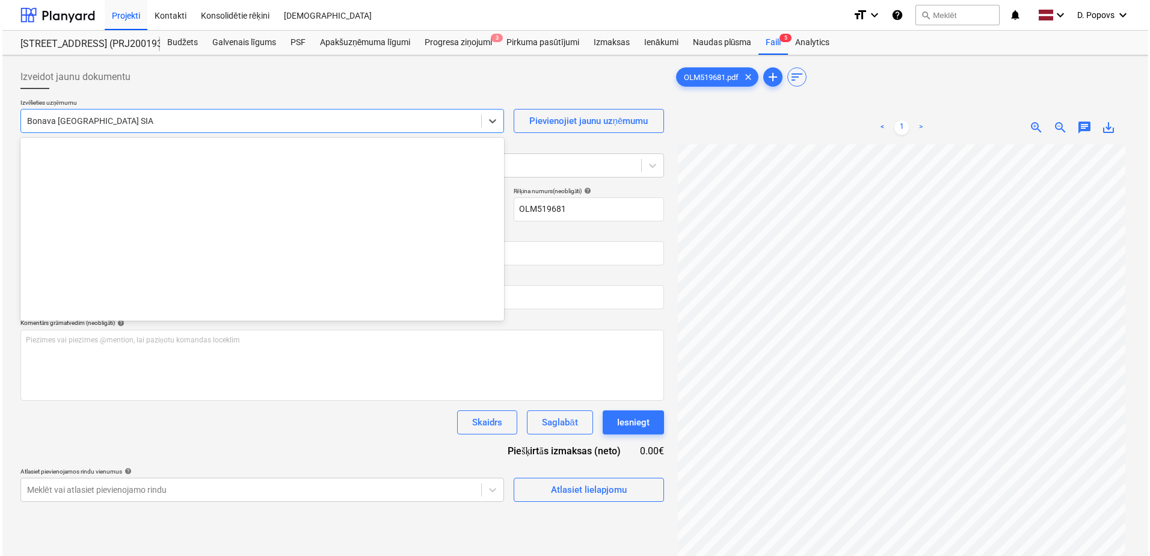
scroll to position [2253, 0]
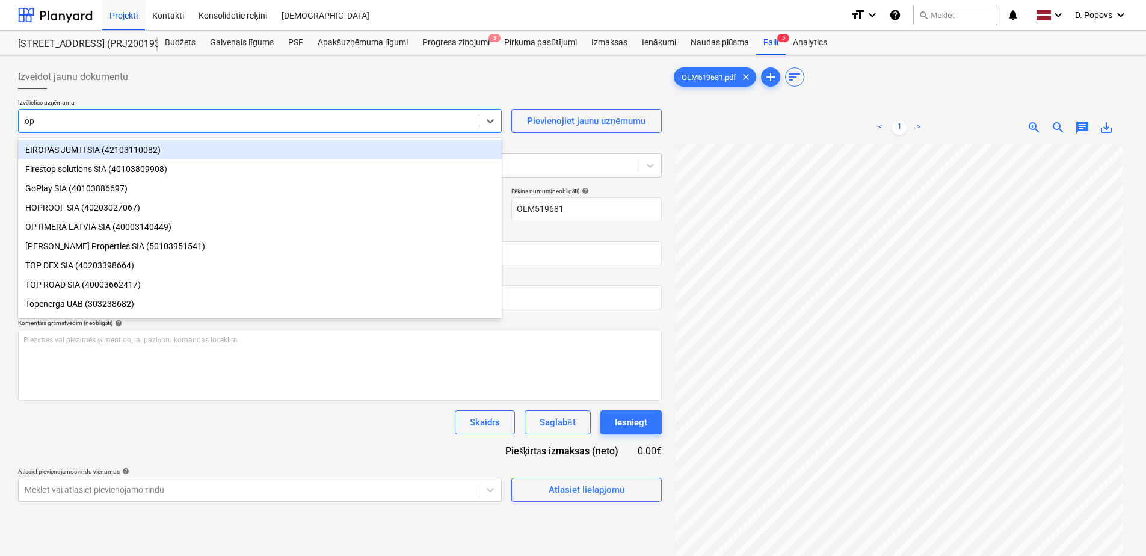
type input "opt"
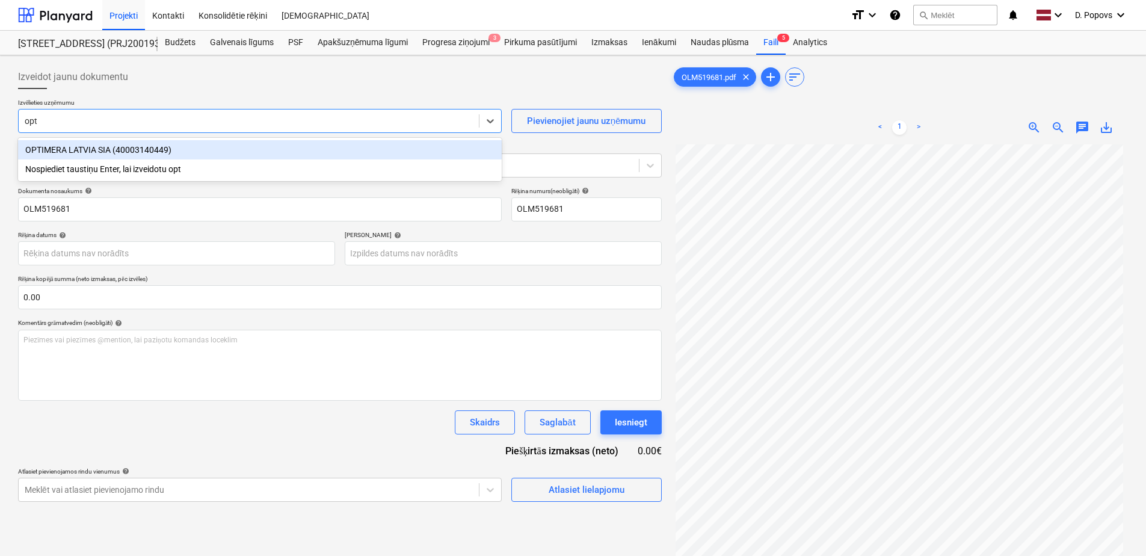
click at [162, 147] on div "OPTIMERA LATVIA SIA (40003140449)" at bounding box center [260, 149] width 484 height 19
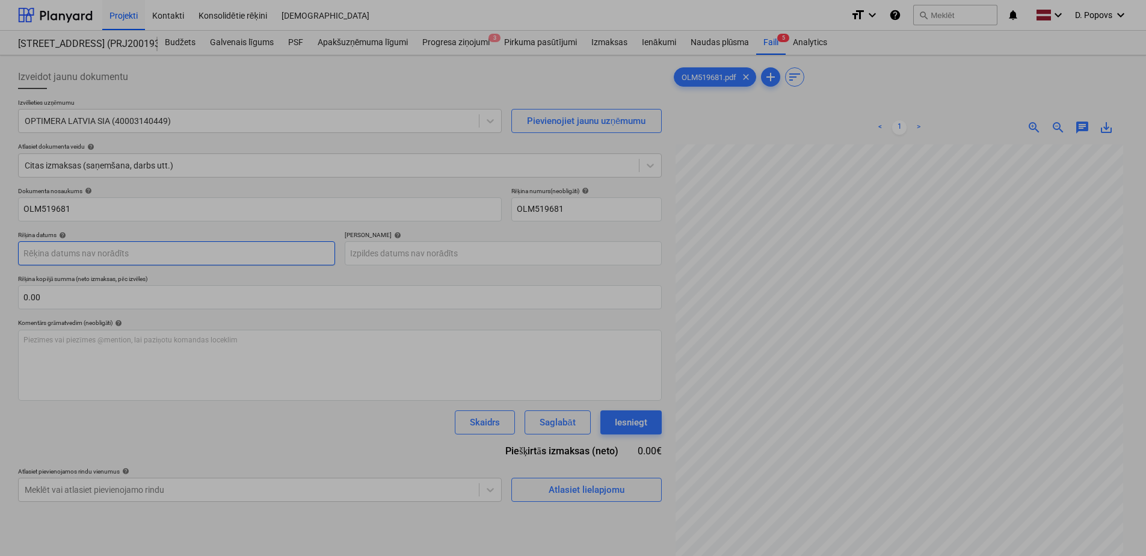
click at [133, 263] on body "Projekti Kontakti Konsolidētie rēķini Iesūtne format_size keyboard_arrow_down h…" at bounding box center [573, 278] width 1146 height 556
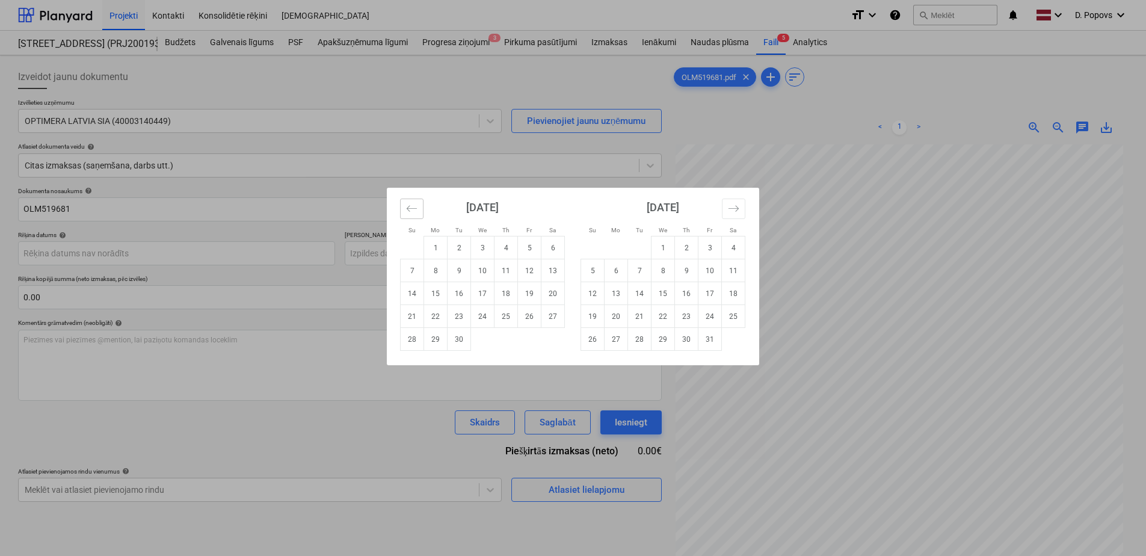
click at [401, 209] on button "Move backward to switch to the previous month." at bounding box center [411, 208] width 23 height 20
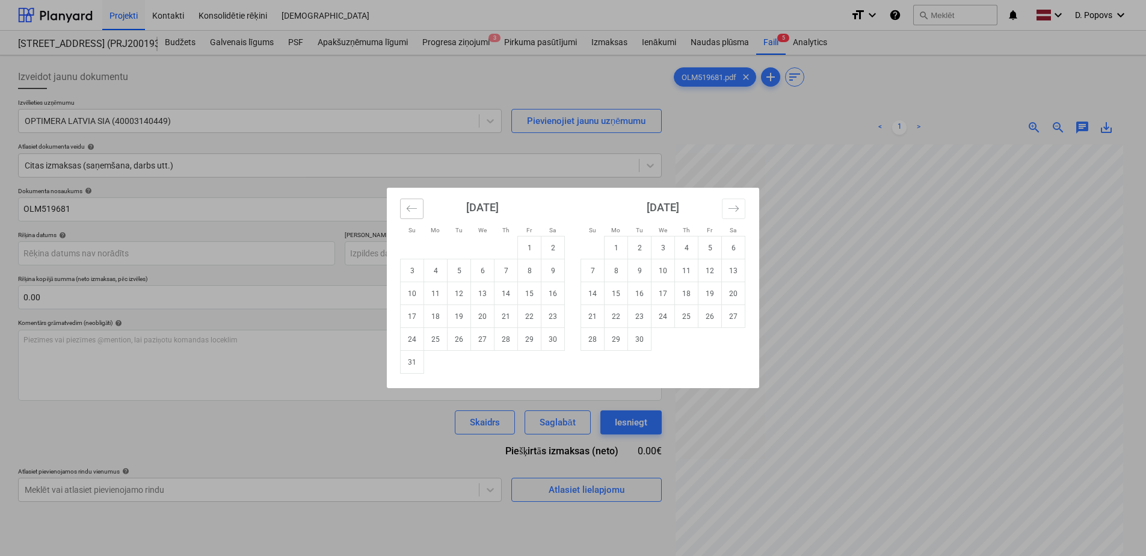
click at [402, 209] on button "Move backward to switch to the previous month." at bounding box center [411, 208] width 23 height 20
click at [405, 209] on button "Move backward to switch to the previous month." at bounding box center [411, 208] width 23 height 20
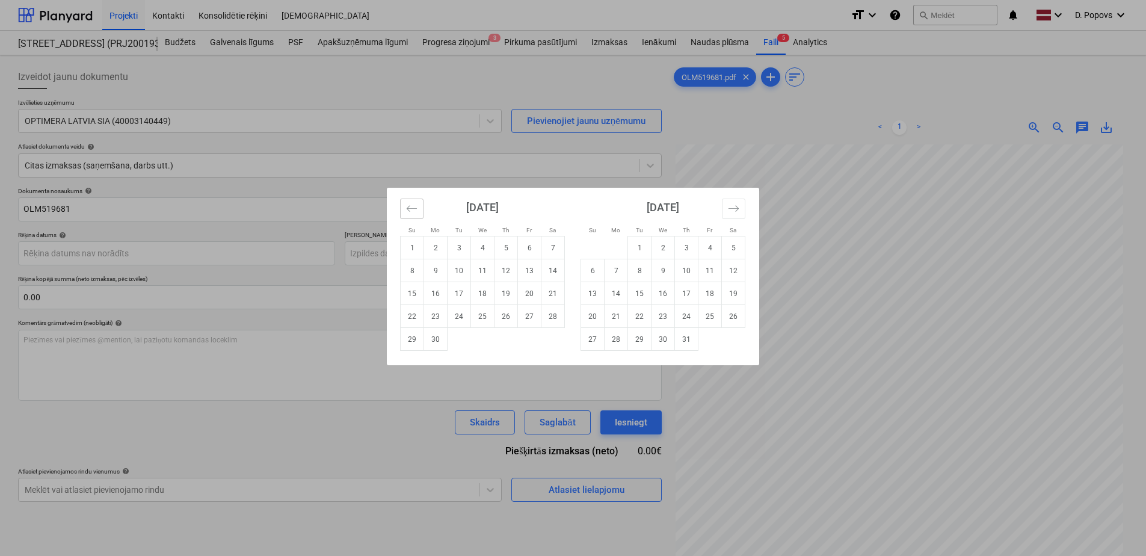
click at [415, 203] on icon "Move backward to switch to the previous month." at bounding box center [411, 208] width 11 height 11
click at [484, 314] on td "21" at bounding box center [482, 316] width 23 height 23
type input "[DATE]"
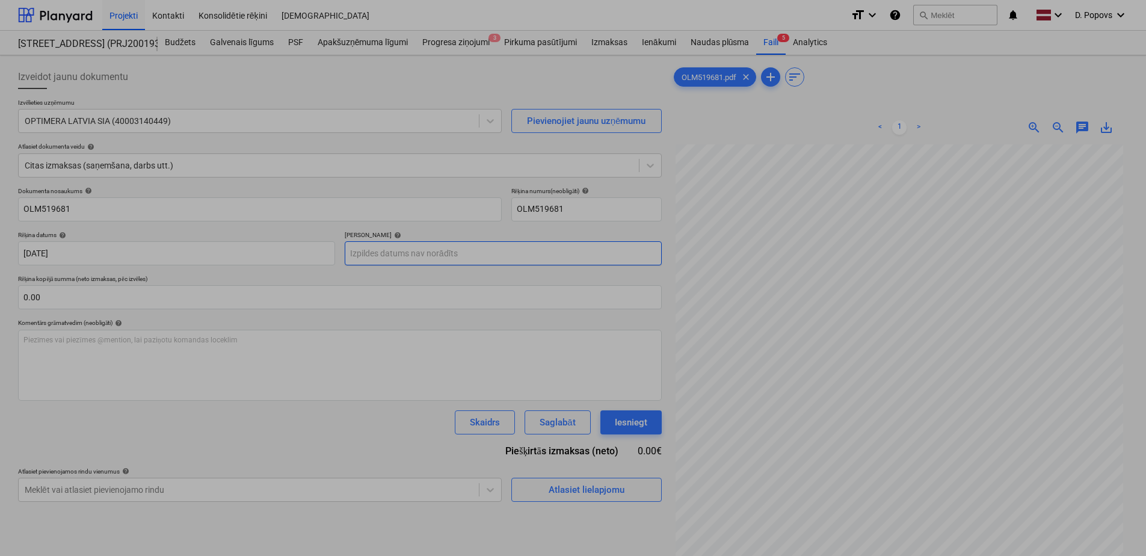
click at [497, 258] on body "Projekti Kontakti Konsolidētie rēķini Iesūtne format_size keyboard_arrow_down h…" at bounding box center [573, 278] width 1146 height 556
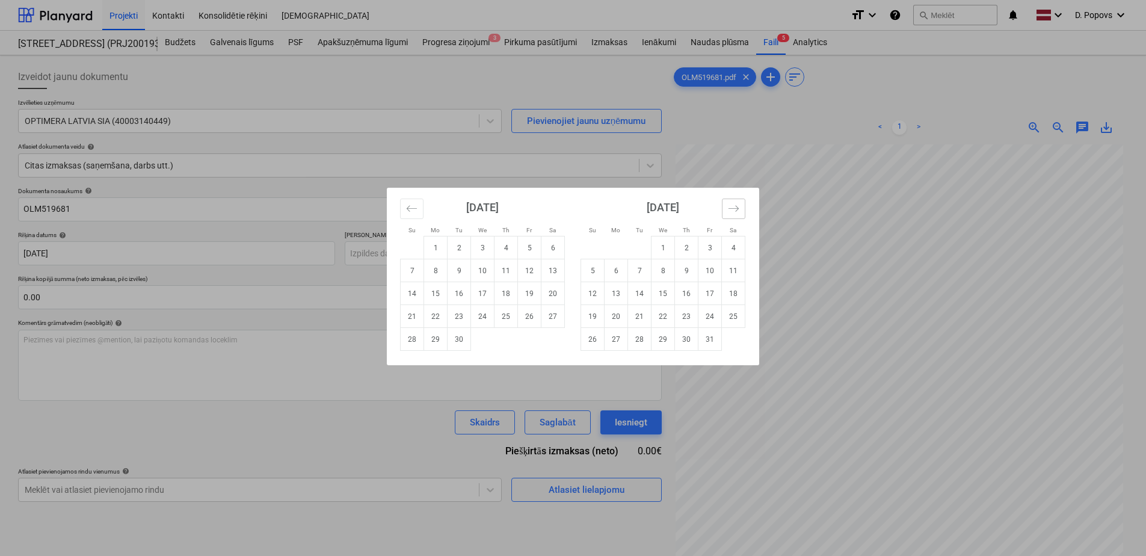
click at [730, 208] on icon "Move forward to switch to the next month." at bounding box center [733, 208] width 11 height 11
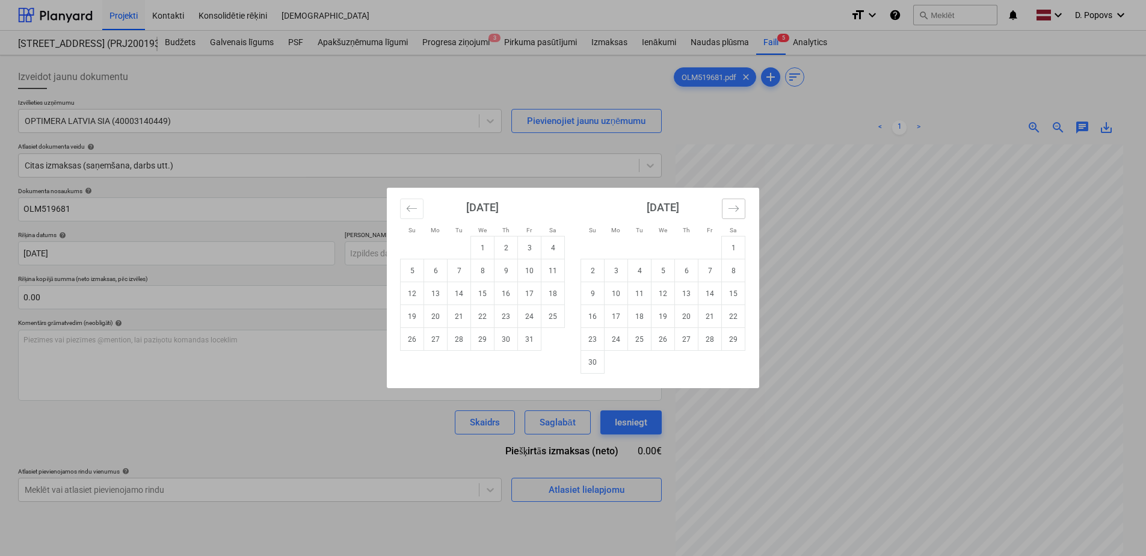
click at [730, 208] on icon "Move forward to switch to the next month." at bounding box center [733, 208] width 11 height 11
click at [408, 215] on button "Move backward to switch to the previous month." at bounding box center [411, 208] width 23 height 20
click at [416, 214] on icon "Move backward to switch to the previous month." at bounding box center [411, 208] width 11 height 11
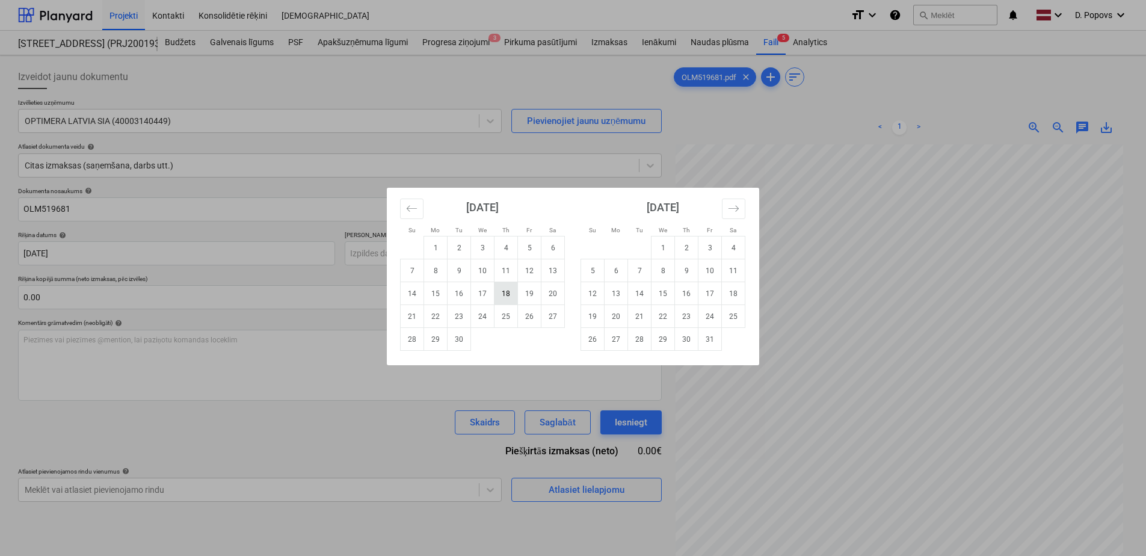
click at [497, 295] on td "18" at bounding box center [505, 293] width 23 height 23
type input "[DATE]"
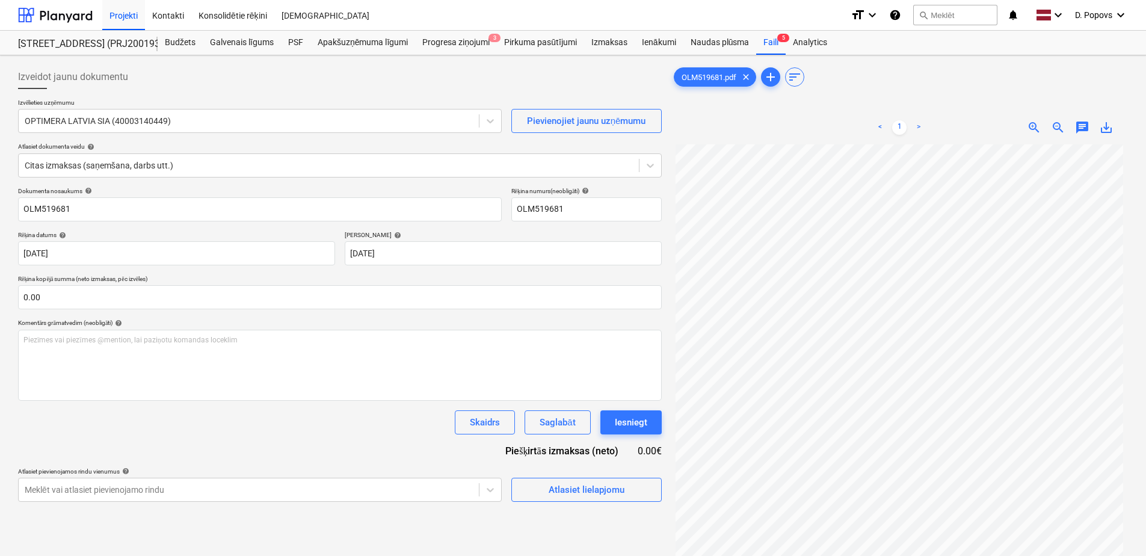
click at [377, 409] on div "Dokumenta nosaukums help OLM519681 Rēķina numurs (neobligāti) help OLM519681 Rē…" at bounding box center [340, 344] width 644 height 315
click at [572, 499] on button "Atlasiet lielapjomu" at bounding box center [586, 490] width 150 height 24
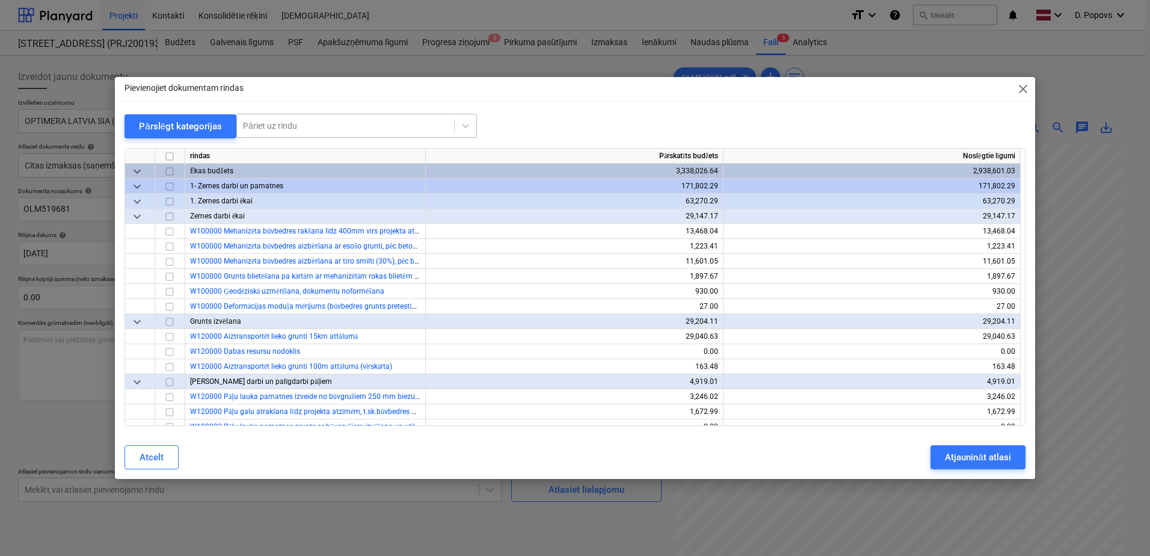
click at [336, 124] on div at bounding box center [345, 126] width 205 height 12
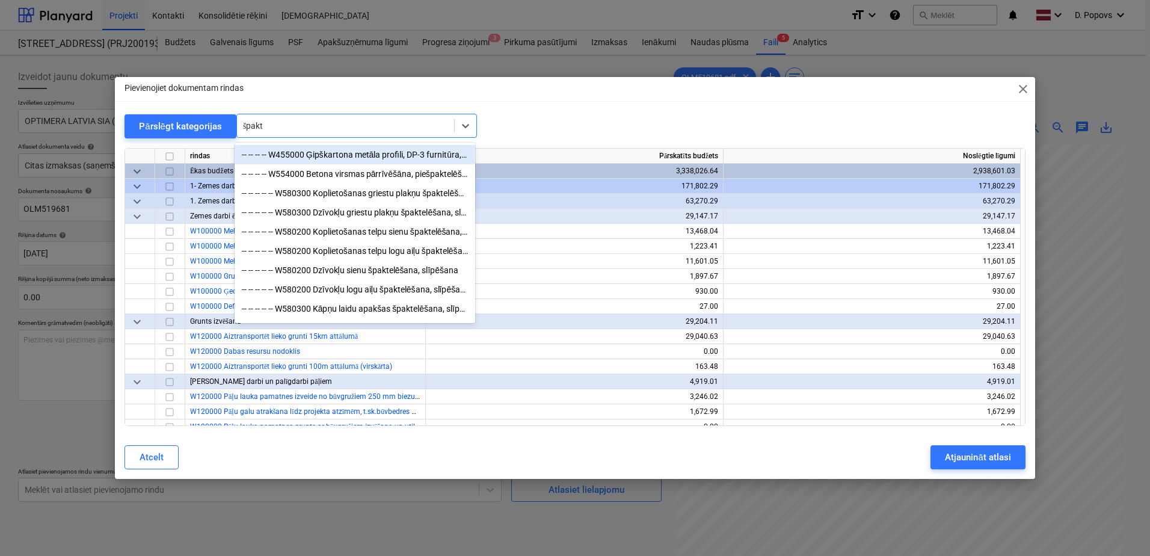
type input "špakte"
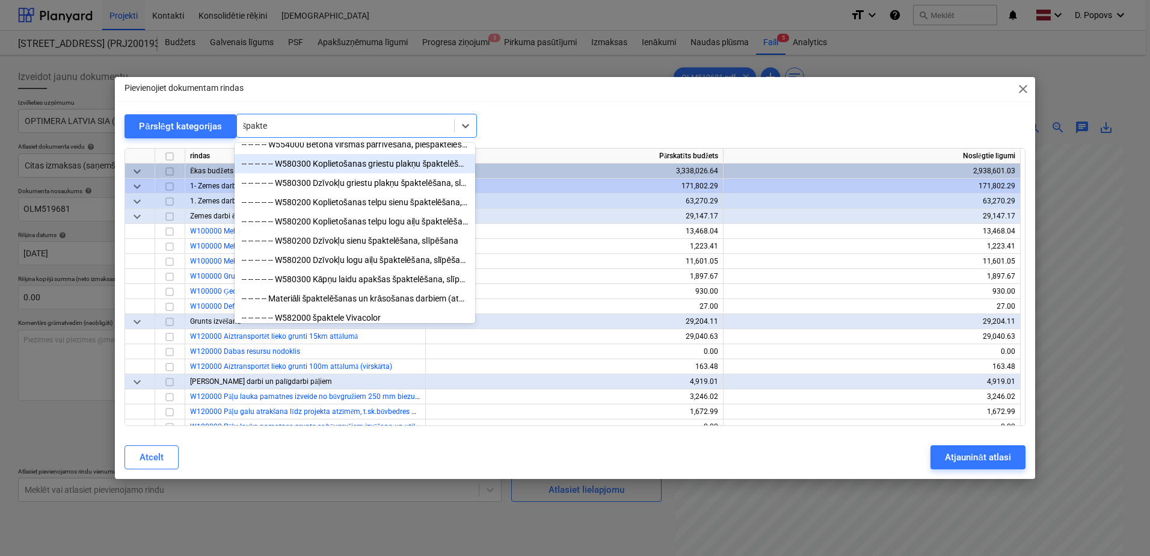
scroll to position [43, 0]
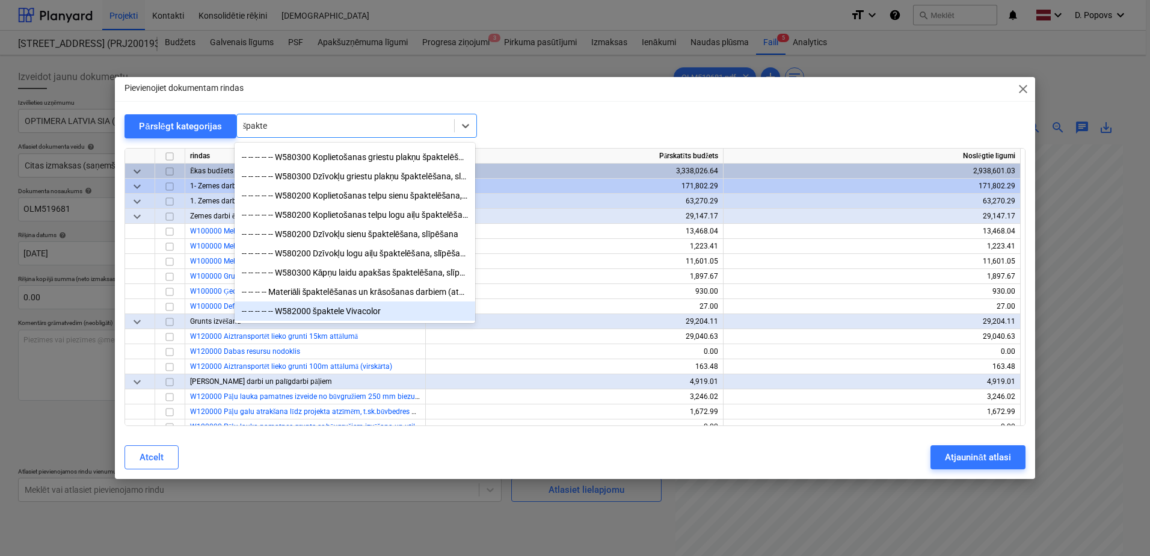
click at [375, 316] on div "-- -- -- -- -- W582000 špaktele Vivacolor" at bounding box center [355, 310] width 241 height 19
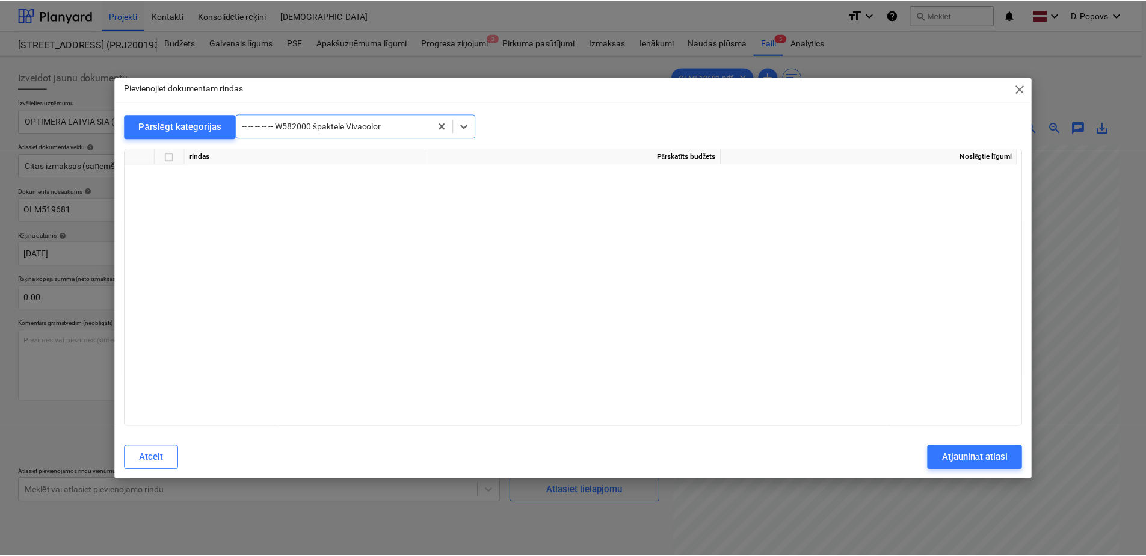
scroll to position [6045, 0]
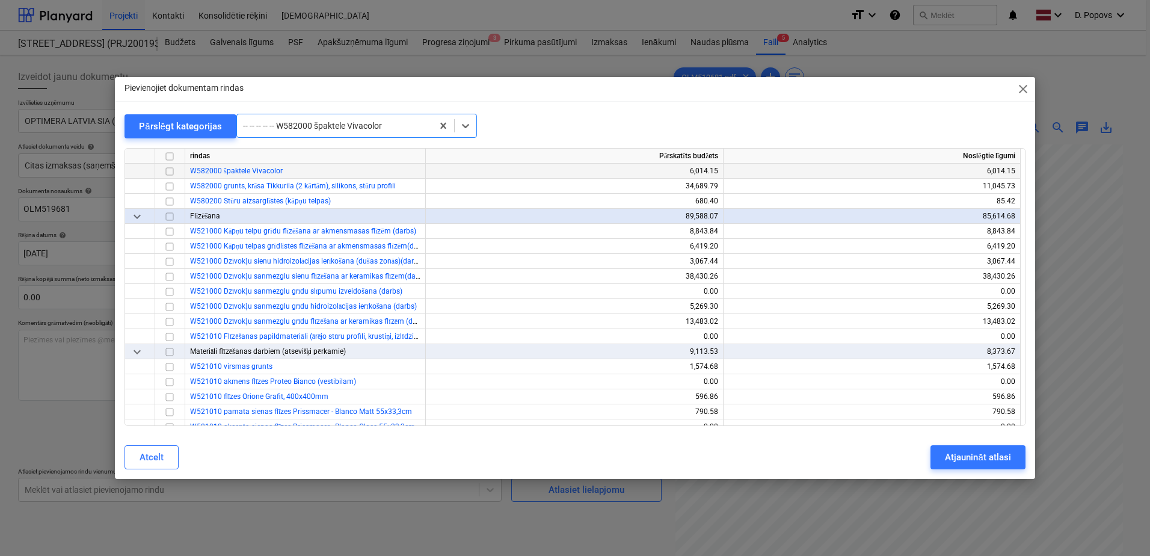
click at [169, 171] on input "checkbox" at bounding box center [169, 171] width 14 height 14
click at [978, 463] on div "Atjaunināt atlasi" at bounding box center [978, 457] width 66 height 16
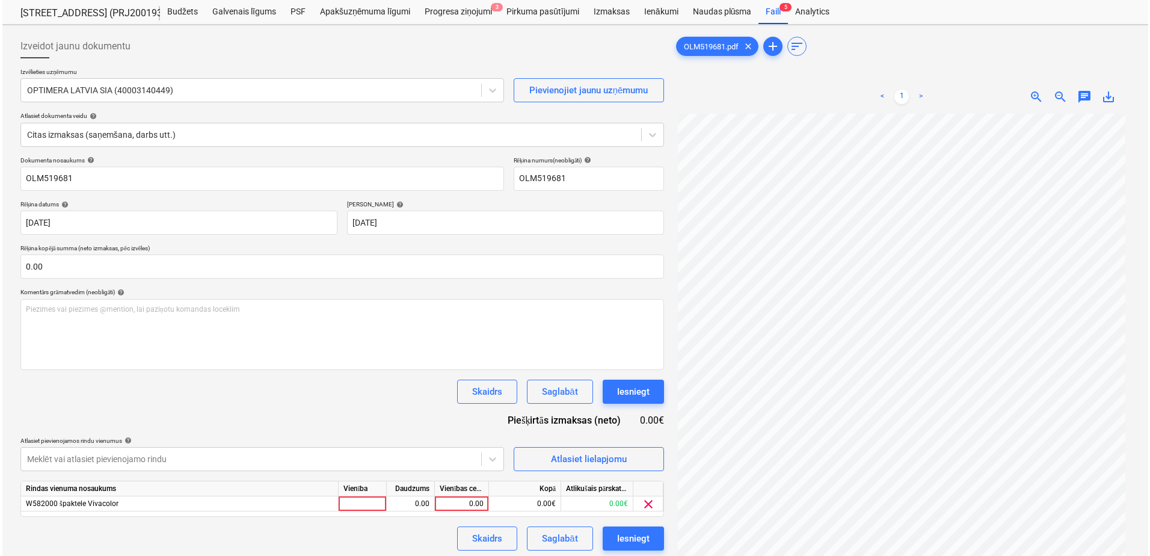
scroll to position [60, 0]
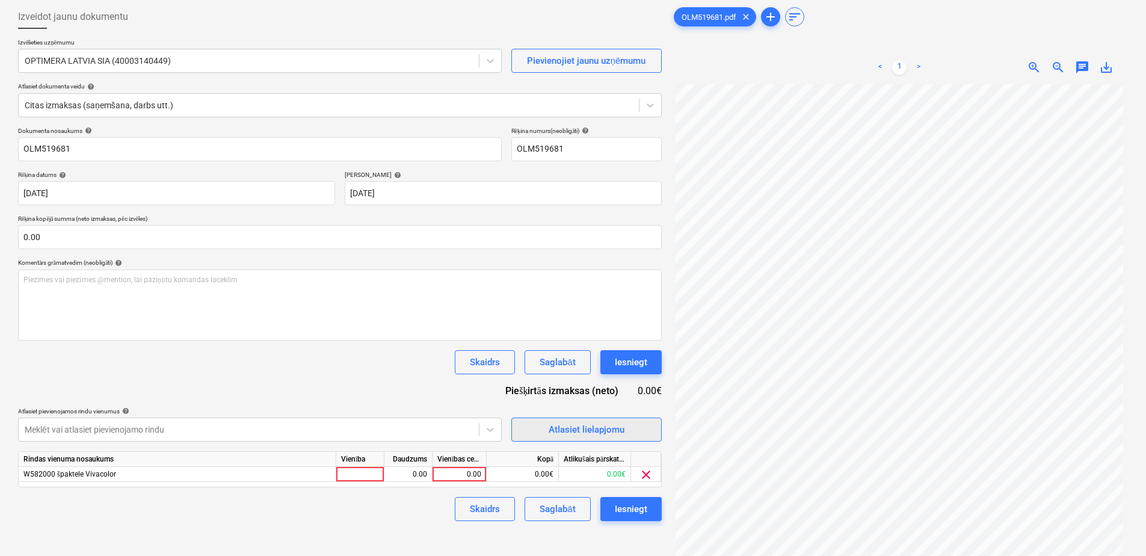
click at [627, 432] on span "Atlasiet lielapjomu" at bounding box center [586, 430] width 120 height 16
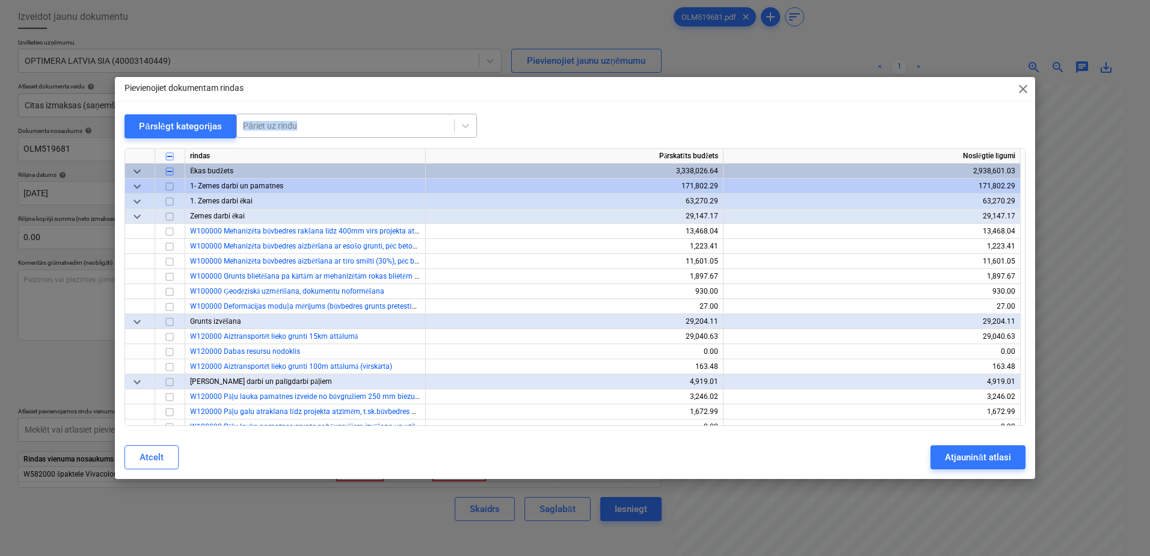
click at [330, 114] on div "Pievienojiet dokumentam rindas close Pārslēgt kategorijas Pāriet uz rindu rinda…" at bounding box center [575, 278] width 920 height 402
drag, startPoint x: 330, startPoint y: 114, endPoint x: 295, endPoint y: 125, distance: 35.8
click at [295, 124] on div at bounding box center [345, 126] width 205 height 12
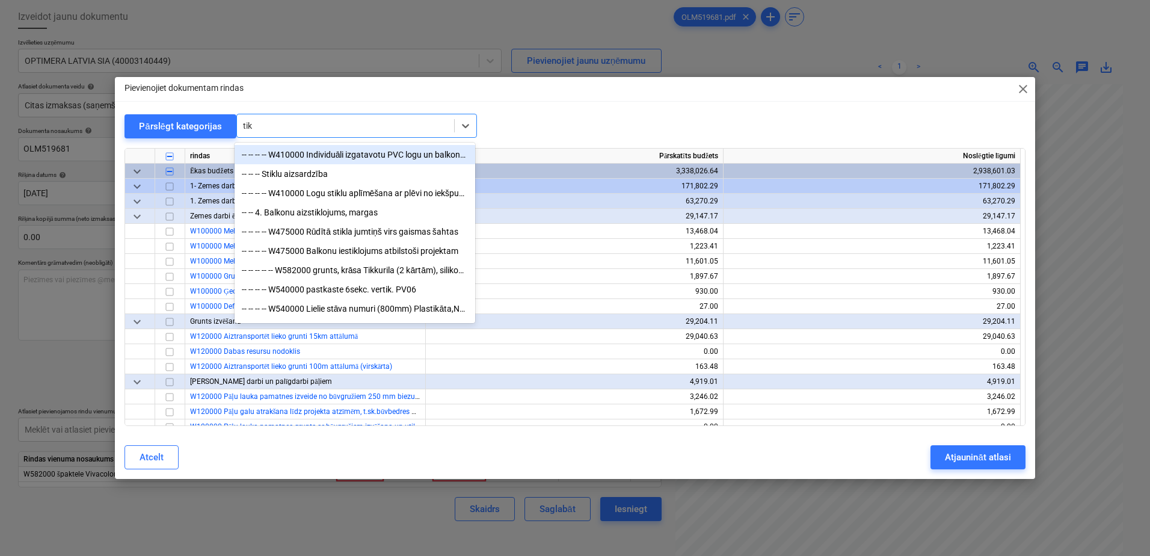
type input "tikk"
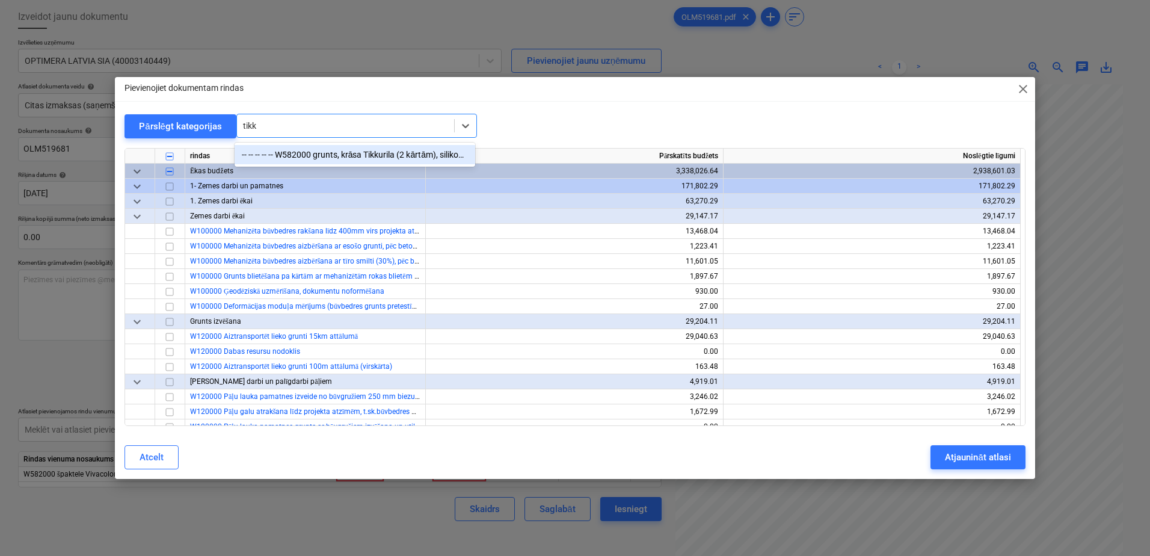
click at [431, 159] on div "-- -- -- -- -- W582000 grunts, krāsa Tikkurila (2 kārtām), silikons, stūru prof…" at bounding box center [355, 154] width 241 height 19
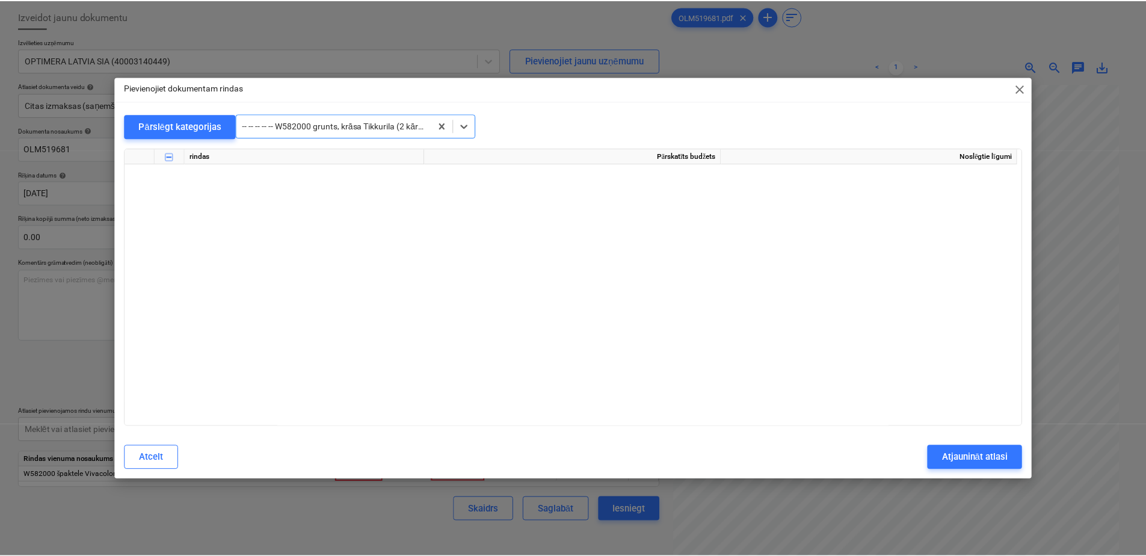
scroll to position [6060, 0]
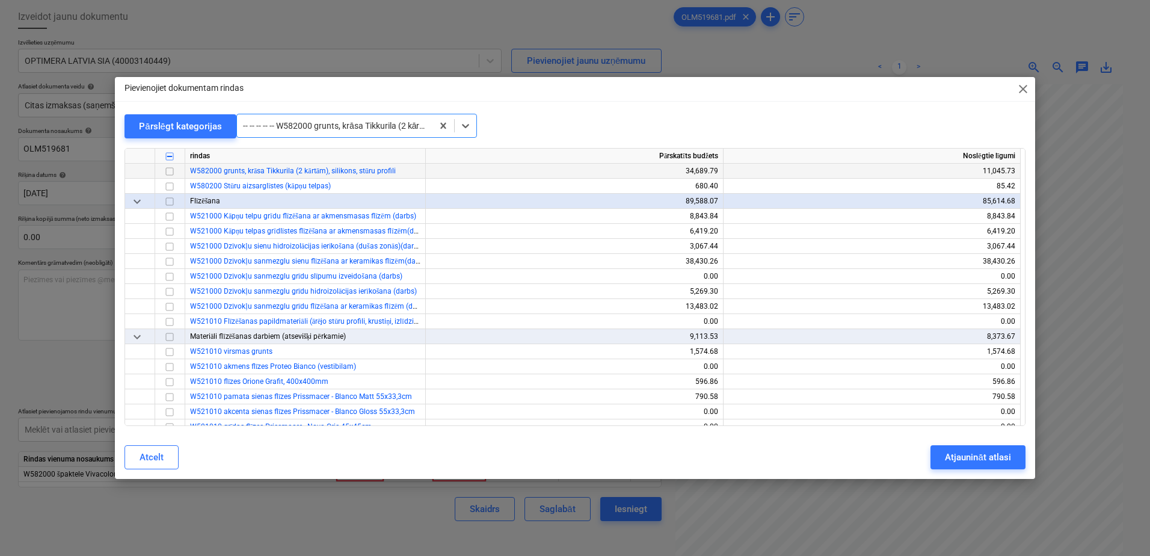
click at [175, 170] on input "checkbox" at bounding box center [169, 171] width 14 height 14
click at [986, 463] on div "Atjaunināt atlasi" at bounding box center [978, 457] width 66 height 16
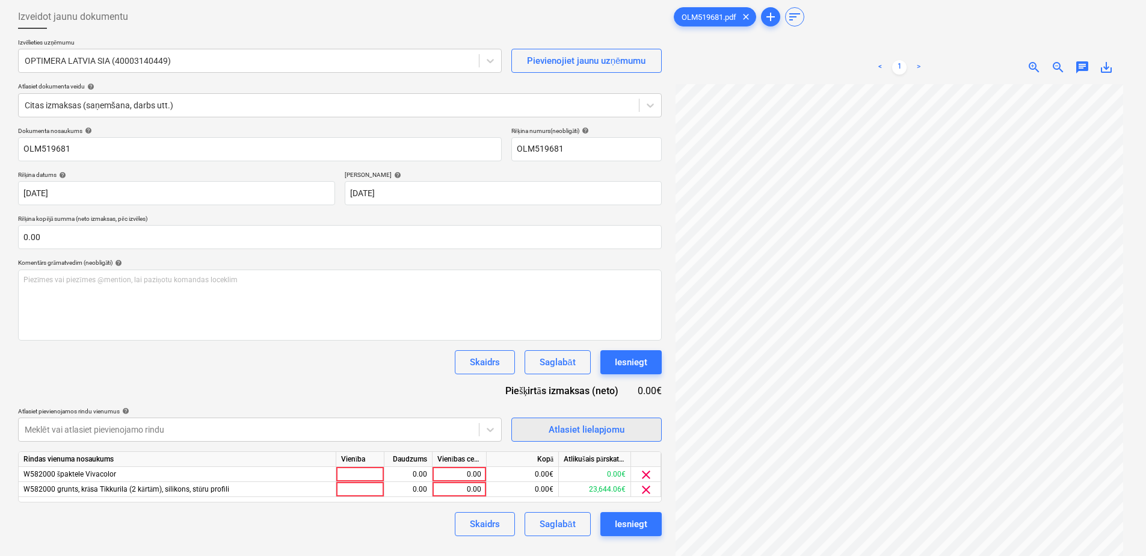
scroll to position [120, 0]
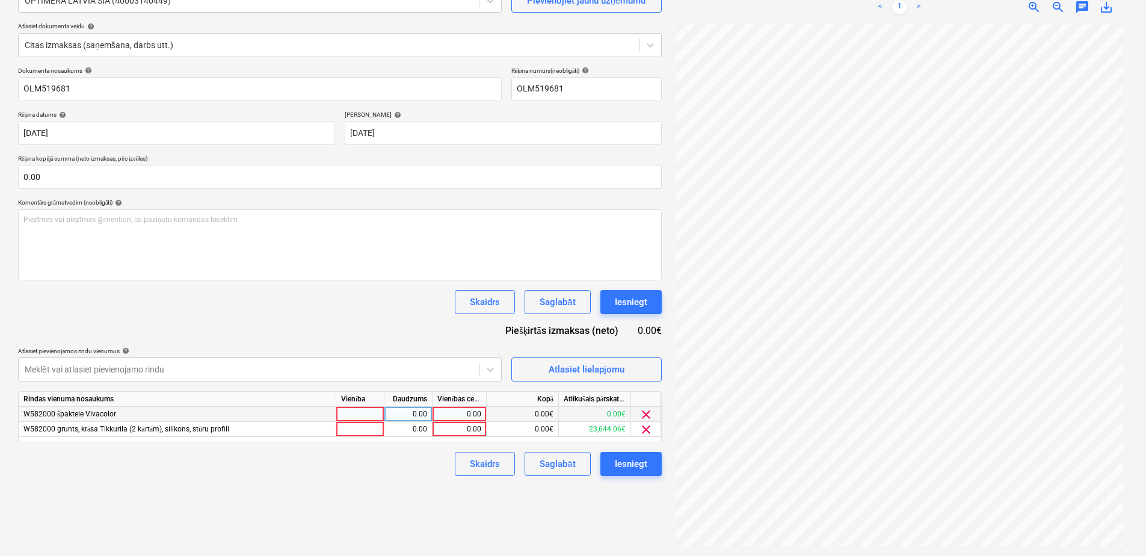
click at [643, 413] on span "clear" at bounding box center [646, 414] width 14 height 14
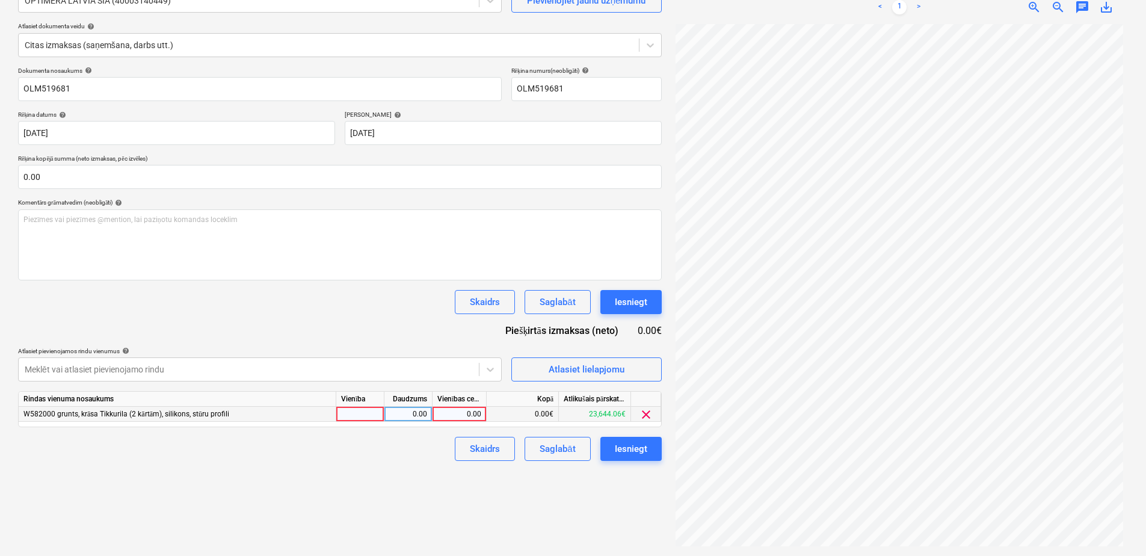
click at [482, 415] on div "0.00" at bounding box center [459, 414] width 54 height 15
type input "2659.98"
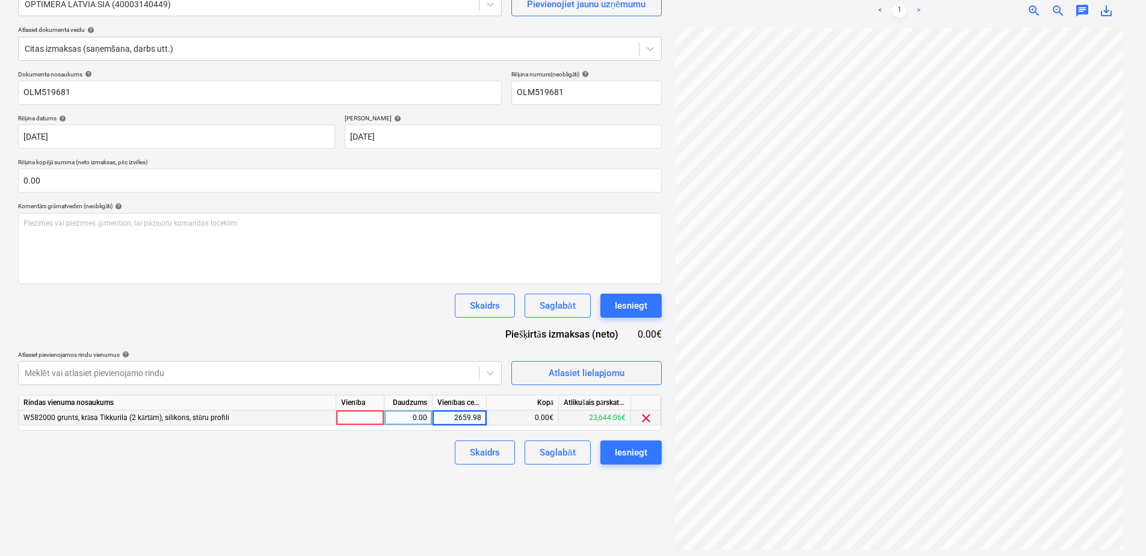
scroll to position [60, 0]
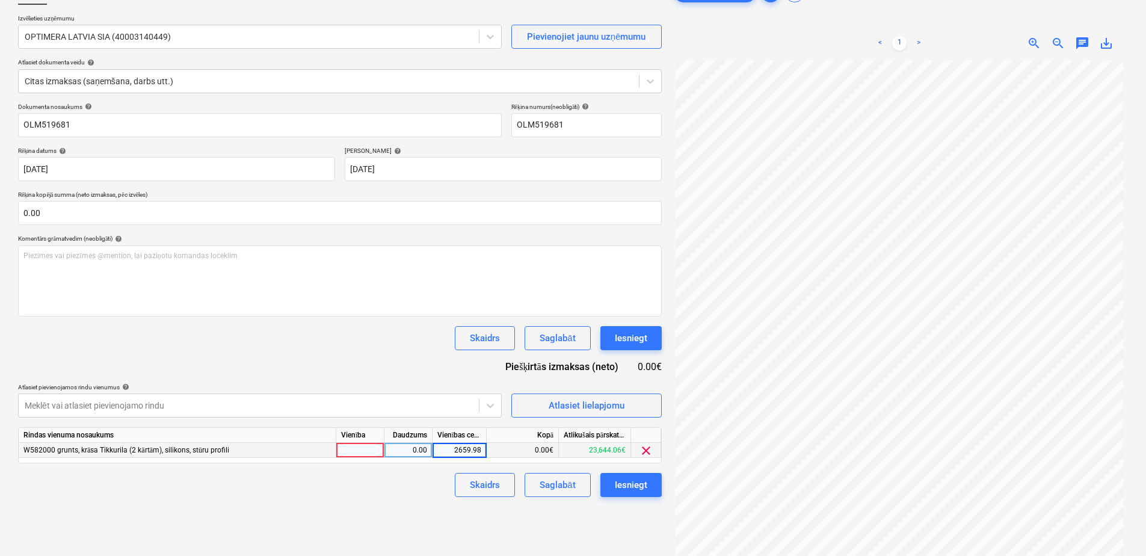
click at [359, 472] on div "Izveidot jaunu dokumentu Izvēlieties uzņēmumu OPTIMERA LATVIA SIA (40003140449)…" at bounding box center [339, 281] width 653 height 611
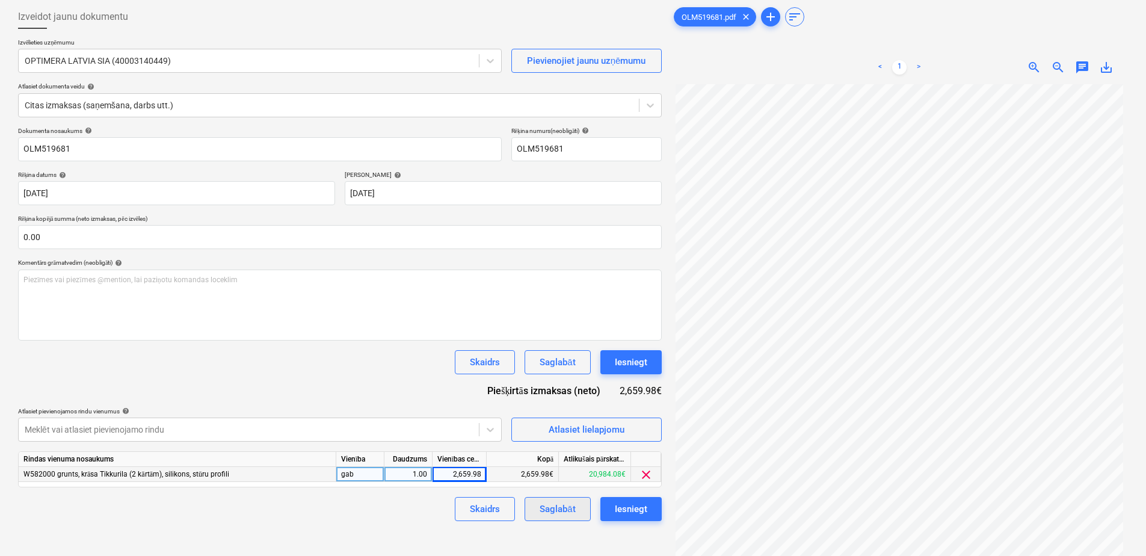
click at [537, 506] on button "Saglabāt" at bounding box center [558, 509] width 66 height 24
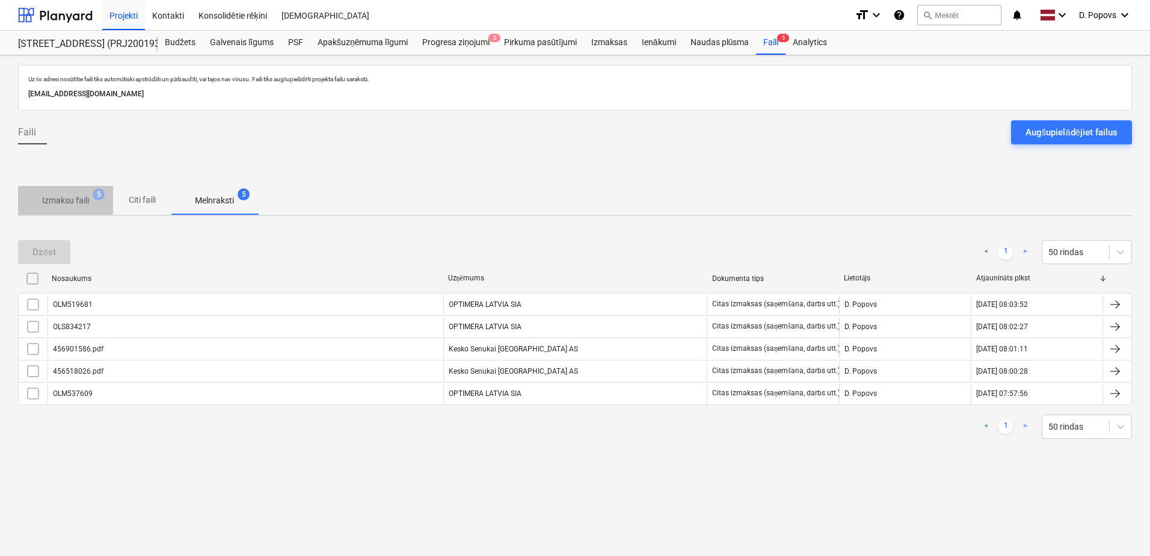
drag, startPoint x: 87, startPoint y: 204, endPoint x: 103, endPoint y: 215, distance: 19.5
click at [88, 204] on p "Izmaksu faili" at bounding box center [65, 200] width 47 height 13
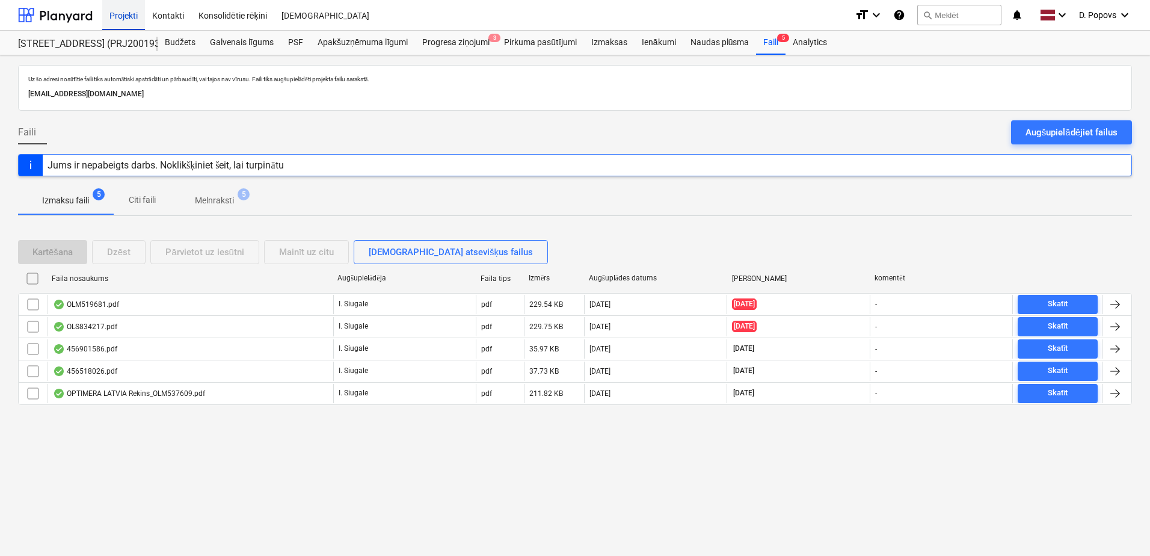
click at [143, 16] on div "Projekti" at bounding box center [123, 14] width 43 height 31
